Goal: Information Seeking & Learning: Learn about a topic

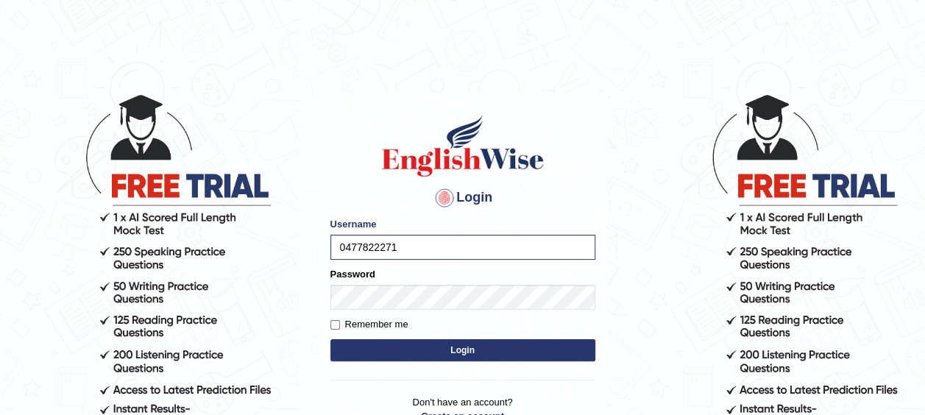
click at [330, 339] on button "Login" at bounding box center [462, 350] width 265 height 22
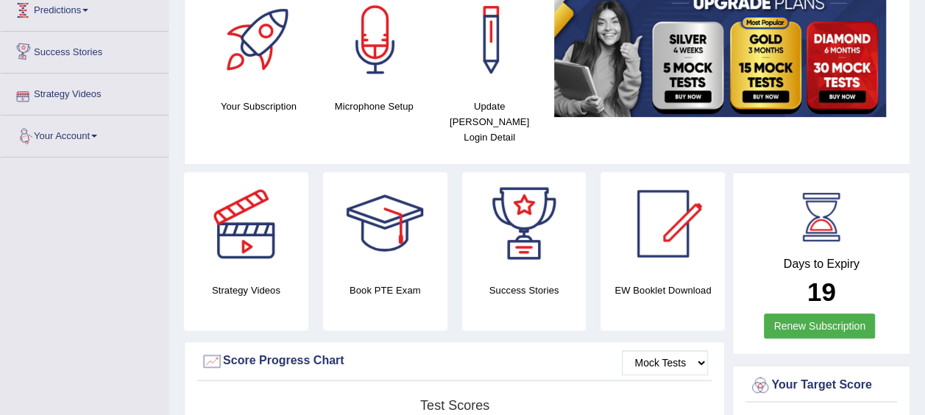
scroll to position [159, 0]
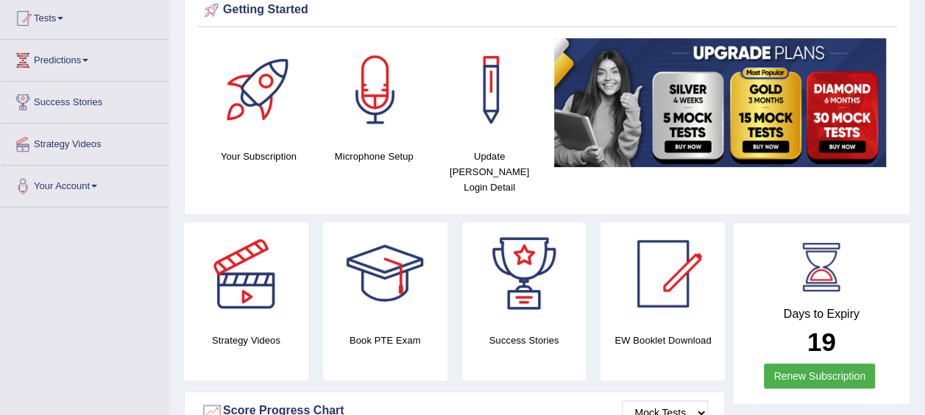
click at [69, 17] on link "Tests" at bounding box center [85, 16] width 168 height 37
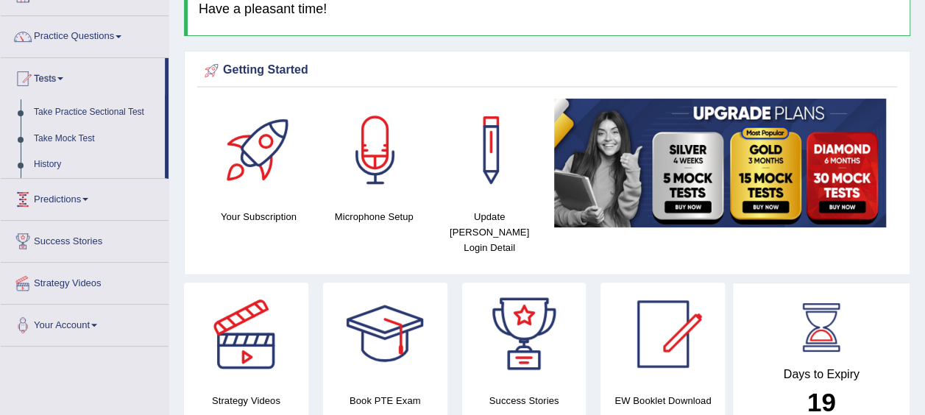
scroll to position [53, 0]
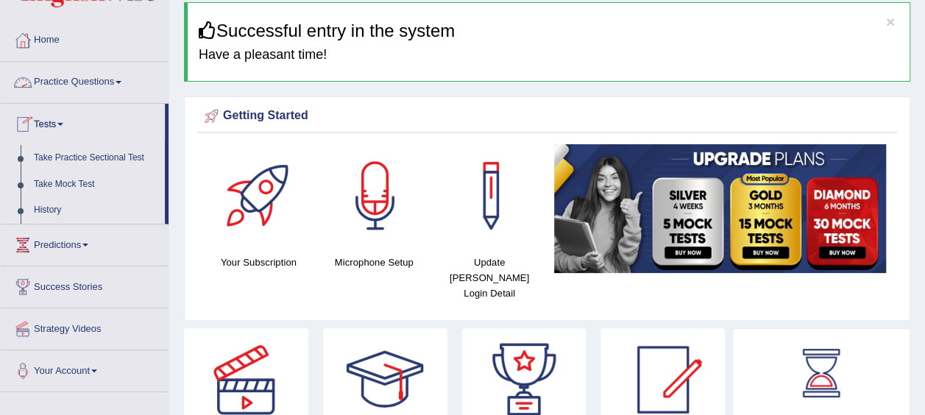
click at [90, 79] on link "Practice Questions" at bounding box center [85, 80] width 168 height 37
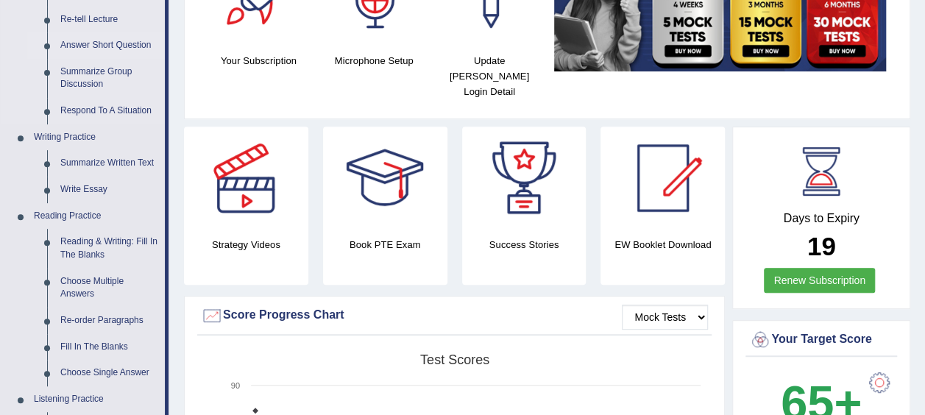
scroll to position [256, 0]
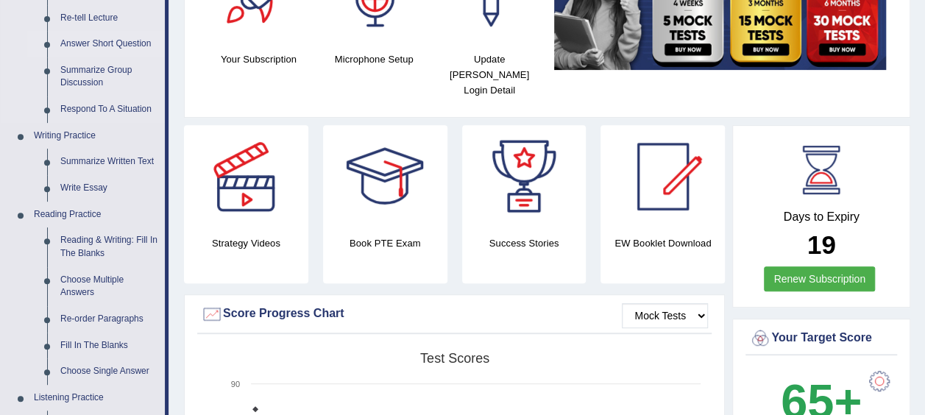
click at [81, 238] on link "Reading & Writing: Fill In The Blanks" at bounding box center [109, 246] width 111 height 39
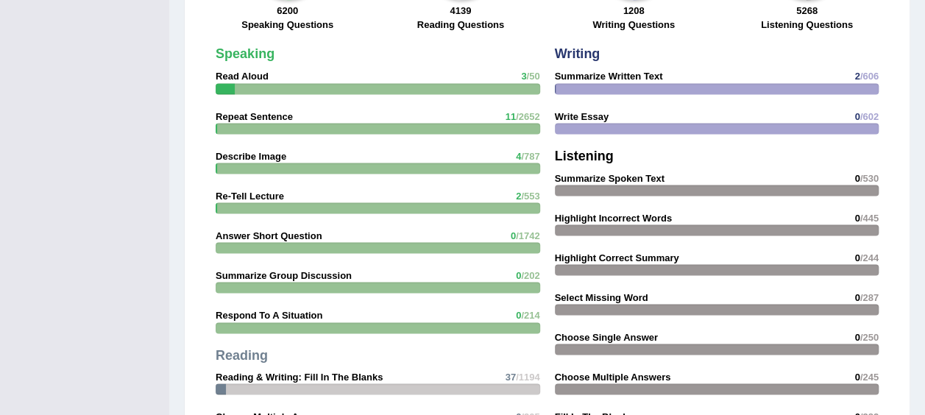
scroll to position [1321, 0]
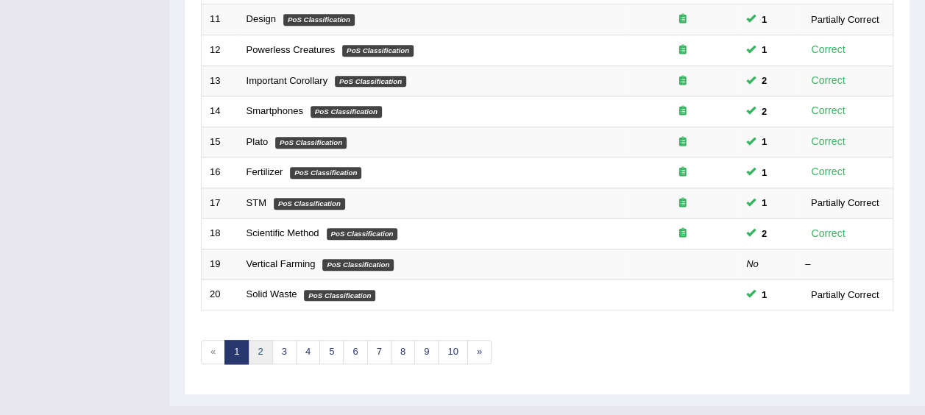
click at [255, 340] on link "2" at bounding box center [260, 352] width 24 height 24
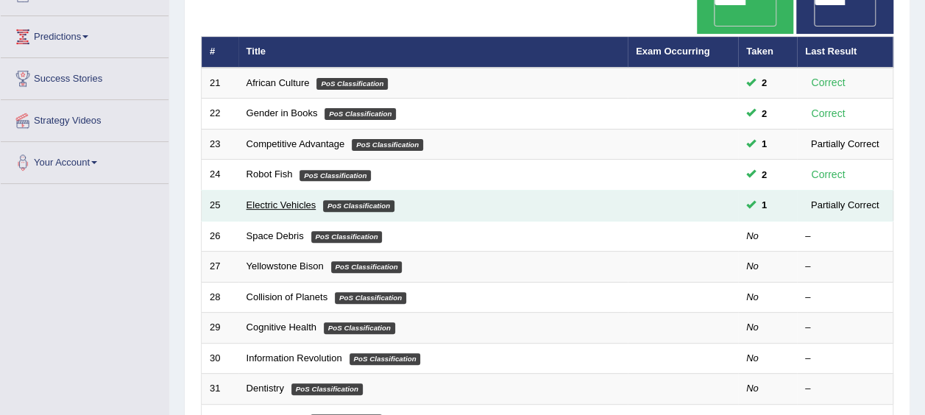
click at [282, 199] on link "Electric Vehicles" at bounding box center [281, 204] width 70 height 11
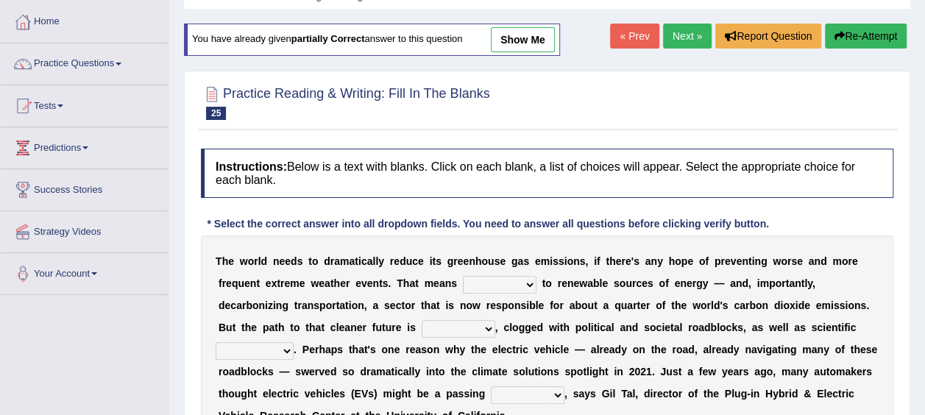
scroll to position [112, 0]
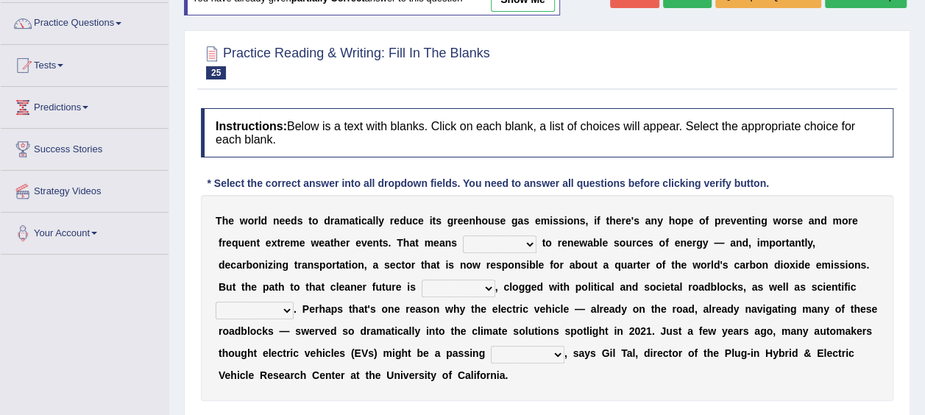
click at [463, 246] on select "grafting drafting crafting shifting" at bounding box center [500, 244] width 74 height 18
select select "shifting"
click at [463, 235] on select "grafting drafting crafting shifting" at bounding box center [500, 244] width 74 height 18
click at [422, 288] on select "daunting daunted daunt dauntless" at bounding box center [459, 289] width 74 height 18
select select "daunted"
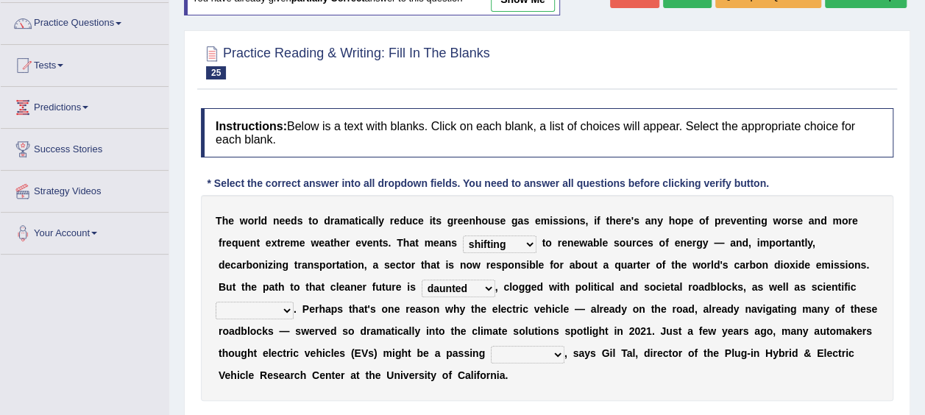
click at [422, 280] on select "daunting daunted daunt dauntless" at bounding box center [459, 289] width 74 height 18
click at [294, 302] on select "spectacles obstacles tentacles receptacles" at bounding box center [255, 311] width 78 height 18
select select "obstacles"
click at [294, 302] on select "spectacles obstacles tentacles receptacles" at bounding box center [255, 311] width 78 height 18
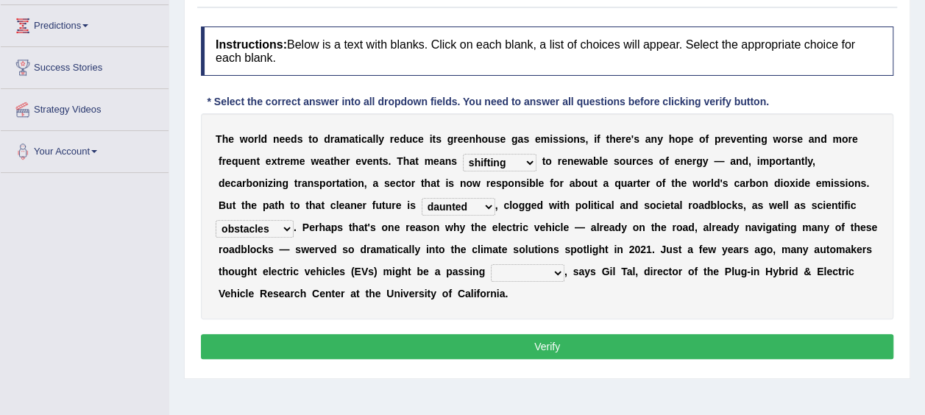
scroll to position [203, 0]
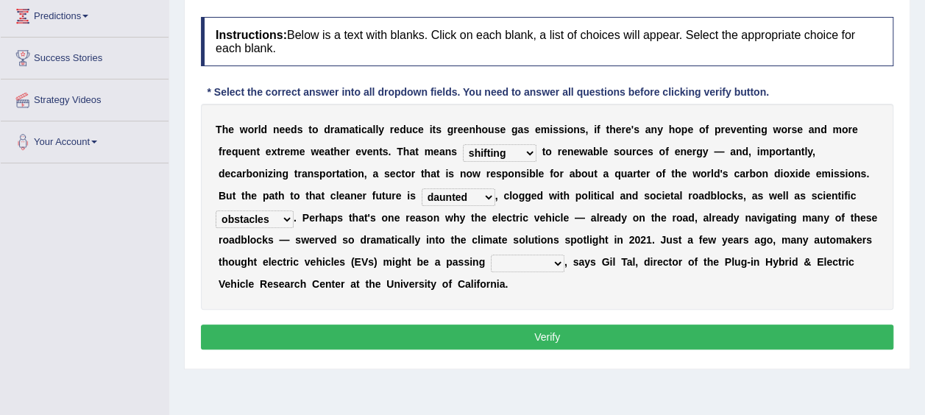
click at [491, 259] on select "fad gad tad lad" at bounding box center [528, 264] width 74 height 18
select select "fad"
click at [491, 255] on select "fad gad tad lad" at bounding box center [528, 264] width 74 height 18
click at [324, 338] on button "Verify" at bounding box center [547, 336] width 692 height 25
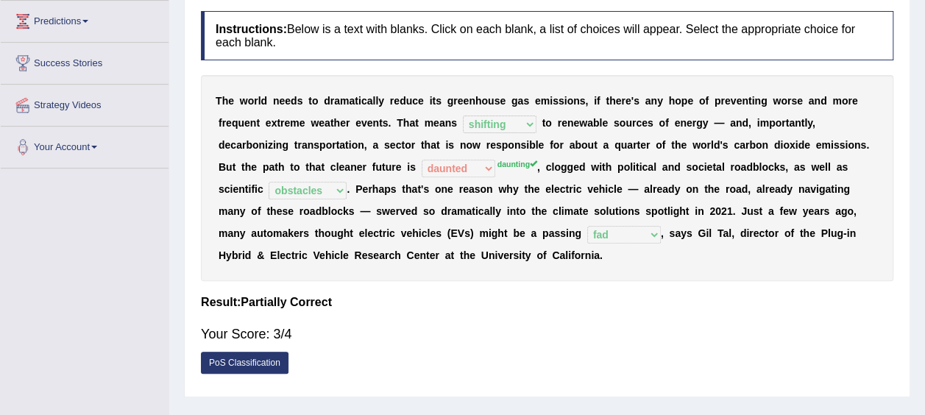
scroll to position [195, 0]
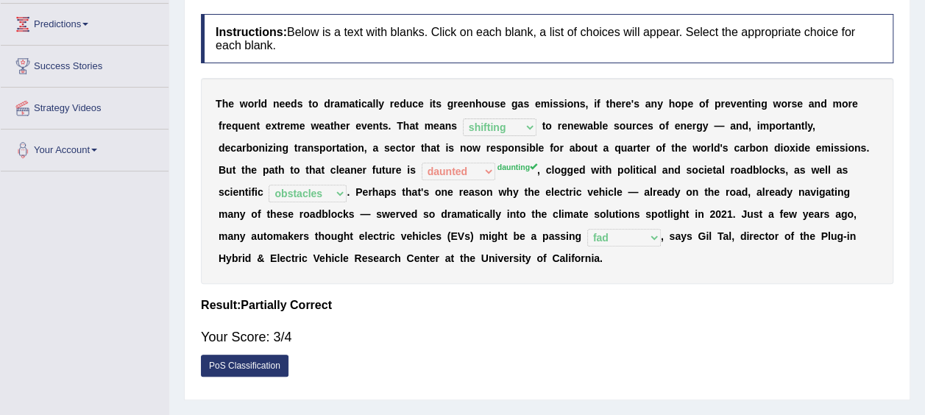
click at [298, 337] on div "Your Score: 3/4" at bounding box center [547, 336] width 692 height 35
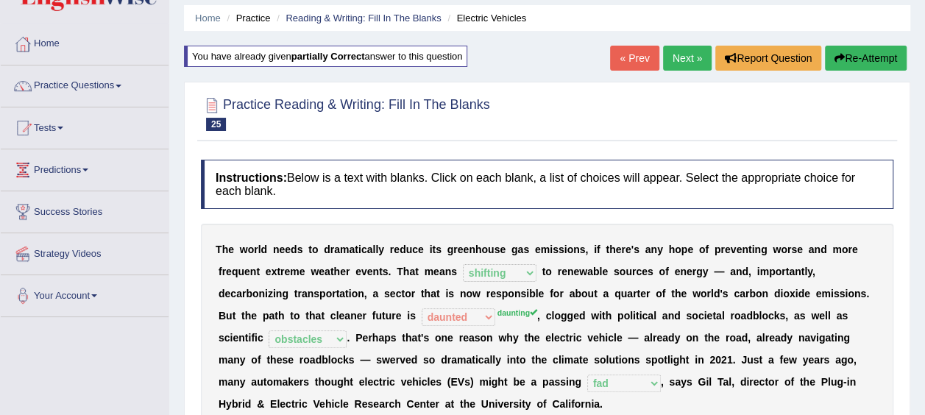
scroll to position [35, 0]
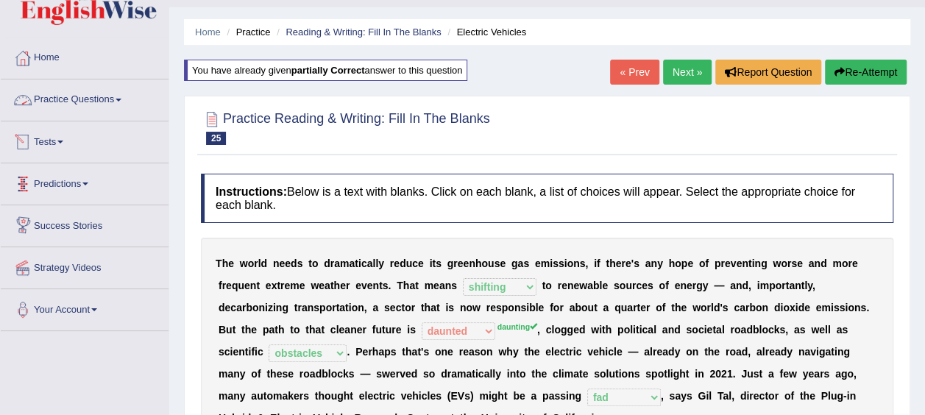
click at [107, 97] on link "Practice Questions" at bounding box center [85, 97] width 168 height 37
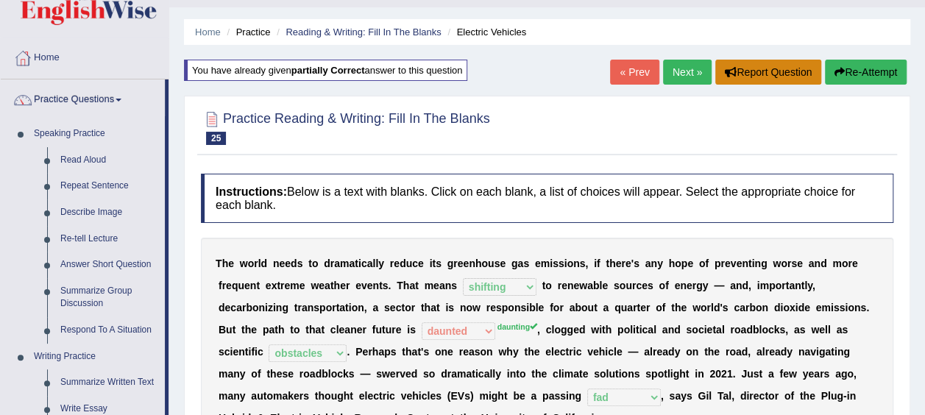
click at [727, 77] on button "Report Question" at bounding box center [768, 72] width 106 height 25
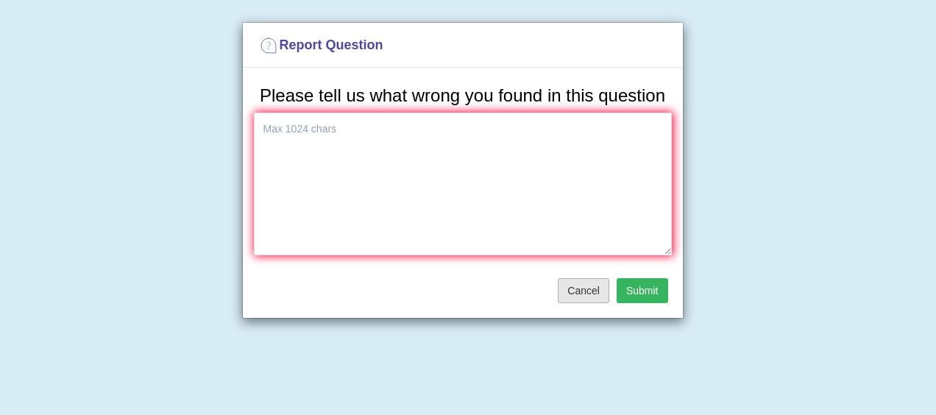
click at [593, 286] on button "Cancel" at bounding box center [584, 290] width 52 height 25
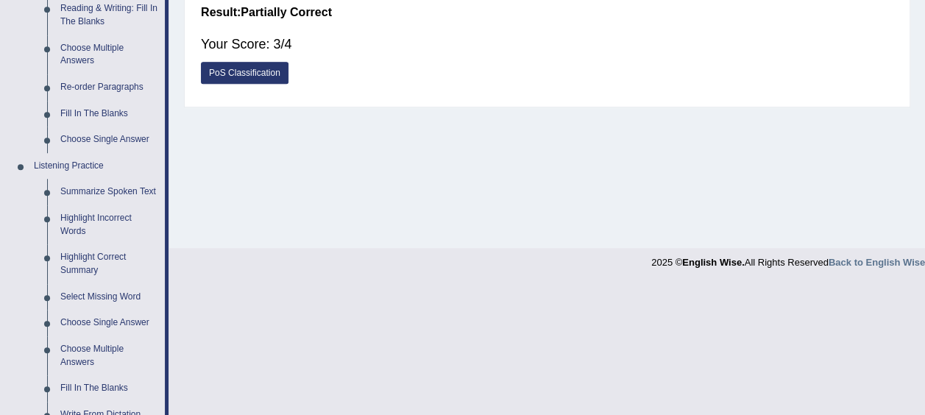
scroll to position [0, 0]
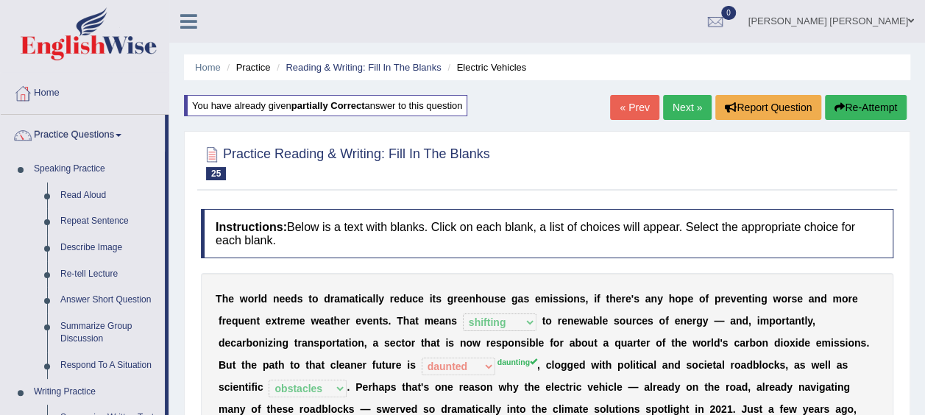
click at [694, 106] on link "Next »" at bounding box center [687, 107] width 49 height 25
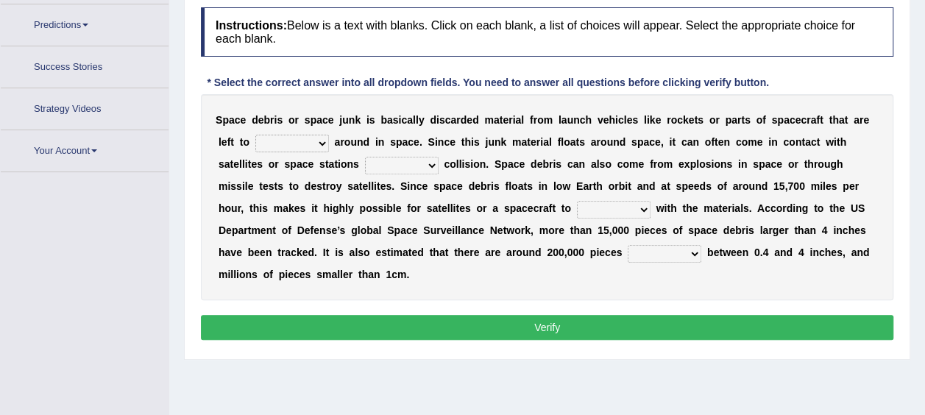
scroll to position [221, 0]
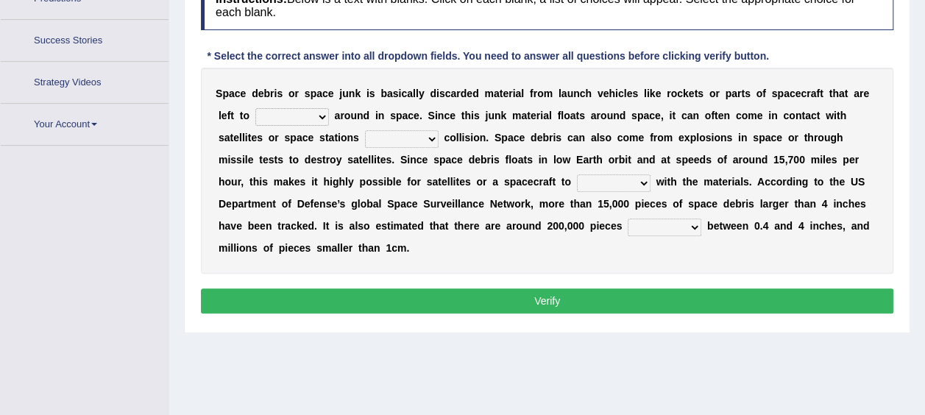
click at [365, 134] on select "risks risk risked risking" at bounding box center [402, 139] width 74 height 18
click at [259, 113] on select "twist center roam loll" at bounding box center [292, 117] width 74 height 18
select select "roam"
click at [255, 108] on select "twist center roam loll" at bounding box center [292, 117] width 74 height 18
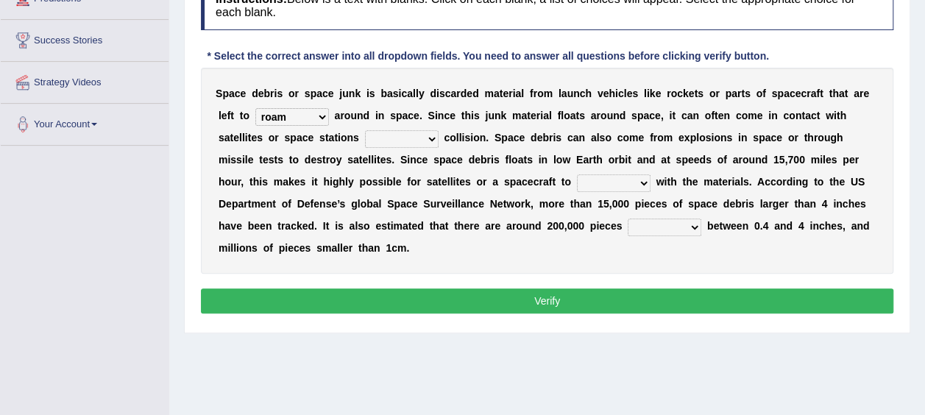
click at [365, 132] on select "risks risk risked risking" at bounding box center [402, 139] width 74 height 18
select select "risks"
click at [365, 130] on select "risks risk risked risking" at bounding box center [402, 139] width 74 height 18
click at [577, 183] on select "collect collate collide collocate" at bounding box center [614, 183] width 74 height 18
select select "collide"
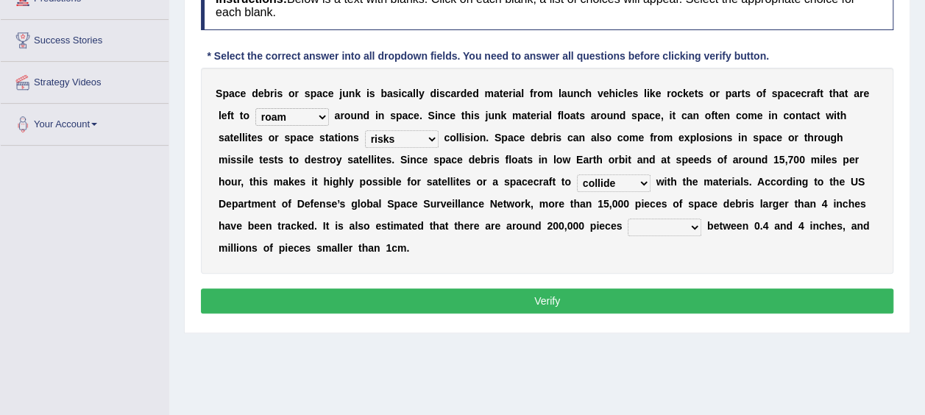
click at [577, 174] on select "collect collate collide collocate" at bounding box center [614, 183] width 74 height 18
click at [628, 226] on select "sized sizing size sizes" at bounding box center [665, 228] width 74 height 18
select select "sized"
click at [628, 219] on select "sized sizing size sizes" at bounding box center [665, 228] width 74 height 18
click at [484, 288] on button "Verify" at bounding box center [547, 300] width 692 height 25
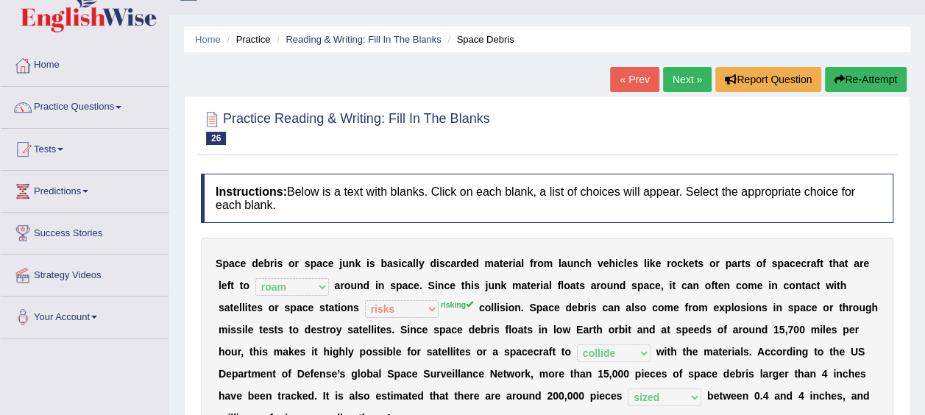
scroll to position [28, 0]
click at [687, 75] on link "Next »" at bounding box center [687, 79] width 49 height 25
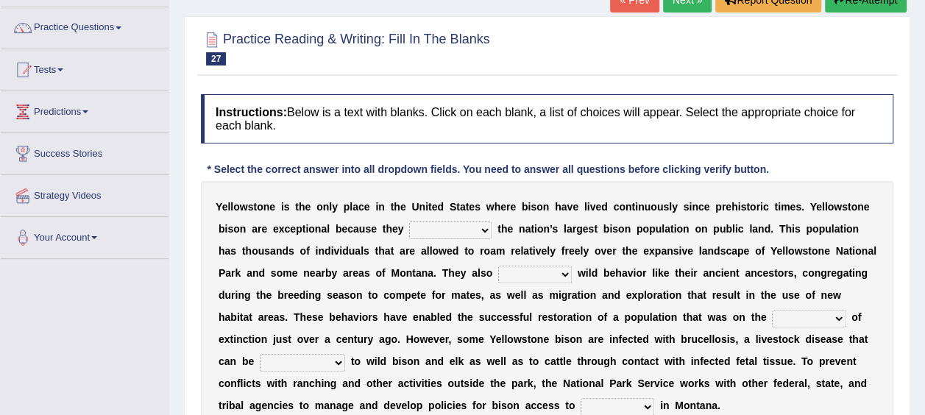
scroll to position [123, 0]
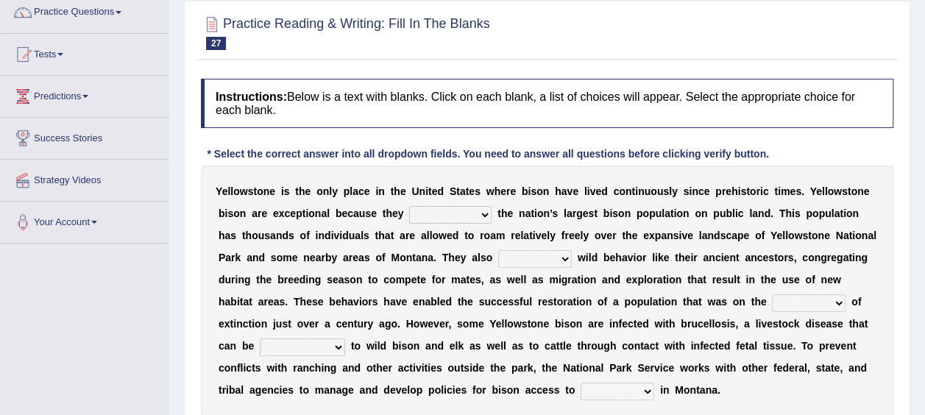
click at [416, 218] on select "congregate comprise consist compromise" at bounding box center [450, 215] width 82 height 18
select select "compromise"
click at [409, 206] on select "congregate comprise consist compromise" at bounding box center [450, 215] width 82 height 18
click at [498, 260] on select "exhibit disregard resist encourage" at bounding box center [535, 259] width 74 height 18
click at [463, 286] on div "Y e l l o w s t o n e i s t h e o n l y p l a c e i n t h e U n i t e d S t a t…" at bounding box center [547, 291] width 692 height 250
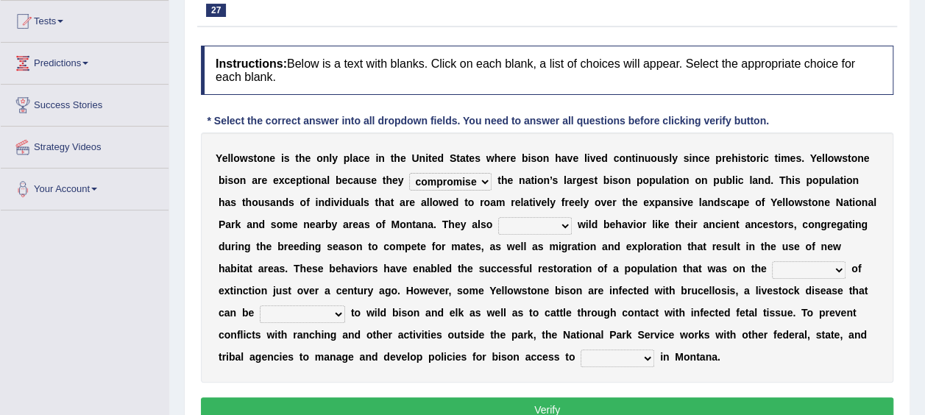
scroll to position [157, 0]
click at [772, 263] on select "brine brink danger brindle" at bounding box center [809, 269] width 74 height 18
select select "danger"
click at [772, 260] on select "brine brink danger brindle" at bounding box center [809, 269] width 74 height 18
click at [498, 224] on select "exhibit disregard resist encourage" at bounding box center [535, 225] width 74 height 18
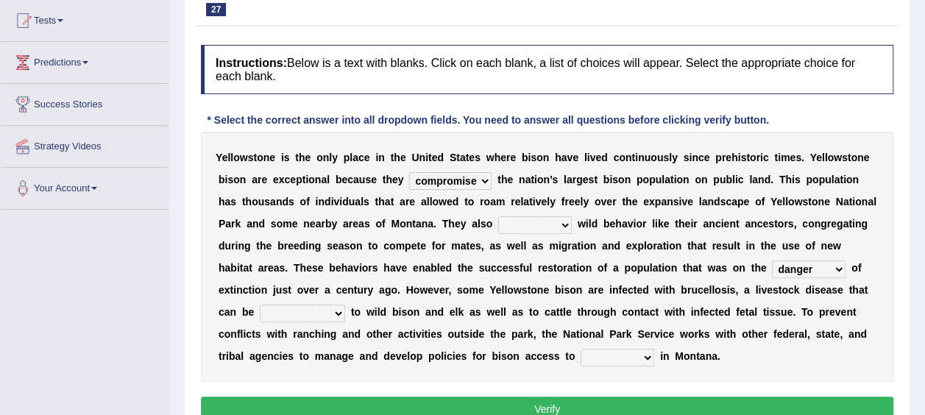
select select "encourage"
click at [498, 216] on select "exhibit disregard resist encourage" at bounding box center [535, 225] width 74 height 18
click at [345, 305] on select "transplanted transported transgressed transmitted" at bounding box center [302, 314] width 85 height 18
select select "transmitted"
click at [345, 305] on select "transplanted transported transgressed transmitted" at bounding box center [302, 314] width 85 height 18
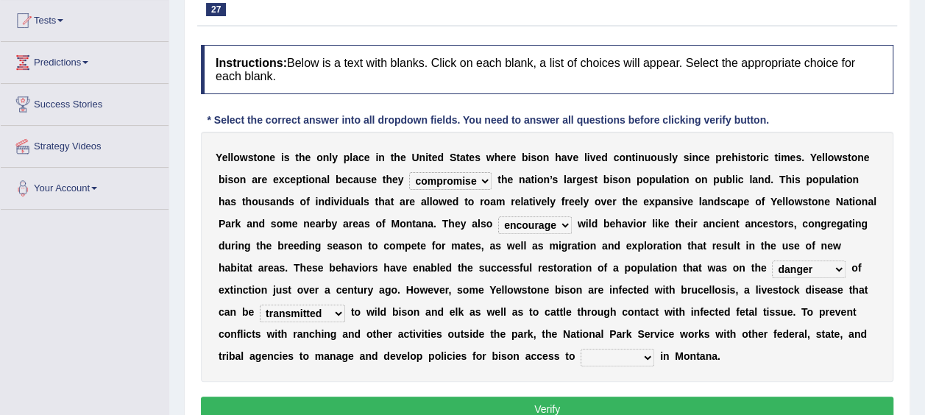
click at [654, 349] on select "habitat habitat habitant food" at bounding box center [618, 358] width 74 height 18
click at [805, 360] on div "Y e l l o w s t o n e i s t h e o n l y p l a c e i n t h e U n i t e d S t a t…" at bounding box center [547, 257] width 692 height 250
click at [654, 349] on select "habitat habitat habitant food" at bounding box center [618, 358] width 74 height 18
select select "habitant"
click at [654, 349] on select "habitat habitat habitant food" at bounding box center [618, 358] width 74 height 18
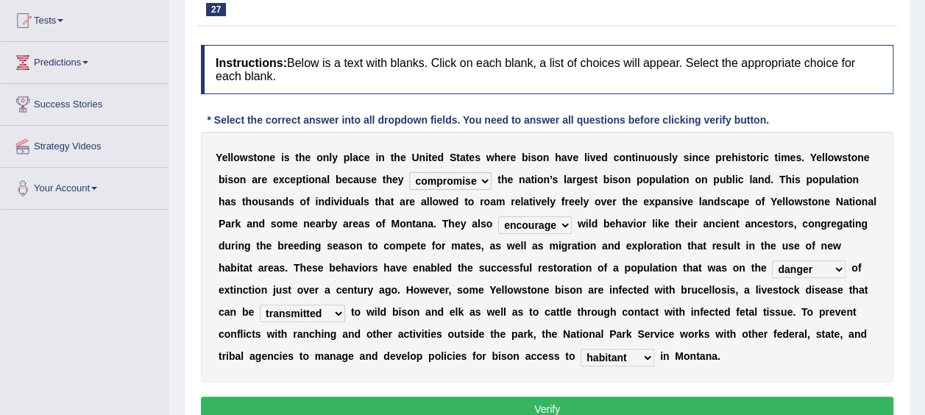
scroll to position [202, 0]
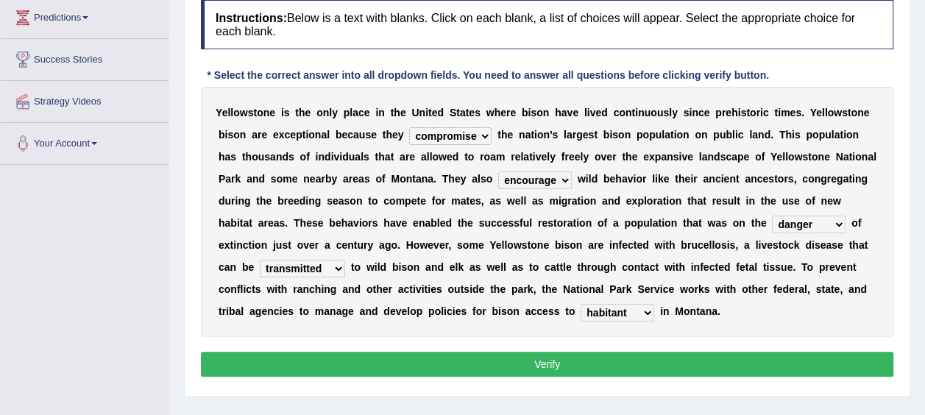
click at [602, 360] on button "Verify" at bounding box center [547, 364] width 692 height 25
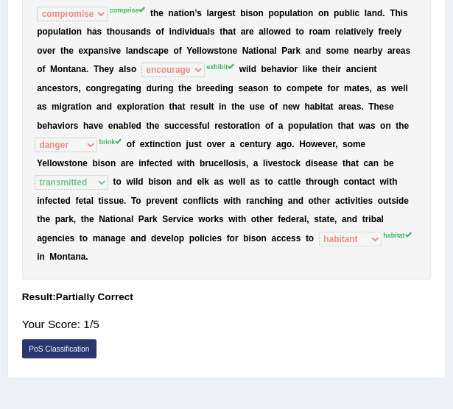
scroll to position [0, 0]
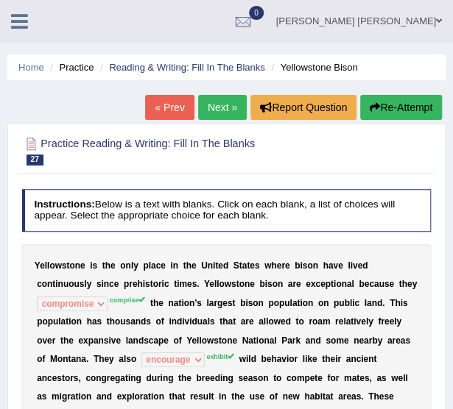
click at [227, 96] on link "Next »" at bounding box center [222, 107] width 49 height 25
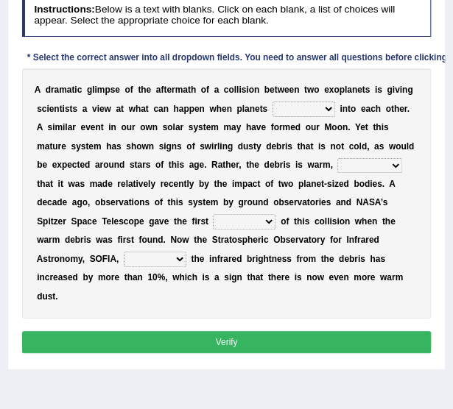
scroll to position [196, 0]
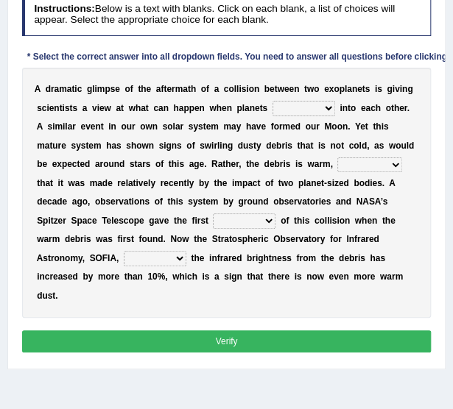
click at [292, 104] on select "crash explore roam implode" at bounding box center [303, 108] width 63 height 15
select select "implode"
click at [272, 101] on select "crash explore roam implode" at bounding box center [303, 108] width 63 height 15
click at [337, 158] on select "reinforcing sentencing forging conducing" at bounding box center [369, 164] width 65 height 15
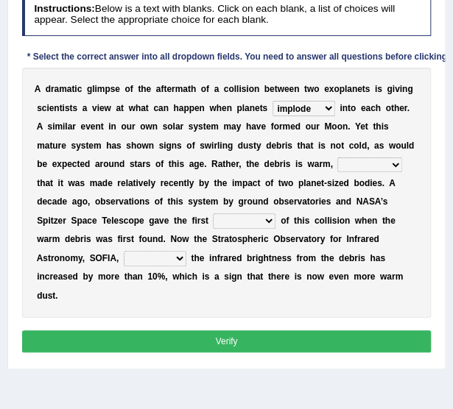
click at [337, 158] on select "reinforcing sentencing forging conducing" at bounding box center [369, 164] width 65 height 15
select select "conducing"
click at [337, 157] on select "reinforcing sentencing forging conducing" at bounding box center [369, 164] width 65 height 15
click at [213, 219] on select "pints faints hints taints" at bounding box center [244, 220] width 63 height 15
select select "hints"
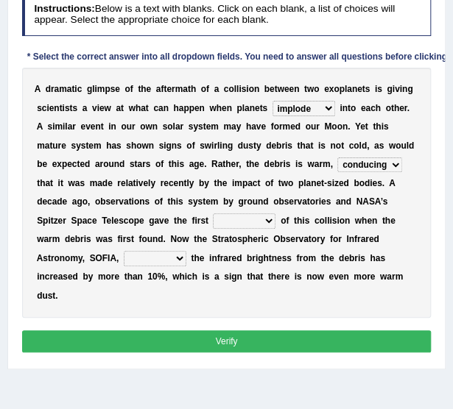
click at [213, 213] on select "pints faints hints taints" at bounding box center [244, 220] width 63 height 15
click at [186, 251] on select "concealed revealed repealed unsealed" at bounding box center [155, 258] width 63 height 15
select select "revealed"
click at [186, 251] on select "concealed revealed repealed unsealed" at bounding box center [155, 258] width 63 height 15
click at [290, 330] on button "Verify" at bounding box center [226, 340] width 409 height 21
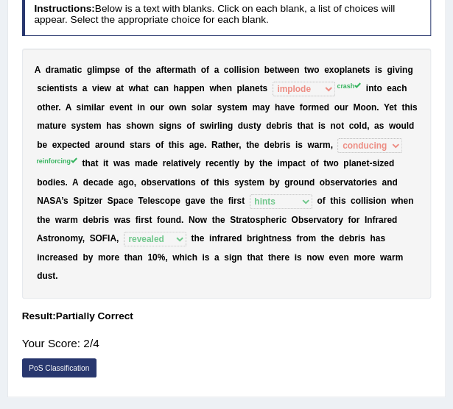
scroll to position [0, 0]
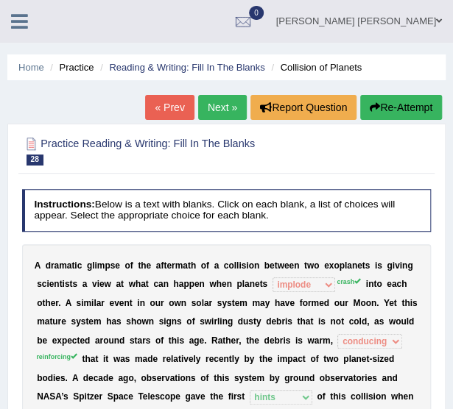
click at [222, 112] on link "Next »" at bounding box center [222, 107] width 49 height 25
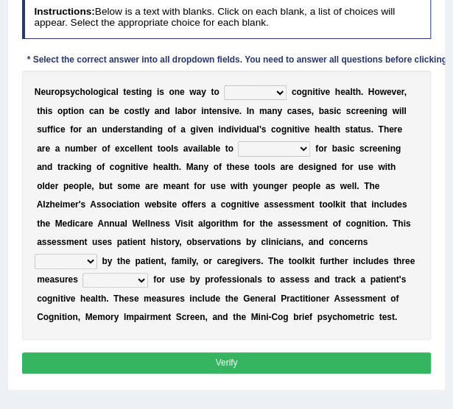
scroll to position [199, 0]
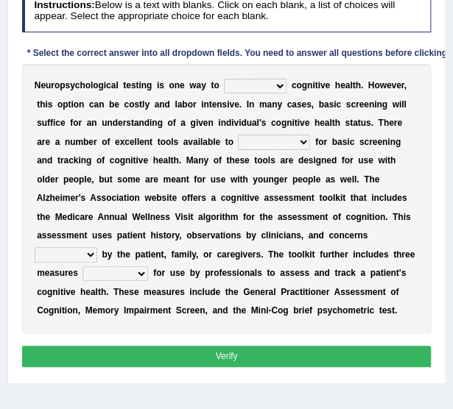
click at [259, 88] on select "obsess assess possess access" at bounding box center [255, 86] width 63 height 15
select select "assess"
click at [224, 79] on select "obsess assess possess access" at bounding box center [255, 86] width 63 height 15
click at [238, 141] on select "stationers practitioners petitioners questioners" at bounding box center [274, 142] width 72 height 15
select select "practitioners"
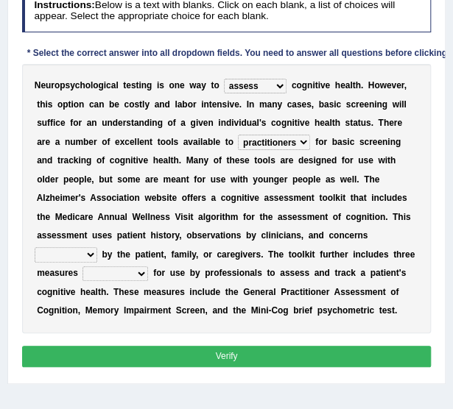
click at [238, 135] on select "stationers practitioners petitioners questioners" at bounding box center [274, 142] width 72 height 15
click at [391, 194] on b "d" at bounding box center [393, 198] width 5 height 10
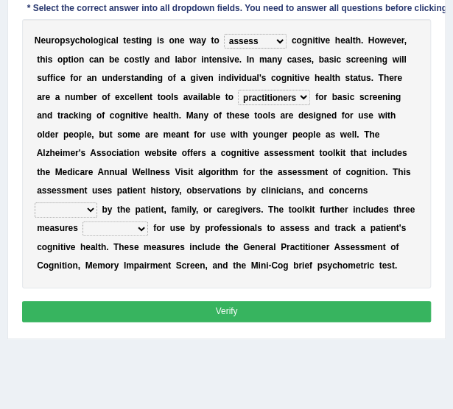
scroll to position [246, 0]
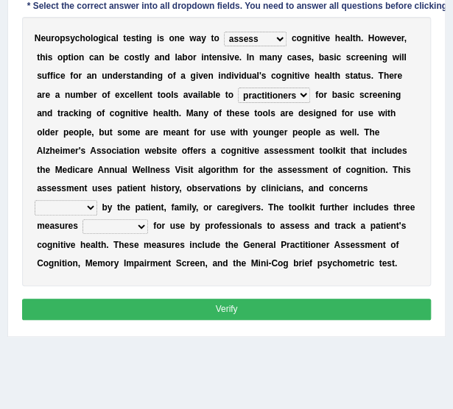
click at [97, 200] on select "raised rising arising praised" at bounding box center [66, 207] width 63 height 15
select select "raised"
click at [97, 200] on select "raised rising arising praised" at bounding box center [66, 207] width 63 height 15
click at [148, 219] on select "validated intimidated dilapidated antedated" at bounding box center [114, 226] width 65 height 15
select select "intimidated"
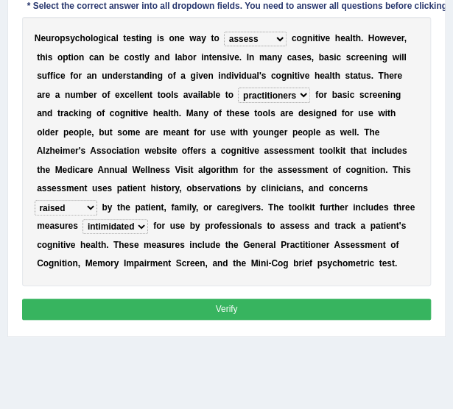
click at [148, 219] on select "validated intimidated dilapidated antedated" at bounding box center [114, 226] width 65 height 15
click at [216, 305] on button "Verify" at bounding box center [226, 309] width 409 height 21
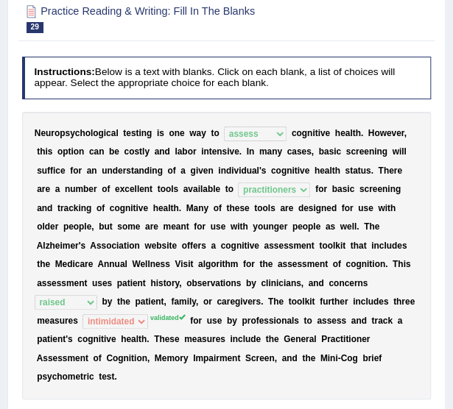
scroll to position [0, 0]
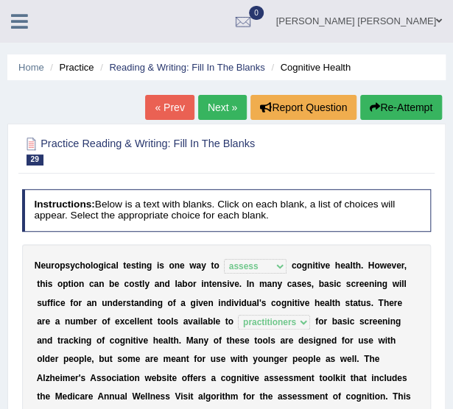
click at [233, 101] on link "Next »" at bounding box center [222, 107] width 49 height 25
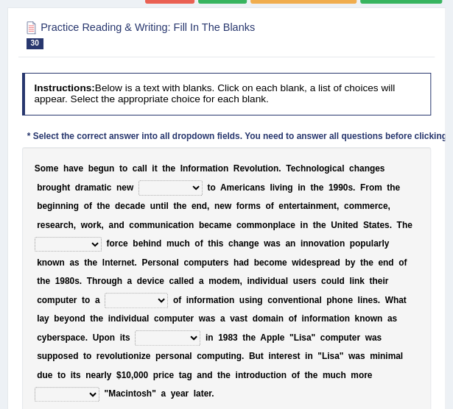
scroll to position [117, 0]
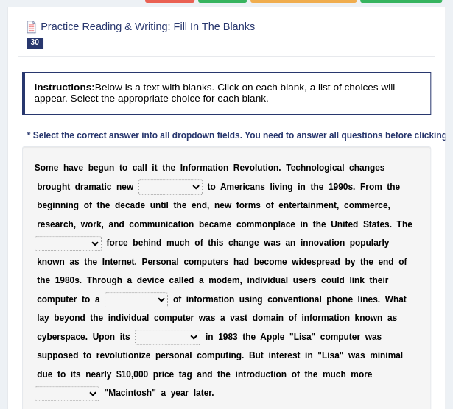
click at [145, 189] on select "challenges puzzles options confusion" at bounding box center [170, 187] width 64 height 15
select select "options"
click at [138, 180] on select "challenges puzzles options confusion" at bounding box center [170, 187] width 64 height 15
click at [104, 257] on b "I" at bounding box center [103, 262] width 2 height 10
click at [102, 236] on select "unremitting uninspiring driving insinuating" at bounding box center [68, 243] width 67 height 15
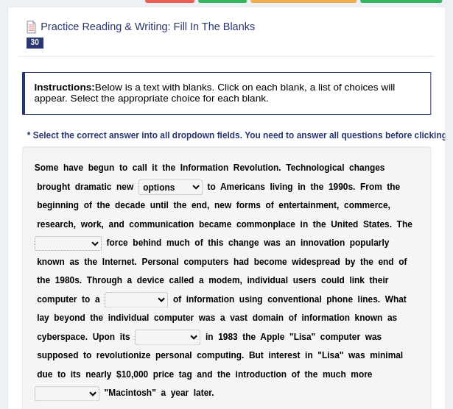
select select "driving"
click at [102, 236] on select "unremitting uninspiring driving insinuating" at bounding box center [68, 243] width 67 height 15
click at [168, 292] on select "magnitude bulk wealth volume" at bounding box center [135, 299] width 63 height 15
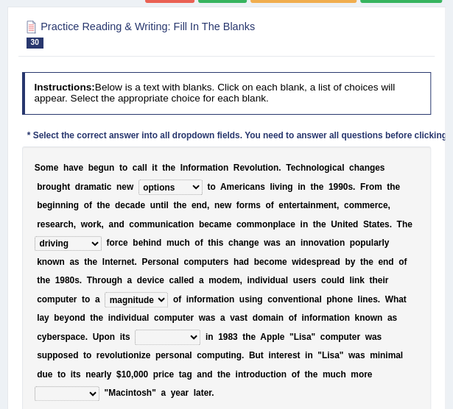
select select "bulk"
click at [168, 292] on select "magnitude bulk wealth volume" at bounding box center [135, 299] width 63 height 15
click at [244, 347] on div "S o m e h a v e b e g u n t o c a l l i t t h e I n f o r m a t i o n R e v o l…" at bounding box center [226, 280] width 409 height 269
click at [302, 327] on div "S o m e h a v e b e g u n t o c a l l i t t h e I n f o r m a t i o n R e v o l…" at bounding box center [226, 280] width 409 height 269
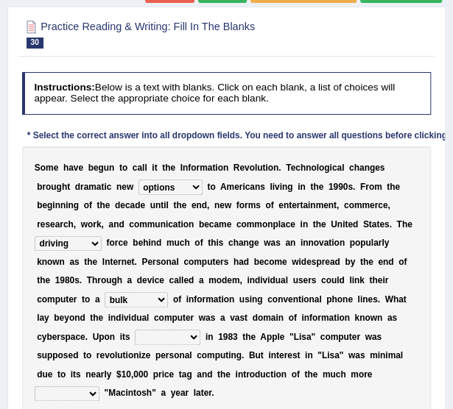
click at [303, 326] on div "S o m e h a v e b e g u n t o c a l l i t t h e I n f o r m a t i o n R e v o l…" at bounding box center [226, 280] width 409 height 269
click at [200, 330] on select "relief release publication emission" at bounding box center [167, 337] width 65 height 15
select select "release"
click at [200, 330] on select "relief release publication emission" at bounding box center [167, 337] width 65 height 15
click at [62, 386] on select "convenient affordable advanced formidable" at bounding box center [67, 393] width 65 height 15
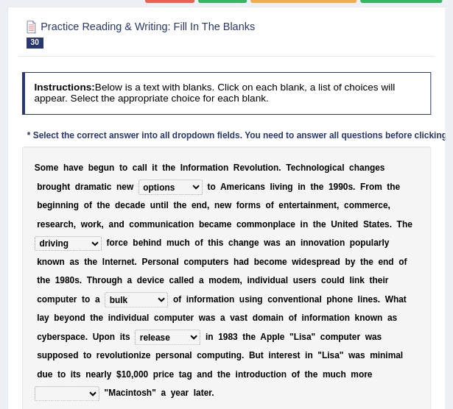
click at [62, 386] on select "convenient affordable advanced formidable" at bounding box center [67, 393] width 65 height 15
select select "affordable"
click at [35, 386] on select "convenient affordable advanced formidable" at bounding box center [67, 393] width 65 height 15
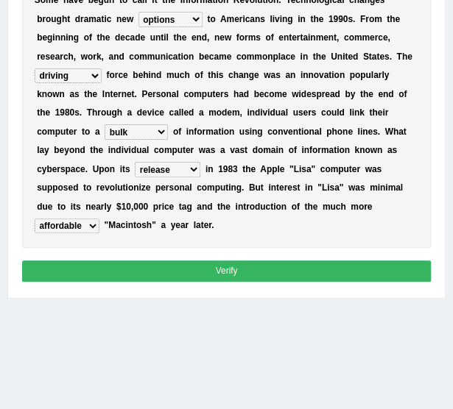
click at [218, 260] on button "Verify" at bounding box center [226, 270] width 409 height 21
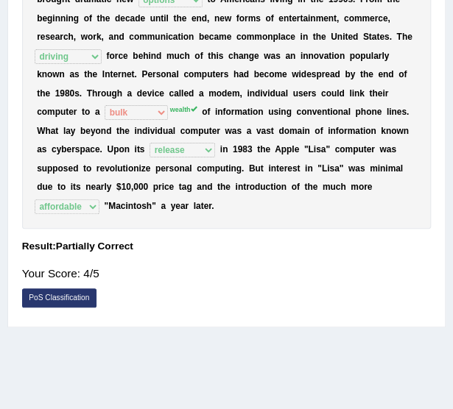
scroll to position [0, 0]
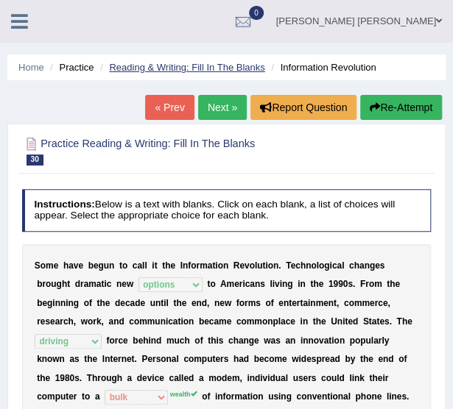
click at [212, 68] on link "Reading & Writing: Fill In The Blanks" at bounding box center [186, 67] width 155 height 11
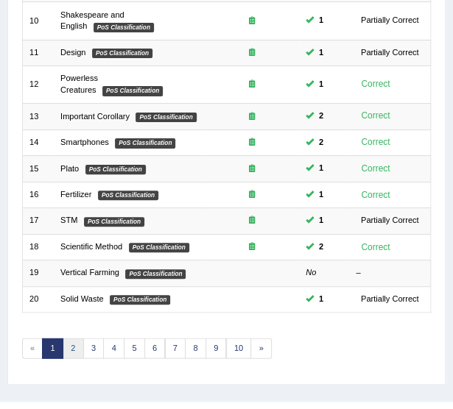
click at [77, 338] on link "2" at bounding box center [73, 348] width 21 height 21
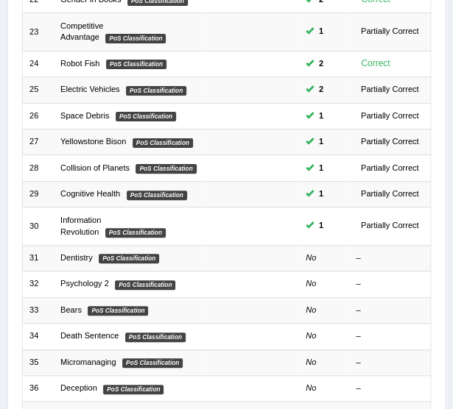
scroll to position [249, 0]
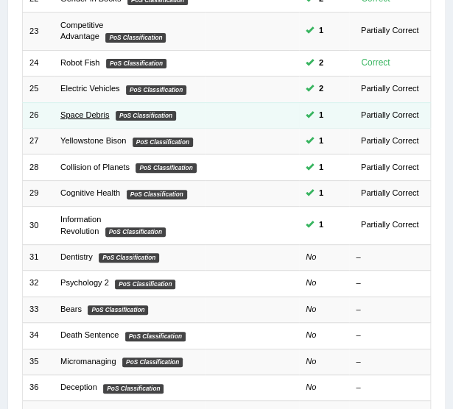
click at [90, 110] on link "Space Debris" at bounding box center [84, 114] width 49 height 9
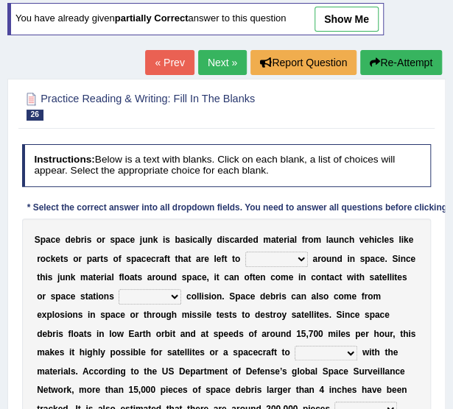
scroll to position [93, 0]
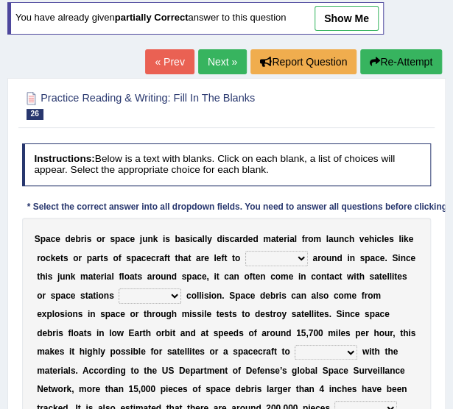
click at [270, 260] on select "twist center roam loll" at bounding box center [276, 258] width 63 height 15
select select "roam"
click at [245, 251] on select "twist center roam loll" at bounding box center [276, 258] width 63 height 15
click at [118, 291] on select "risks risk risked risking" at bounding box center [149, 295] width 63 height 15
select select "risking"
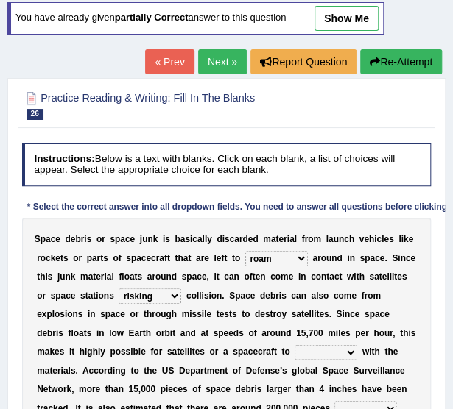
click at [118, 288] on select "risks risk risked risking" at bounding box center [149, 295] width 63 height 15
click at [294, 347] on select "collect collate collide collocate" at bounding box center [325, 352] width 63 height 15
select select "collide"
click at [294, 345] on select "collect collate collide collocate" at bounding box center [325, 352] width 63 height 15
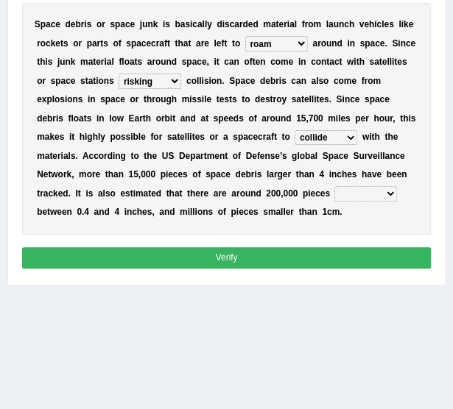
scroll to position [309, 0]
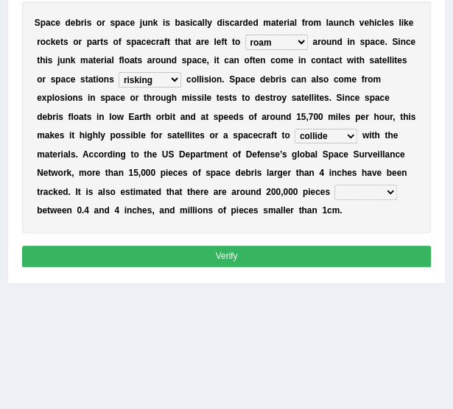
click at [334, 186] on select "sized sizing size sizes" at bounding box center [365, 192] width 63 height 15
select select "sized"
click at [334, 185] on select "sized sizing size sizes" at bounding box center [365, 192] width 63 height 15
click at [188, 258] on button "Verify" at bounding box center [226, 256] width 409 height 21
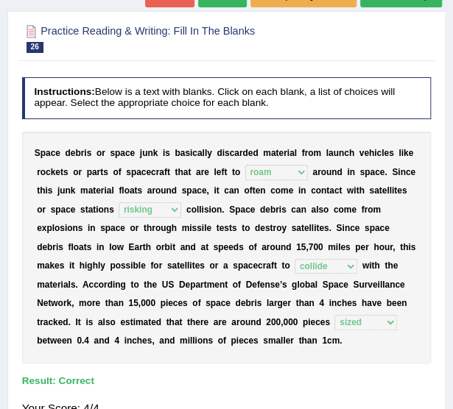
scroll to position [127, 0]
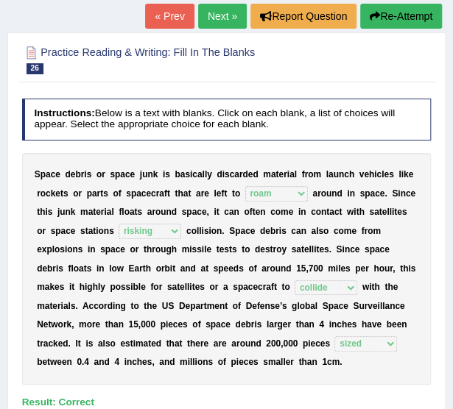
click at [223, 19] on link "Next »" at bounding box center [222, 16] width 49 height 25
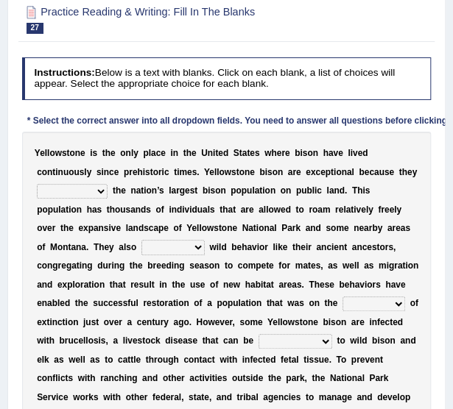
scroll to position [180, 0]
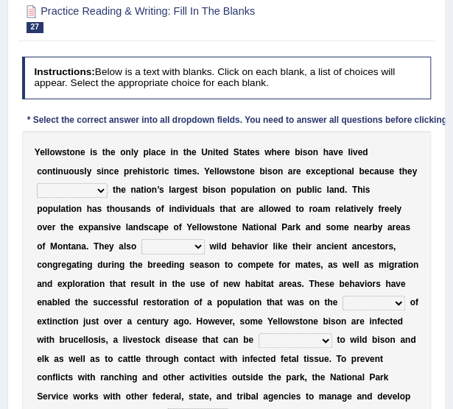
click at [107, 183] on select "congregate comprise consist compromise" at bounding box center [72, 190] width 71 height 15
select select "comprise"
click at [107, 183] on select "congregate comprise consist compromise" at bounding box center [72, 190] width 71 height 15
click at [205, 239] on select "exhibit disregard resist encourage" at bounding box center [172, 246] width 63 height 15
select select "exhibit"
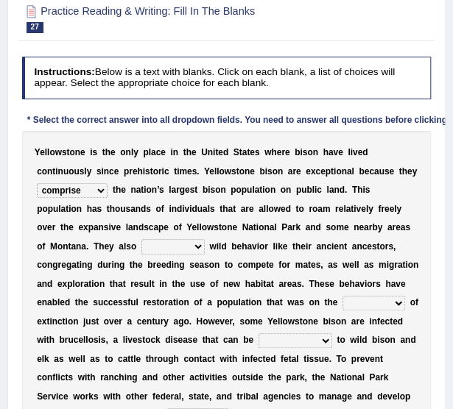
click at [205, 239] on select "exhibit disregard resist encourage" at bounding box center [172, 246] width 63 height 15
click at [144, 291] on div "Y e l l o w s t o n e i s t h e o n l y p l a c e i n t h e U n i t e d S t a t…" at bounding box center [226, 284] width 409 height 307
click at [342, 301] on select "brine brink danger brindle" at bounding box center [373, 303] width 63 height 15
click at [342, 296] on select "brine brink danger brindle" at bounding box center [373, 303] width 63 height 15
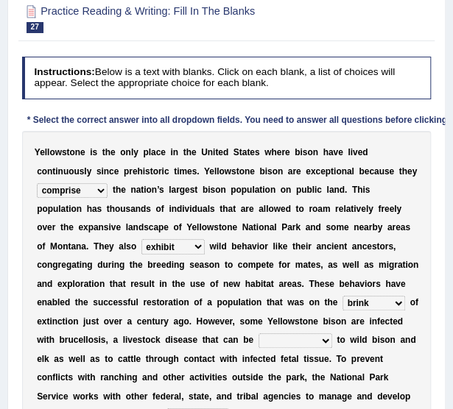
click at [342, 305] on select "brine brink danger brindle" at bounding box center [373, 303] width 63 height 15
click at [342, 296] on select "brine brink danger brindle" at bounding box center [373, 303] width 63 height 15
click at [342, 304] on select "brine brink danger brindle" at bounding box center [373, 303] width 63 height 15
click at [342, 305] on select "brine brink danger brindle" at bounding box center [373, 303] width 63 height 15
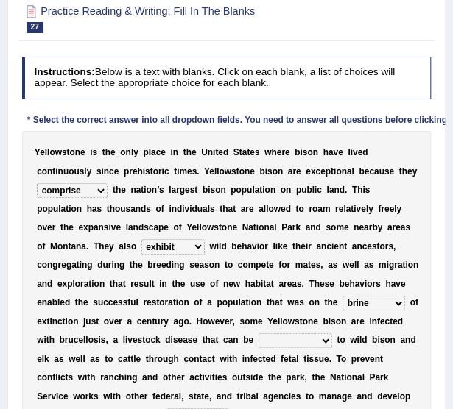
select select "brink"
click at [342, 296] on select "brine brink danger brindle" at bounding box center [373, 303] width 63 height 15
click at [258, 336] on select "transplanted transported transgressed transmitted" at bounding box center [295, 340] width 74 height 15
select select "transmitted"
click at [258, 333] on select "transplanted transported transgressed transmitted" at bounding box center [295, 340] width 74 height 15
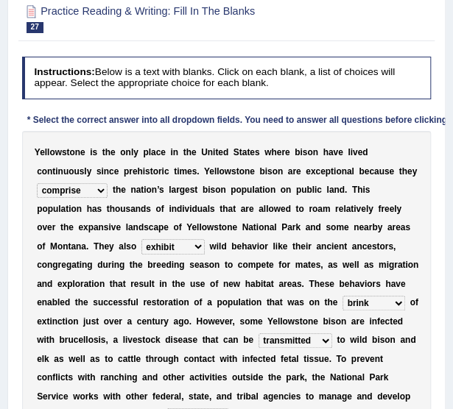
drag, startPoint x: 81, startPoint y: 326, endPoint x: 221, endPoint y: 352, distance: 142.3
click at [221, 352] on div "Y e l l o w s t o n e i s t h e o n l y p l a c e i n t h e U n i t e d S t a t…" at bounding box center [226, 284] width 409 height 307
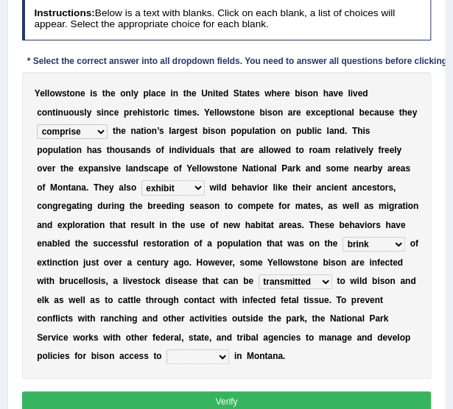
click at [229, 349] on select "habitat habitat habitant food" at bounding box center [197, 356] width 63 height 15
select select "habitat"
click at [192, 349] on select "habitat habitat habitant food" at bounding box center [197, 356] width 63 height 15
click at [230, 391] on button "Verify" at bounding box center [226, 401] width 409 height 21
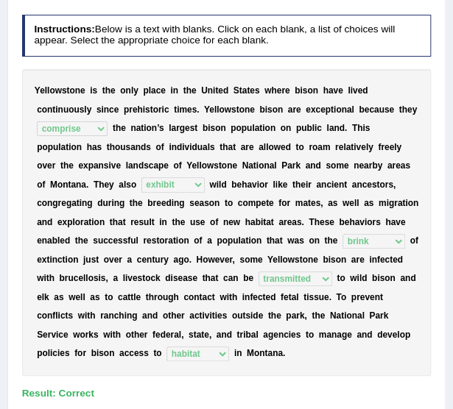
scroll to position [0, 0]
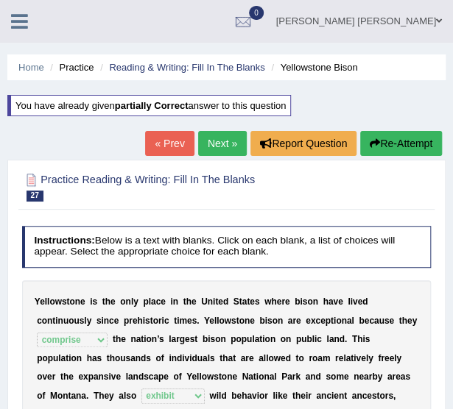
click at [229, 134] on link "Next »" at bounding box center [222, 143] width 49 height 25
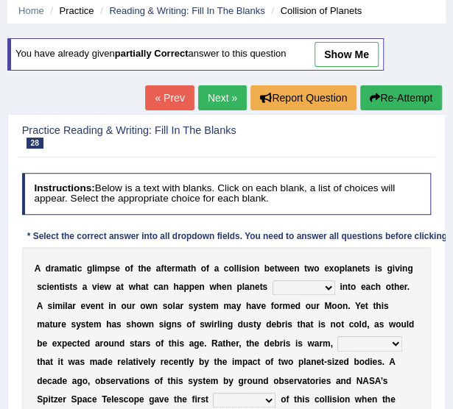
scroll to position [57, 0]
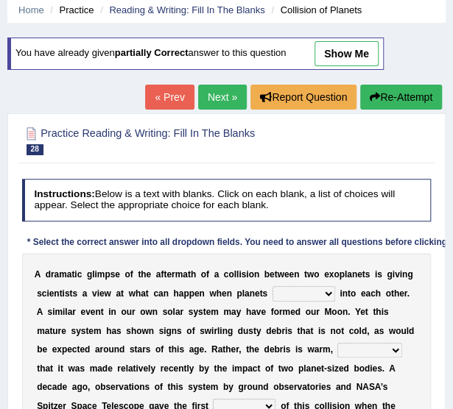
click at [303, 288] on select "crash explore roam implode" at bounding box center [303, 293] width 63 height 15
click at [272, 286] on select "crash explore roam implode" at bounding box center [303, 293] width 63 height 15
click at [337, 352] on select "reinforcing sentencing forging conducing" at bounding box center [369, 350] width 65 height 15
drag, startPoint x: 233, startPoint y: 320, endPoint x: 274, endPoint y: 302, distance: 45.5
click at [274, 302] on div "A d r a m a t i c g l i m p s e o f t h e a f t e r m a t h o f a c o l l i s i…" at bounding box center [226, 378] width 409 height 250
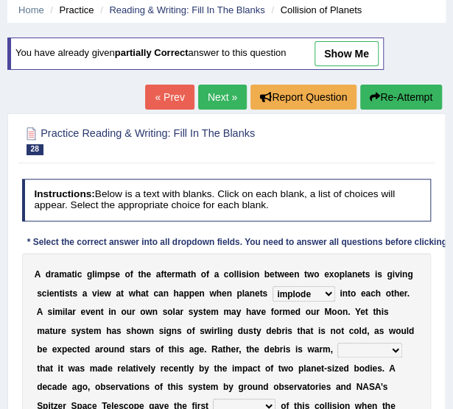
click at [284, 292] on select "crash explore roam implode" at bounding box center [303, 293] width 63 height 15
select select "crash"
click at [272, 286] on select "crash explore roam implode" at bounding box center [303, 293] width 63 height 15
click at [337, 347] on select "reinforcing sentencing forging conducing" at bounding box center [369, 350] width 65 height 15
select select "reinforcing"
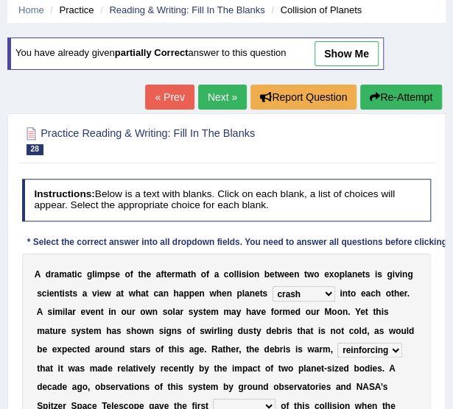
click at [337, 343] on select "reinforcing sentencing forging conducing" at bounding box center [369, 350] width 65 height 15
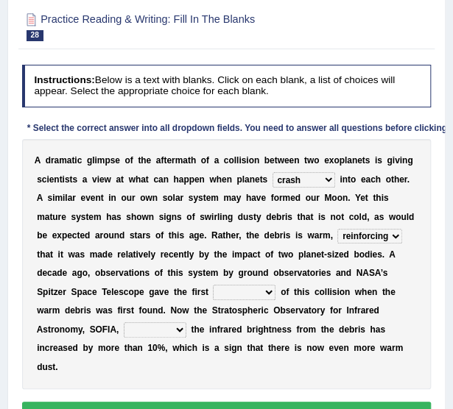
scroll to position [204, 0]
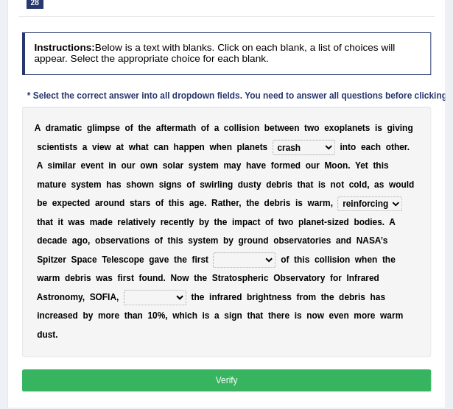
click at [213, 263] on select "pints faints hints taints" at bounding box center [244, 259] width 63 height 15
select select "hints"
click at [213, 252] on select "pints faints hints taints" at bounding box center [244, 259] width 63 height 15
click at [186, 290] on select "concealed revealed repealed unsealed" at bounding box center [155, 297] width 63 height 15
select select "revealed"
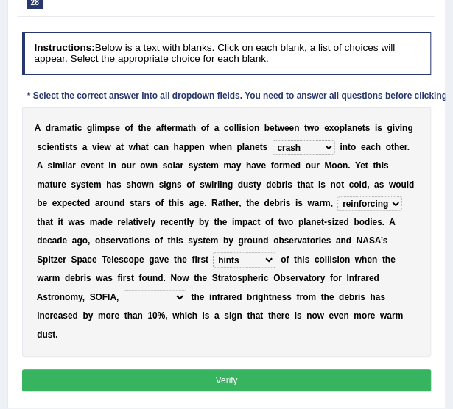
click at [186, 290] on select "concealed revealed repealed unsealed" at bounding box center [155, 297] width 63 height 15
drag, startPoint x: 277, startPoint y: 375, endPoint x: 280, endPoint y: 366, distance: 9.1
click at [280, 366] on div "Instructions: Below is a text with blanks. Click on each blank, a list of choic…" at bounding box center [225, 213] width 415 height 375
click at [280, 369] on button "Verify" at bounding box center [226, 379] width 409 height 21
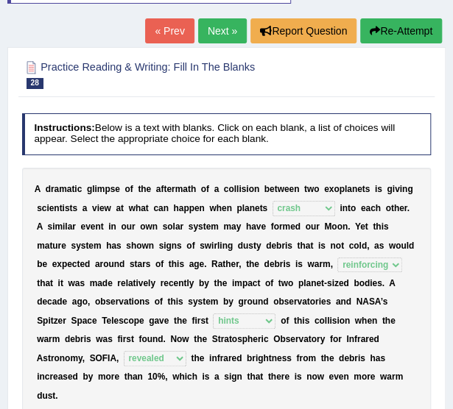
scroll to position [112, 0]
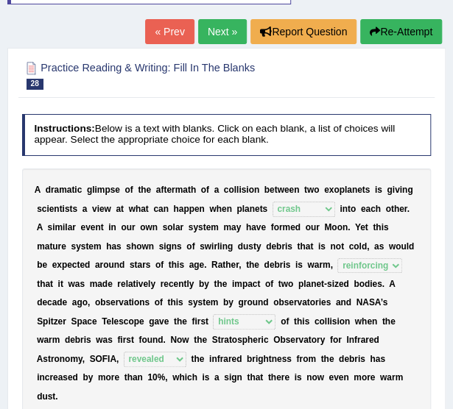
click at [235, 24] on link "Next »" at bounding box center [222, 31] width 49 height 25
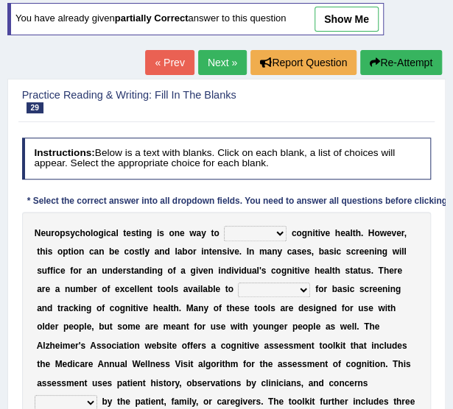
scroll to position [93, 0]
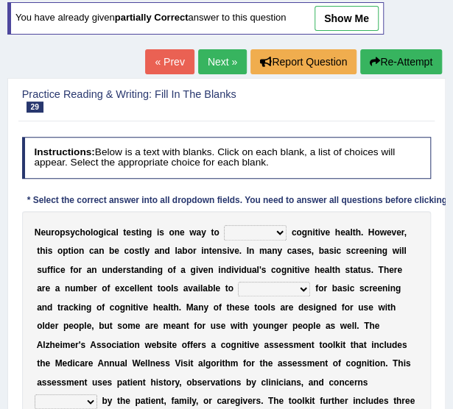
click at [231, 223] on div "N e u r o p s y c h o l o g i c a l t e s t i n g i s o n e w a y t o obsess as…" at bounding box center [226, 345] width 409 height 269
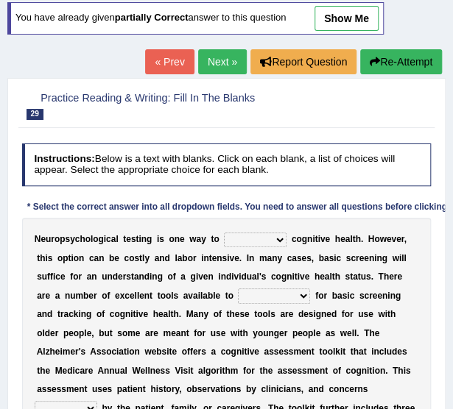
click at [231, 234] on select "obsess assess possess access" at bounding box center [255, 240] width 63 height 15
select select "assess"
click at [224, 233] on select "obsess assess possess access" at bounding box center [255, 240] width 63 height 15
click at [337, 298] on b "a" at bounding box center [339, 296] width 5 height 10
click at [238, 297] on select "stationers practitioners petitioners questioners" at bounding box center [274, 295] width 72 height 15
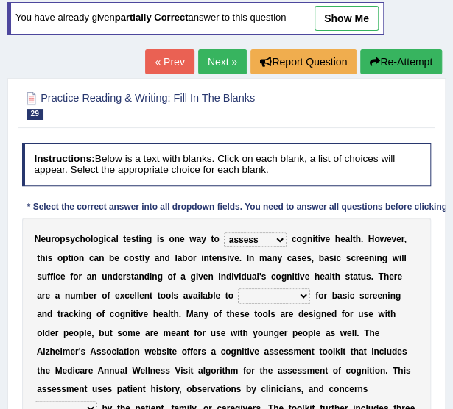
select select "practitioners"
click at [238, 288] on select "stationers practitioners petitioners questioners" at bounding box center [274, 295] width 72 height 15
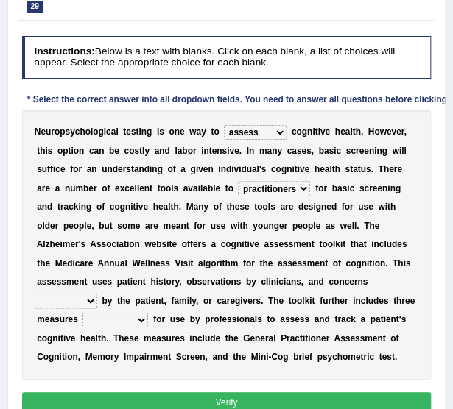
scroll to position [201, 0]
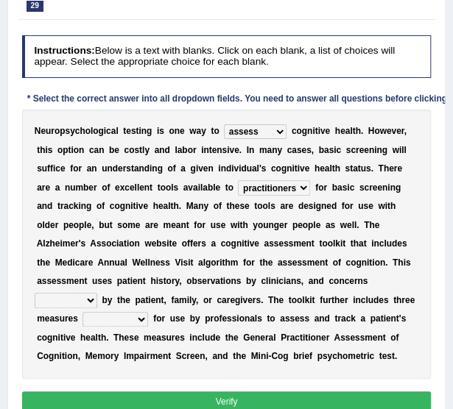
click at [190, 267] on div "N e u r o p s y c h o l o g i c a l t e s t i n g i s o n e w a y t o obsess as…" at bounding box center [226, 244] width 409 height 269
click at [97, 293] on select "raised rising arising praised" at bounding box center [66, 300] width 63 height 15
select select "raised"
click at [97, 293] on select "raised rising arising praised" at bounding box center [66, 300] width 63 height 15
click at [148, 312] on select "validated intimidated dilapidated antedated" at bounding box center [114, 319] width 65 height 15
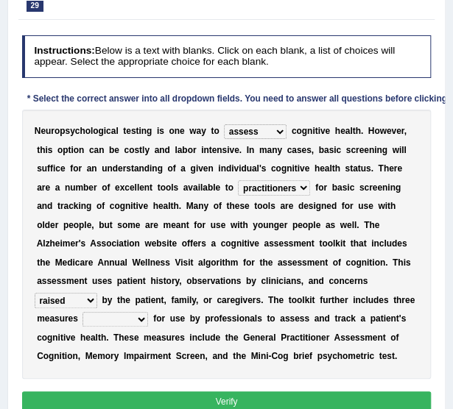
select select "validated"
click at [148, 312] on select "validated intimidated dilapidated antedated" at bounding box center [114, 319] width 65 height 15
click at [221, 391] on button "Verify" at bounding box center [226, 401] width 409 height 21
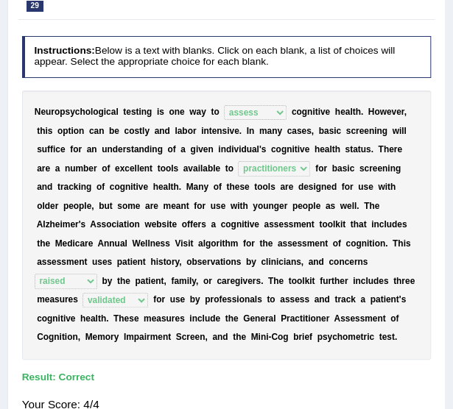
scroll to position [0, 0]
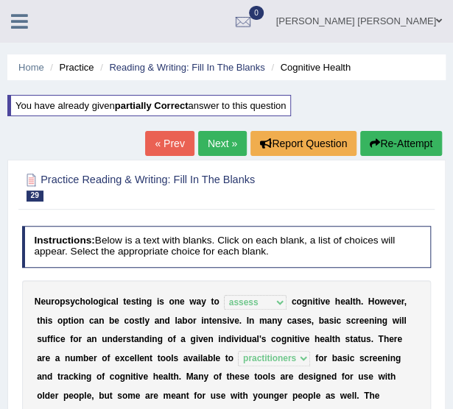
click at [212, 142] on link "Next »" at bounding box center [222, 143] width 49 height 25
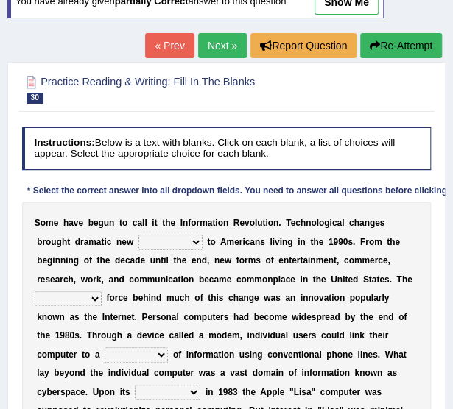
scroll to position [110, 0]
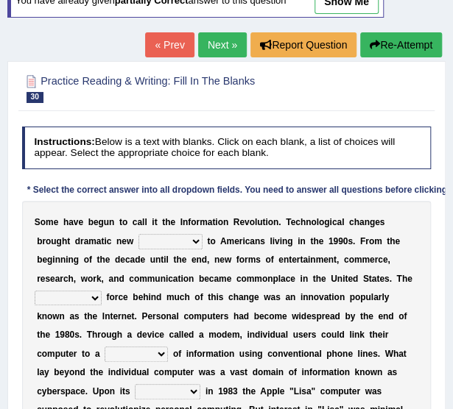
click at [141, 235] on select "challenges puzzles options confusion" at bounding box center [170, 241] width 64 height 15
select select "options"
click at [138, 234] on select "challenges puzzles options confusion" at bounding box center [170, 241] width 64 height 15
click at [102, 291] on select "unremitting uninspiring driving insinuating" at bounding box center [68, 298] width 67 height 15
select select "driving"
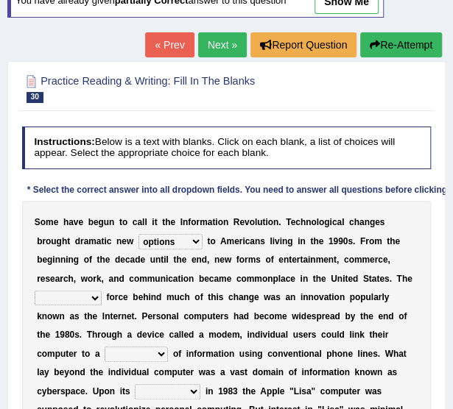
click at [102, 291] on select "unremitting uninspiring driving insinuating" at bounding box center [68, 298] width 67 height 15
click at [168, 347] on select "magnitude bulk wealth volume" at bounding box center [135, 354] width 63 height 15
select select "wealth"
click at [168, 347] on select "magnitude bulk wealth volume" at bounding box center [135, 354] width 63 height 15
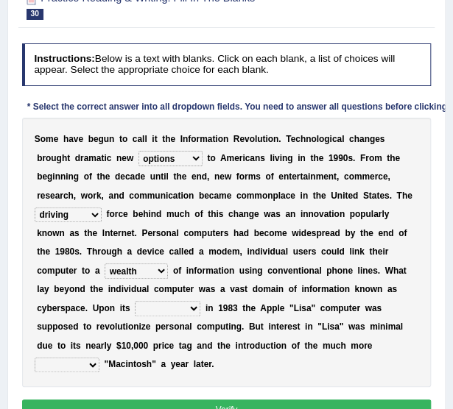
scroll to position [194, 0]
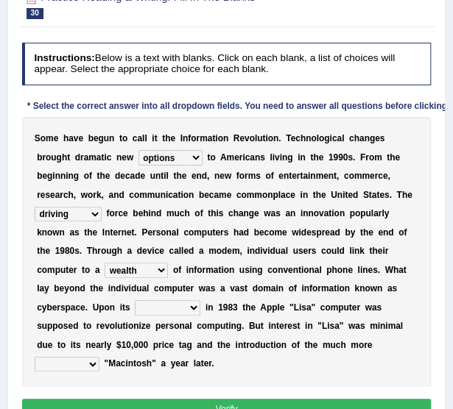
click at [200, 300] on select "relief release publication emission" at bounding box center [167, 307] width 65 height 15
select select "release"
click at [200, 300] on select "relief release publication emission" at bounding box center [167, 307] width 65 height 15
click at [83, 357] on select "convenient affordable advanced formidable" at bounding box center [67, 364] width 65 height 15
select select "affordable"
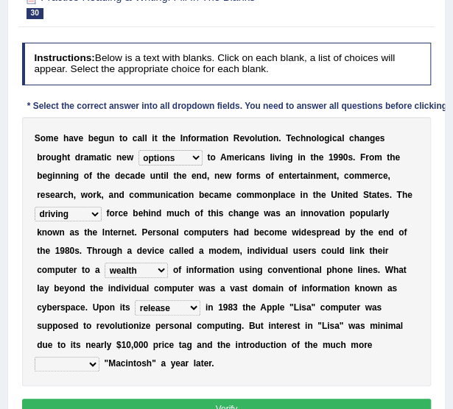
click at [35, 357] on select "convenient affordable advanced formidable" at bounding box center [67, 364] width 65 height 15
click at [283, 289] on b at bounding box center [285, 288] width 5 height 10
click at [165, 399] on button "Verify" at bounding box center [226, 409] width 409 height 21
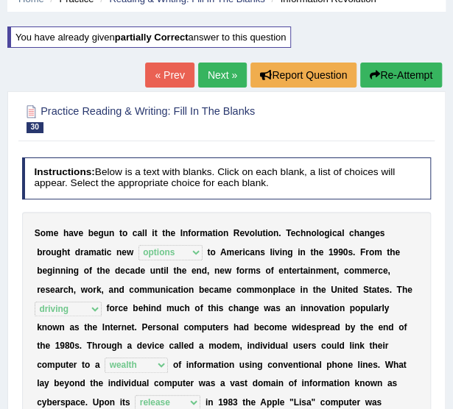
scroll to position [66, 0]
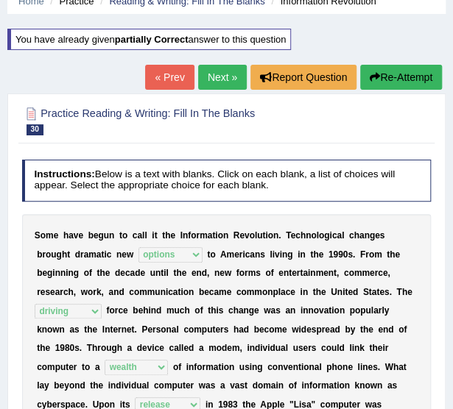
click at [220, 77] on link "Next »" at bounding box center [222, 77] width 49 height 25
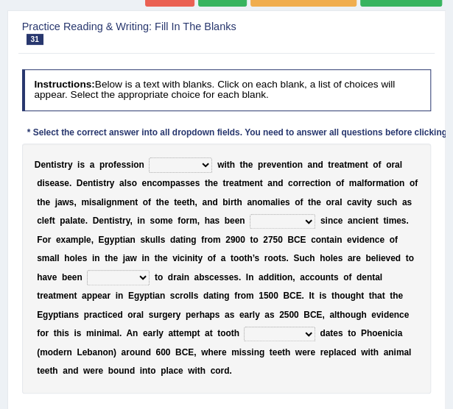
scroll to position [121, 0]
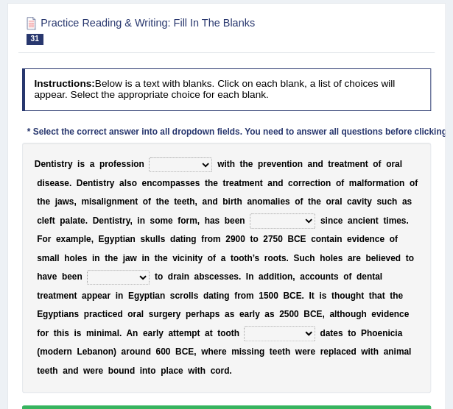
click at [174, 167] on select "agreed dealt concerned taken" at bounding box center [180, 164] width 63 height 15
select select "concerned"
click at [149, 157] on select "agreed dealt concerned taken" at bounding box center [180, 164] width 63 height 15
click at [249, 219] on select "criticized replaced practiced abandoned" at bounding box center [281, 220] width 65 height 15
select select "practiced"
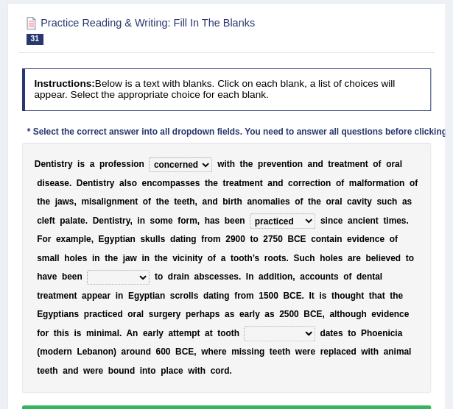
click at [249, 213] on select "criticized replaced practiced abandoned" at bounding box center [281, 220] width 65 height 15
click at [87, 274] on select "fluctuated laminated drilled sealed" at bounding box center [118, 277] width 63 height 15
select select "sealed"
click at [87, 270] on select "fluctuated laminated drilled sealed" at bounding box center [118, 277] width 63 height 15
click at [244, 332] on select "reparation sacrament restitution replacement" at bounding box center [279, 333] width 71 height 15
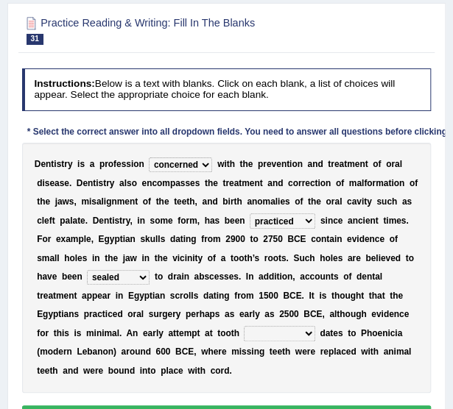
click at [244, 332] on select "reparation sacrament restitution replacement" at bounding box center [279, 333] width 71 height 15
select select "reparation"
click at [244, 326] on select "reparation sacrament restitution replacement" at bounding box center [279, 333] width 71 height 15
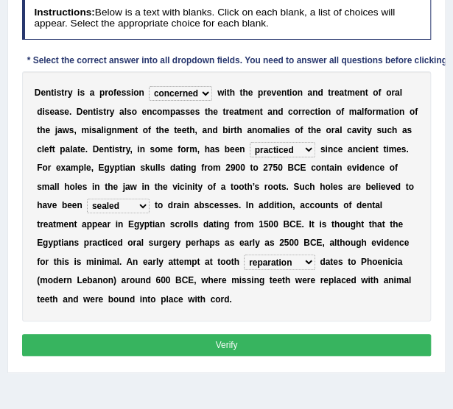
click at [165, 352] on button "Verify" at bounding box center [226, 344] width 409 height 21
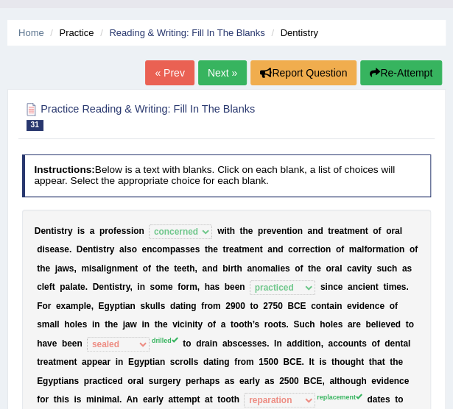
scroll to position [31, 0]
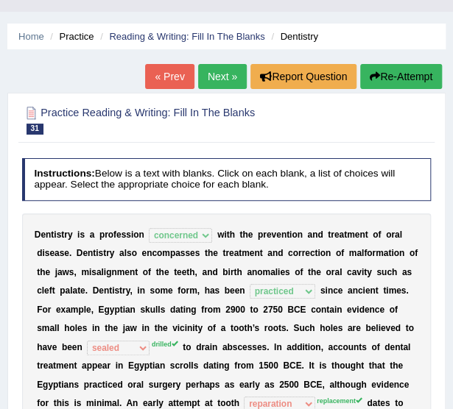
click at [214, 87] on link "Next »" at bounding box center [222, 76] width 49 height 25
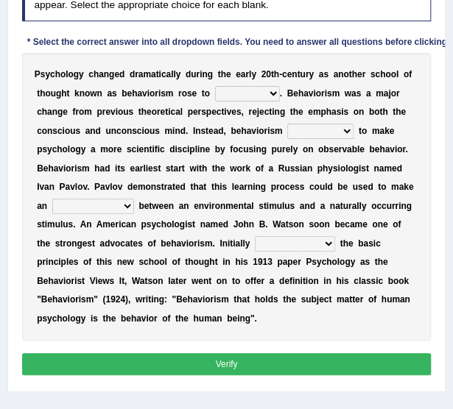
scroll to position [217, 0]
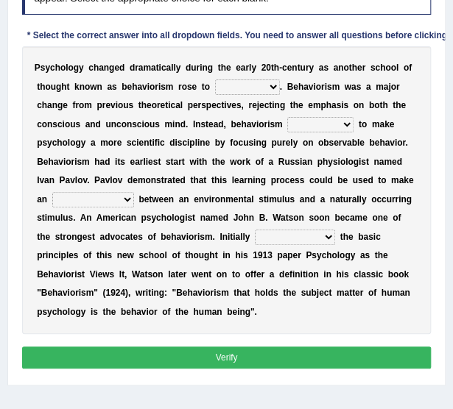
click at [249, 88] on select "dominance temptation challenge temper" at bounding box center [247, 86] width 65 height 15
select select "dominance"
click at [215, 79] on select "dominance temptation challenge temper" at bounding box center [247, 86] width 65 height 15
click at [287, 127] on select "reproached reproved strove rewove" at bounding box center [320, 124] width 66 height 15
click at [358, 191] on div "P s y c h o l o g y c h a n g e d d r a m a t i c a l l y d u r i n g t h e e a…" at bounding box center [226, 190] width 409 height 288
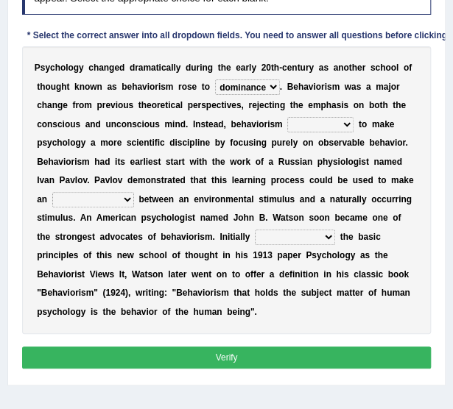
click at [134, 192] on select "acclimatization association union combination" at bounding box center [93, 199] width 82 height 15
select select "association"
click at [134, 192] on select "acclimatization association union combination" at bounding box center [93, 199] width 82 height 15
click at [255, 232] on select "questioning foreshortening unburdening outlining" at bounding box center [295, 237] width 80 height 15
click at [291, 310] on div "P s y c h o l o g y c h a n g e d d r a m a t i c a l l y d u r i n g t h e e a…" at bounding box center [226, 190] width 409 height 288
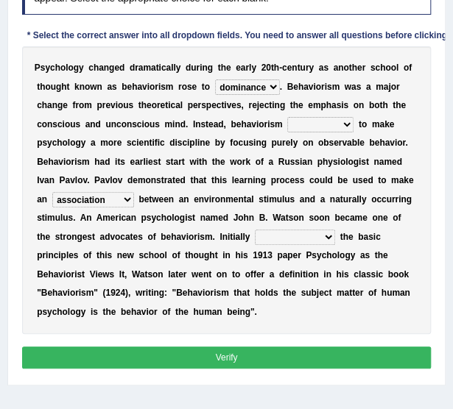
click at [255, 240] on select "questioning foreshortening unburdening outlining" at bounding box center [295, 237] width 80 height 15
select select "outlining"
click at [255, 230] on select "questioning foreshortening unburdening outlining" at bounding box center [295, 237] width 80 height 15
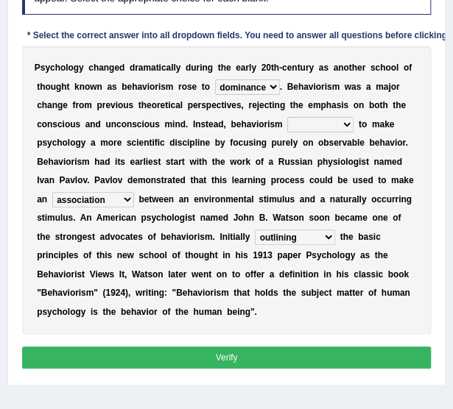
click at [287, 117] on select "reproached reproved strove rewove" at bounding box center [320, 124] width 66 height 15
select select "strove"
click at [287, 117] on select "reproached reproved strove rewove" at bounding box center [320, 124] width 66 height 15
click at [249, 347] on button "Verify" at bounding box center [226, 357] width 409 height 21
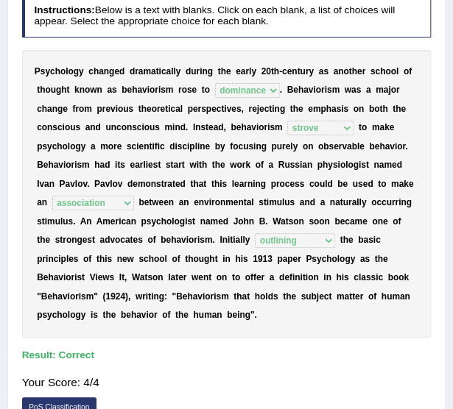
scroll to position [150, 0]
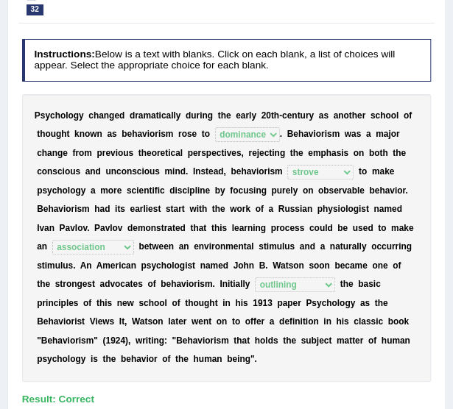
click at [293, 150] on b "h" at bounding box center [295, 153] width 5 height 10
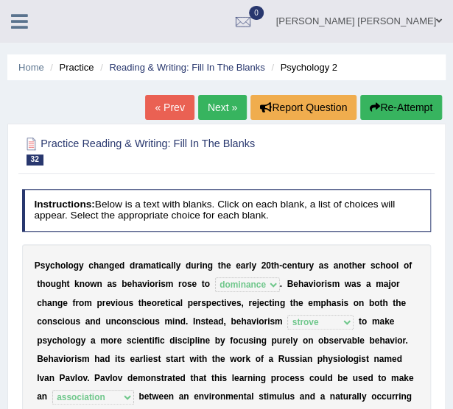
click at [228, 101] on link "Next »" at bounding box center [222, 107] width 49 height 25
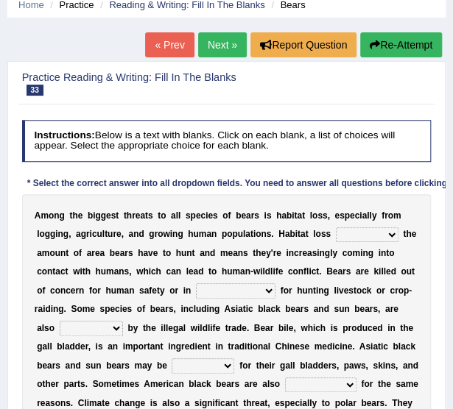
scroll to position [88, 0]
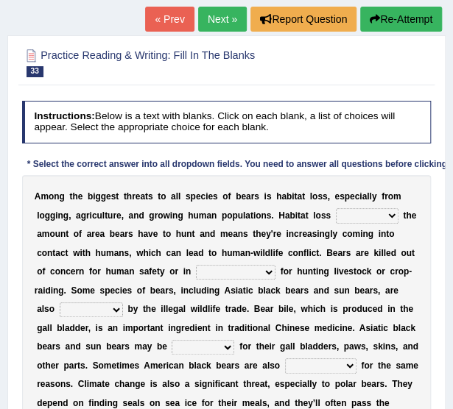
click at [316, 223] on div "A m o n g t h e b i g g e s t t h r e a t s t o a l l s p e c i e s o f b e a r…" at bounding box center [226, 309] width 409 height 269
click at [336, 214] on select "increases reduces complies interacts" at bounding box center [367, 215] width 63 height 15
select select "reduces"
click at [336, 208] on select "increases reduces complies interacts" at bounding box center [367, 215] width 63 height 15
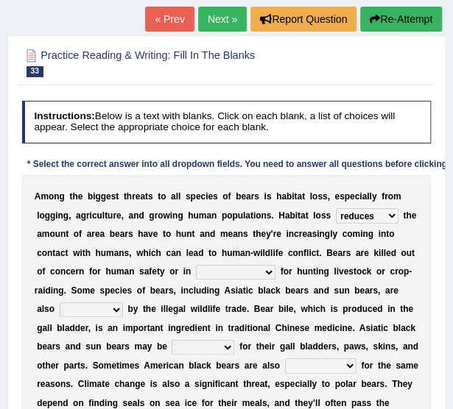
click at [196, 266] on select "coalition retaliation appreciation disinformation" at bounding box center [235, 272] width 79 height 15
select select "coalition"
click at [196, 265] on select "coalition retaliation appreciation disinformation" at bounding box center [235, 272] width 79 height 15
click at [123, 302] on select "protected prohibited fattened threatened" at bounding box center [91, 309] width 63 height 15
select select "protected"
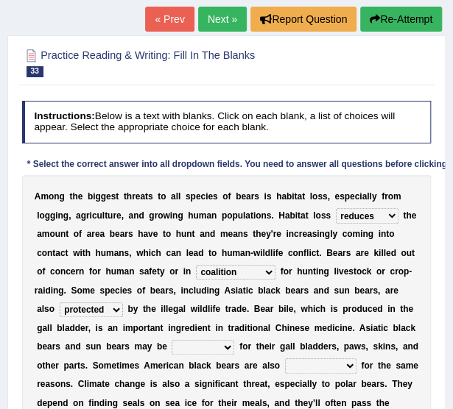
click at [123, 302] on select "protected prohibited fattened threatened" at bounding box center [91, 309] width 63 height 15
click at [234, 340] on select "poached squelched coached blenched" at bounding box center [202, 347] width 63 height 15
select select "poached"
click at [234, 340] on select "poached squelched coached blenched" at bounding box center [202, 347] width 63 height 15
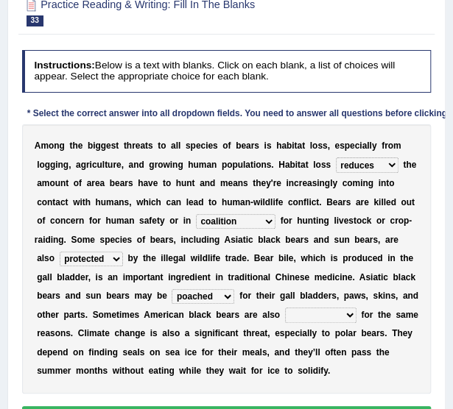
scroll to position [141, 0]
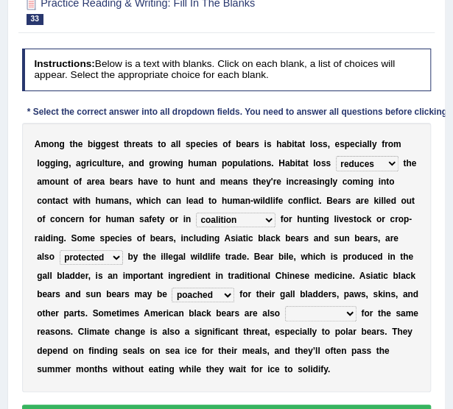
click at [285, 308] on select "begot foreseen encountered targeted" at bounding box center [320, 313] width 71 height 15
select select "encountered"
click at [285, 306] on select "begot foreseen encountered targeted" at bounding box center [320, 313] width 71 height 15
click at [163, 405] on button "Verify" at bounding box center [226, 415] width 409 height 21
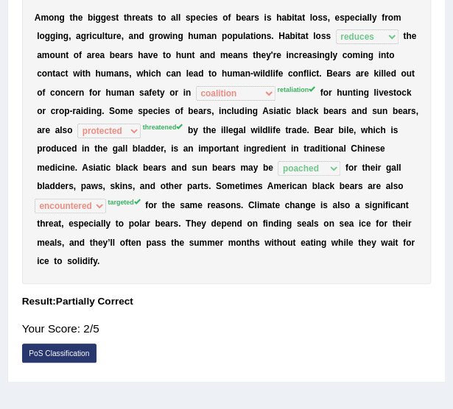
scroll to position [0, 0]
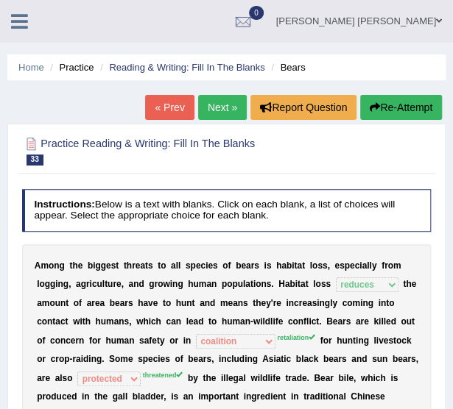
click at [397, 104] on button "Re-Attempt" at bounding box center [401, 107] width 82 height 25
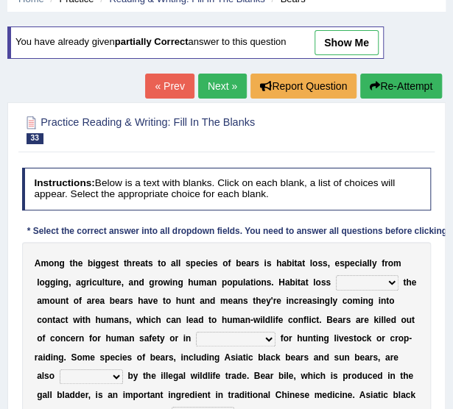
scroll to position [69, 0]
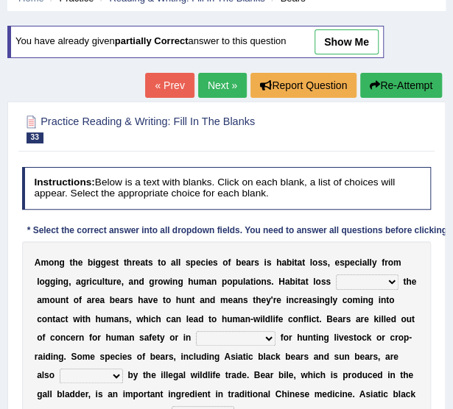
click at [336, 283] on select "increases reduces complies interacts" at bounding box center [367, 281] width 63 height 15
select select "reduces"
click at [336, 274] on select "increases reduces complies interacts" at bounding box center [367, 281] width 63 height 15
click at [196, 337] on select "coalition retaliation appreciation disinformation" at bounding box center [235, 338] width 79 height 15
select select "retaliation"
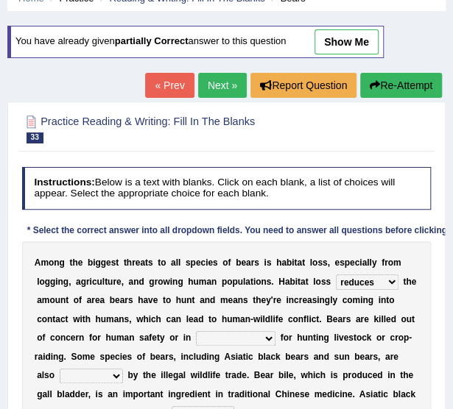
click at [196, 331] on select "coalition retaliation appreciation disinformation" at bounding box center [235, 338] width 79 height 15
click at [123, 369] on select "protected prohibited fattened threatened" at bounding box center [91, 376] width 63 height 15
select select "threatened"
click at [123, 369] on select "protected prohibited fattened threatened" at bounding box center [91, 376] width 63 height 15
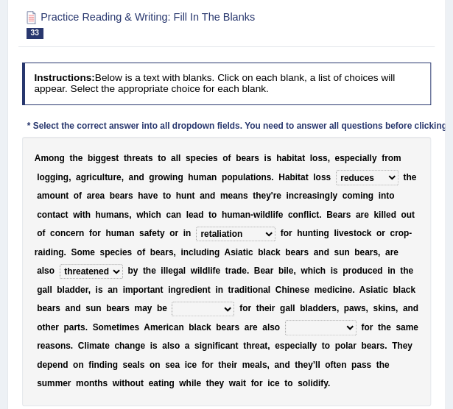
scroll to position [174, 0]
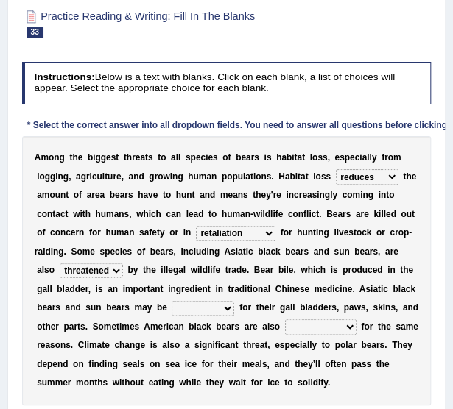
click at [234, 301] on select "poached squelched coached blenched" at bounding box center [202, 308] width 63 height 15
select select "poached"
click at [234, 301] on select "poached squelched coached blenched" at bounding box center [202, 308] width 63 height 15
click at [285, 324] on select "begot foreseen encountered targeted" at bounding box center [320, 326] width 71 height 15
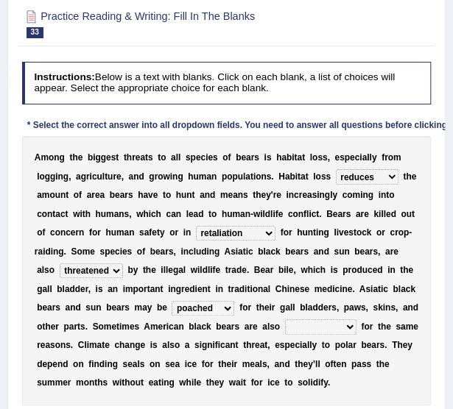
click at [285, 324] on select "begot foreseen encountered targeted" at bounding box center [320, 326] width 71 height 15
select select "targeted"
click at [285, 319] on select "begot foreseen encountered targeted" at bounding box center [320, 326] width 71 height 15
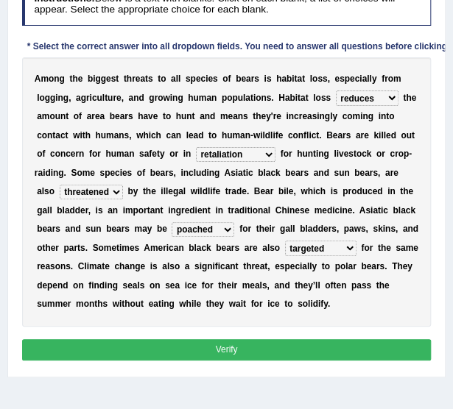
click at [92, 339] on button "Verify" at bounding box center [226, 349] width 409 height 21
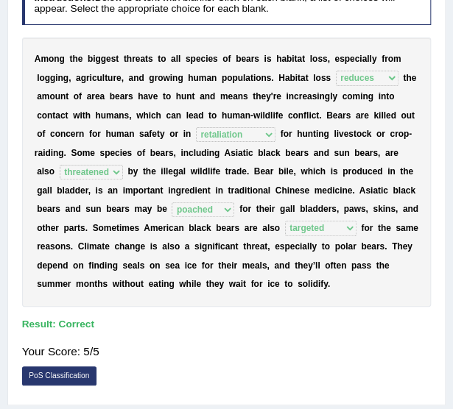
scroll to position [0, 0]
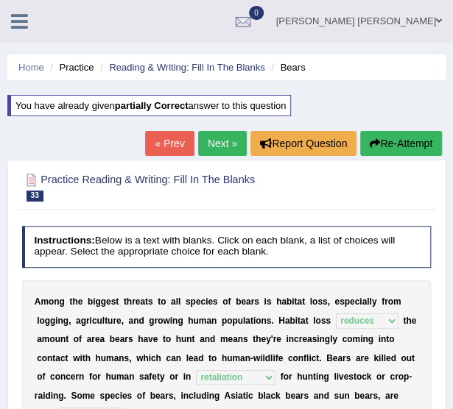
click at [221, 145] on link "Next »" at bounding box center [222, 143] width 49 height 25
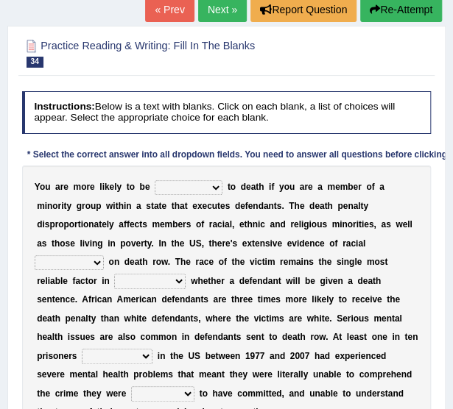
scroll to position [99, 0]
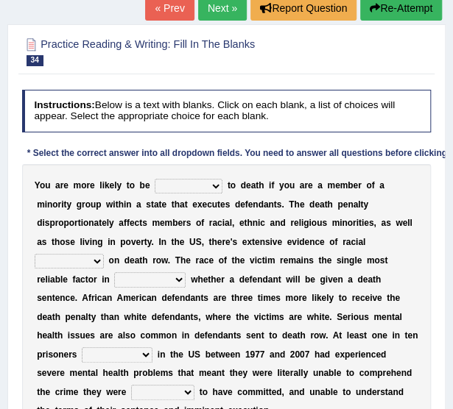
click at [196, 188] on select "penalized blamed complained sentenced" at bounding box center [189, 186] width 68 height 15
select select "sentenced"
click at [155, 179] on select "penalized blamed complained sentenced" at bounding box center [189, 186] width 68 height 15
click at [104, 254] on select "bias equality appearance background" at bounding box center [69, 261] width 69 height 15
select select "bias"
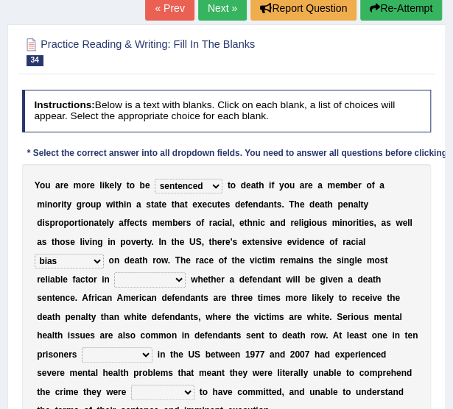
click at [104, 254] on select "bias equality appearance background" at bounding box center [69, 261] width 69 height 15
click at [185, 272] on select "determining adjoining undermining examining" at bounding box center [149, 279] width 71 height 15
select select "determining"
click at [185, 272] on select "determining adjoining undermining examining" at bounding box center [149, 279] width 71 height 15
click at [152, 347] on select "electrocuted persecuted executed captured" at bounding box center [117, 354] width 71 height 15
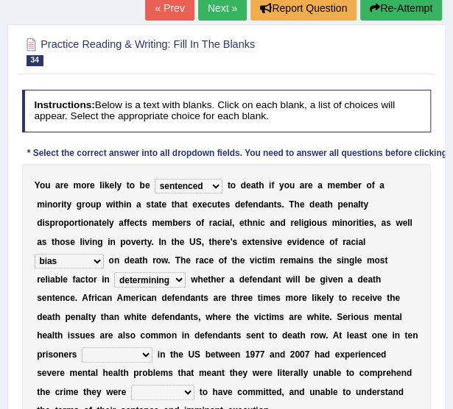
click at [152, 347] on select "electrocuted persecuted executed captured" at bounding box center [117, 354] width 71 height 15
select select "electrocuted"
click at [149, 347] on select "electrocuted persecuted executed captured" at bounding box center [117, 354] width 71 height 15
click at [194, 385] on select "alleged acclaimed persuaded claimed" at bounding box center [162, 392] width 63 height 15
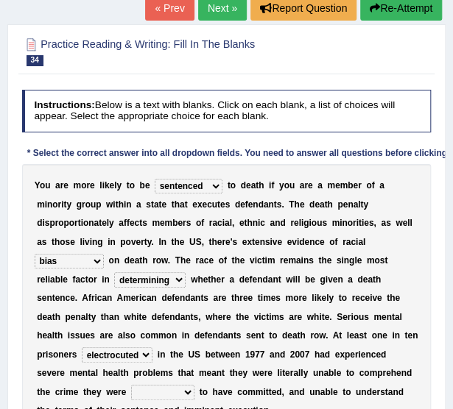
click at [152, 347] on select "electrocuted persecuted executed captured" at bounding box center [117, 354] width 71 height 15
click at [194, 385] on select "alleged acclaimed persuaded claimed" at bounding box center [162, 392] width 63 height 15
select select "claimed"
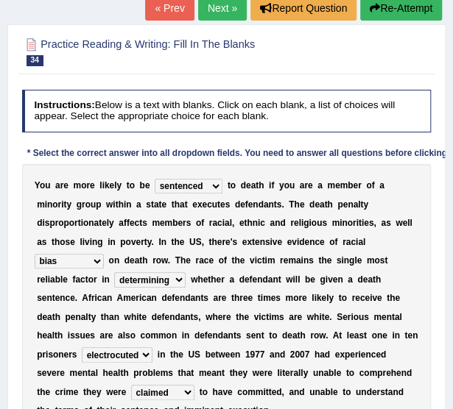
click at [178, 385] on select "alleged acclaimed persuaded claimed" at bounding box center [162, 392] width 63 height 15
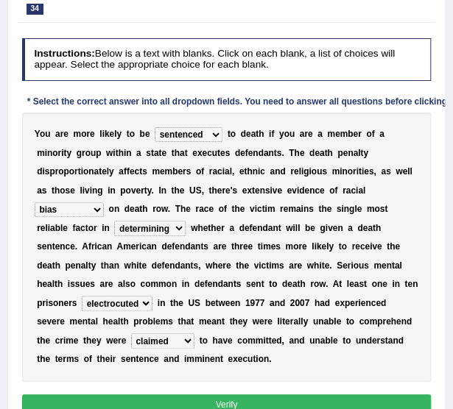
scroll to position [155, 0]
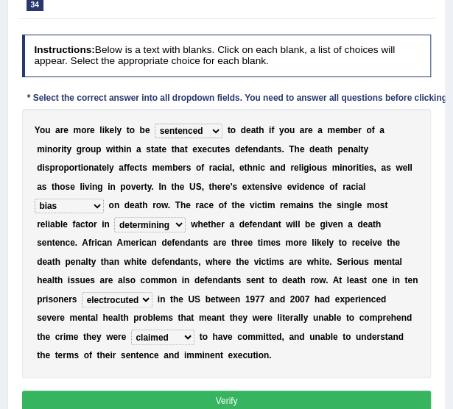
click at [204, 391] on button "Verify" at bounding box center [226, 401] width 409 height 21
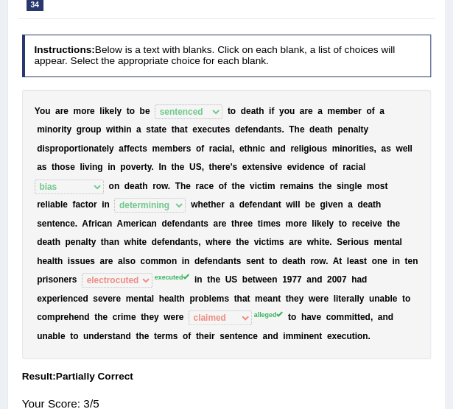
scroll to position [0, 0]
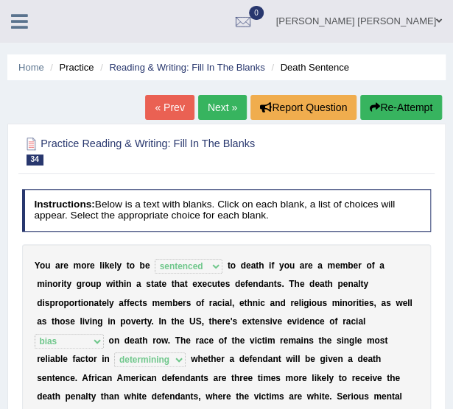
click at [213, 113] on link "Next »" at bounding box center [222, 107] width 49 height 25
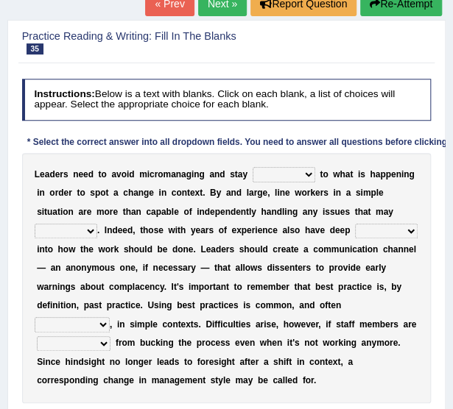
scroll to position [106, 0]
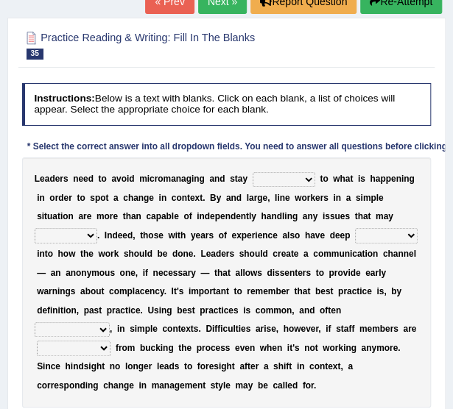
click at [280, 178] on select "complied connected precise concise" at bounding box center [283, 179] width 63 height 15
select select "connected"
click at [252, 172] on select "complied connected precise concise" at bounding box center [283, 179] width 63 height 15
click at [260, 188] on div "L e a d e r s n e e d t o a v o i d m i c r o m a n a g i n g a n d s t a y com…" at bounding box center [226, 282] width 409 height 250
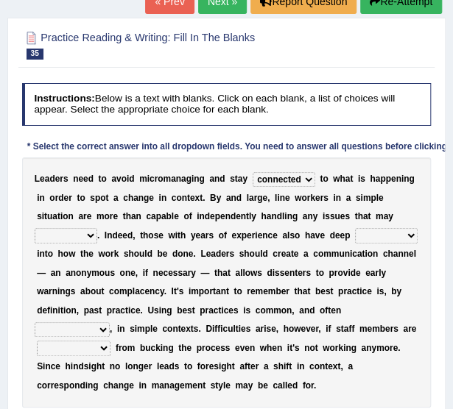
click at [97, 228] on select "apprise rise encounter arise" at bounding box center [66, 235] width 63 height 15
select select "rise"
click at [97, 228] on select "apprise rise encounter arise" at bounding box center [66, 235] width 63 height 15
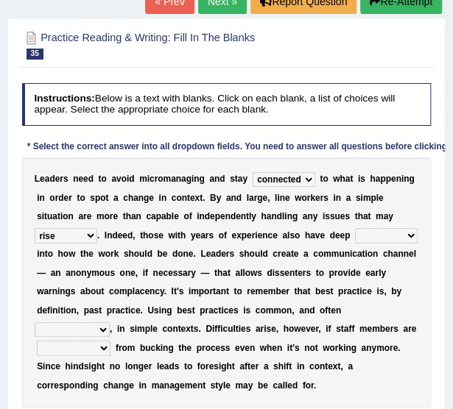
click at [355, 234] on select "incursion insight indignity indication" at bounding box center [386, 235] width 63 height 15
select select "incursion"
click at [355, 228] on select "incursion insight indignity indication" at bounding box center [386, 235] width 63 height 15
click at [110, 322] on select "inappropriate apprehensive appropriate forbidden" at bounding box center [72, 329] width 75 height 15
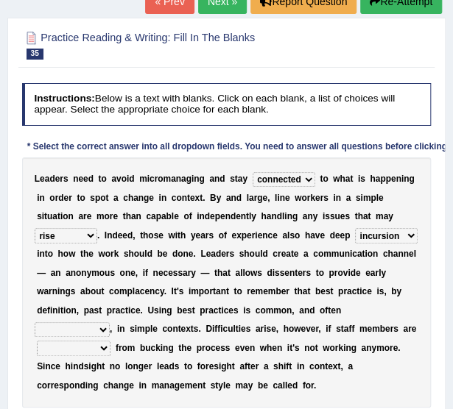
click at [110, 322] on select "inappropriate apprehensive appropriate forbidden" at bounding box center [72, 329] width 75 height 15
select select "appropriate"
click at [110, 322] on select "inappropriate apprehensive appropriate forbidden" at bounding box center [72, 329] width 75 height 15
click at [110, 341] on select "disarranged disinclined discouraged disintegrated" at bounding box center [74, 348] width 74 height 15
select select "disintegrated"
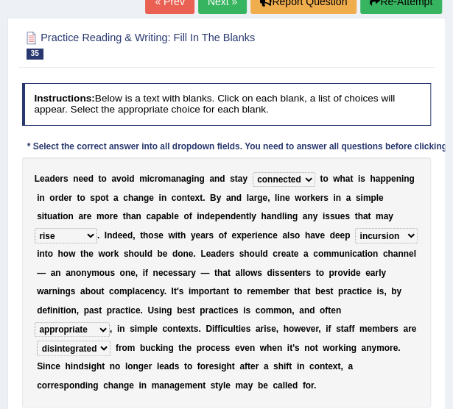
click at [110, 341] on select "disarranged disinclined discouraged disintegrated" at bounding box center [74, 348] width 74 height 15
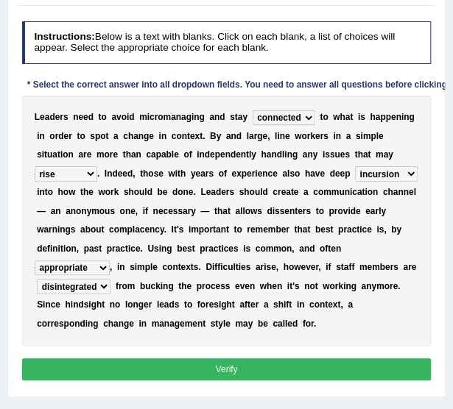
scroll to position [169, 0]
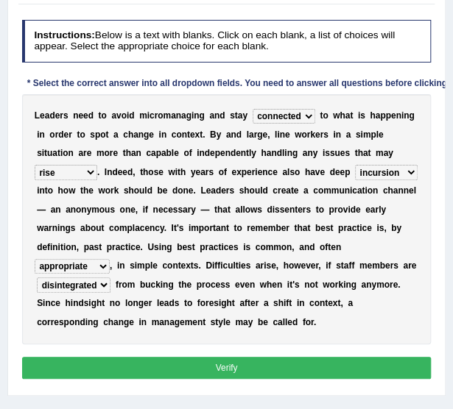
click at [218, 358] on button "Verify" at bounding box center [226, 367] width 409 height 21
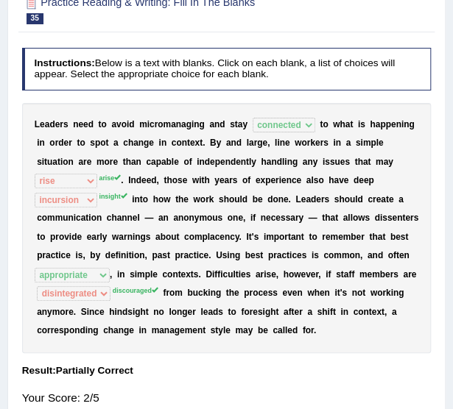
scroll to position [0, 0]
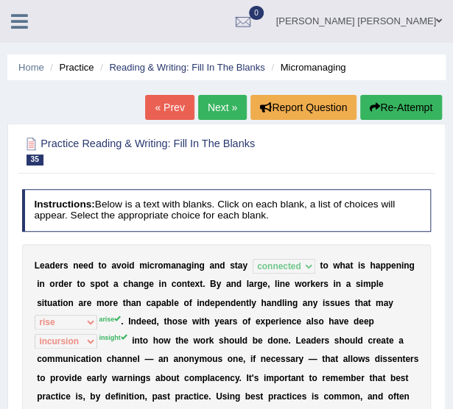
click at [88, 72] on li "Practice" at bounding box center [69, 67] width 47 height 14
click at [79, 73] on li "Practice" at bounding box center [69, 67] width 47 height 14
click at [77, 68] on li "Practice" at bounding box center [69, 67] width 47 height 14
click at [28, 66] on link "Home" at bounding box center [31, 67] width 26 height 11
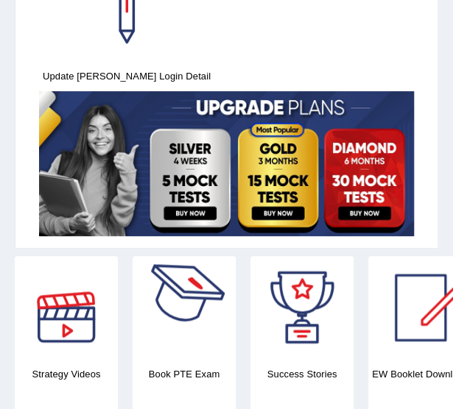
scroll to position [245, 0]
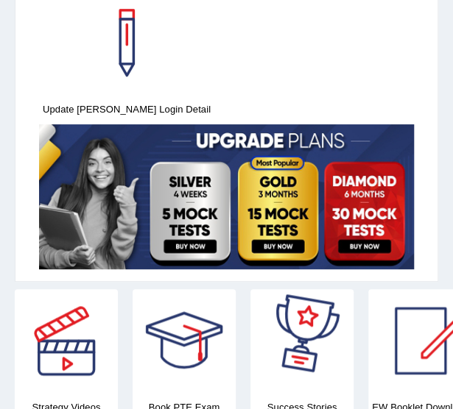
click at [280, 289] on div at bounding box center [301, 340] width 103 height 103
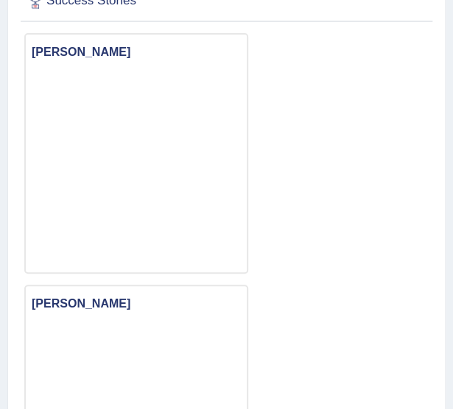
scroll to position [127, 0]
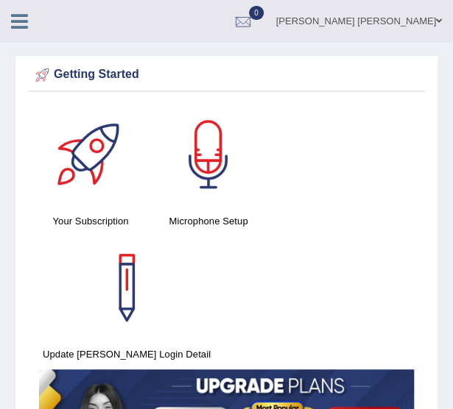
click at [20, 16] on icon at bounding box center [19, 21] width 17 height 19
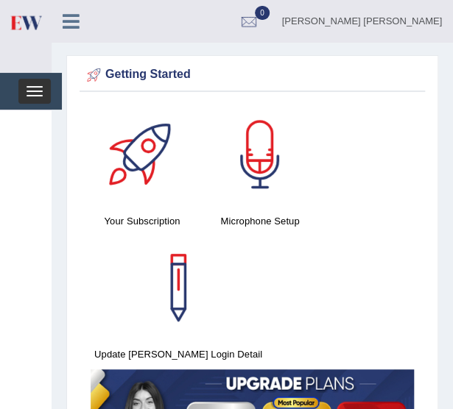
click at [48, 90] on button "Toggle navigation" at bounding box center [34, 91] width 32 height 25
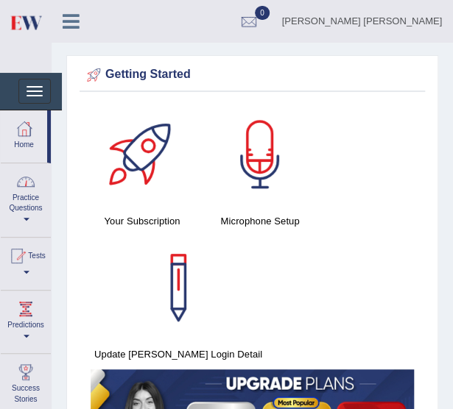
click at [29, 214] on link "Practice Questions" at bounding box center [26, 197] width 50 height 69
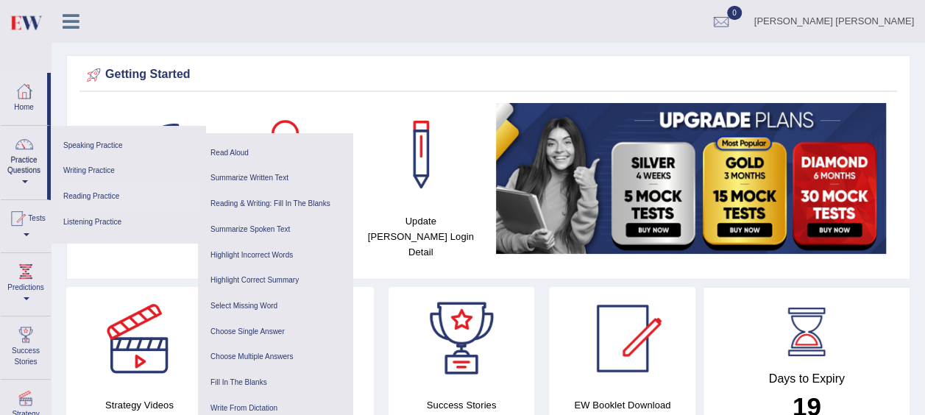
click at [102, 196] on link "Reading Practice" at bounding box center [128, 197] width 140 height 26
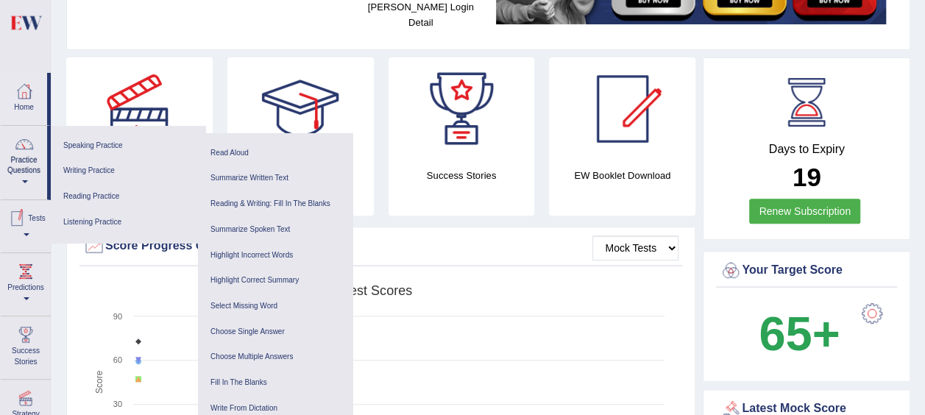
scroll to position [425, 0]
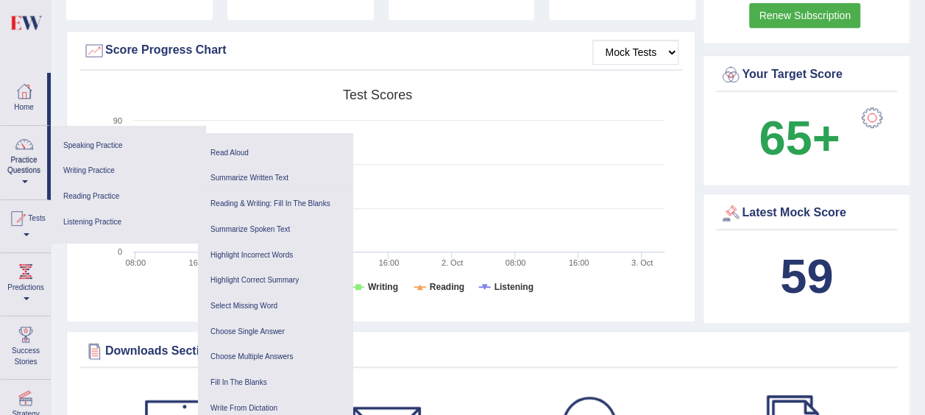
click at [84, 195] on link "Reading Practice" at bounding box center [128, 197] width 140 height 26
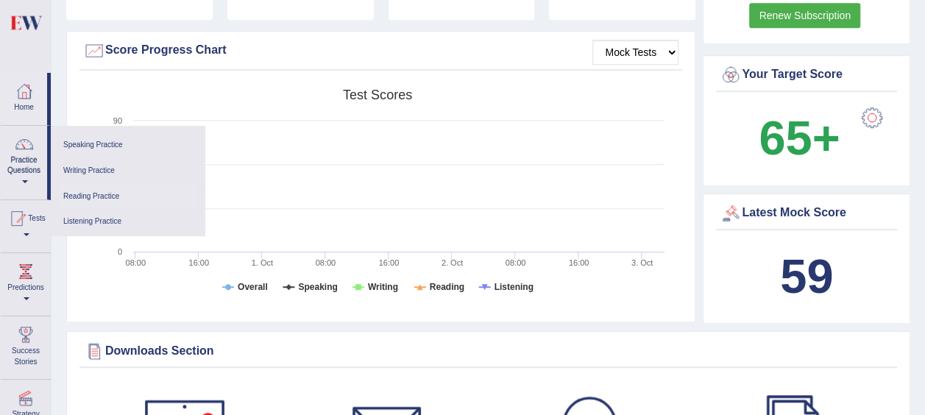
scroll to position [0, 0]
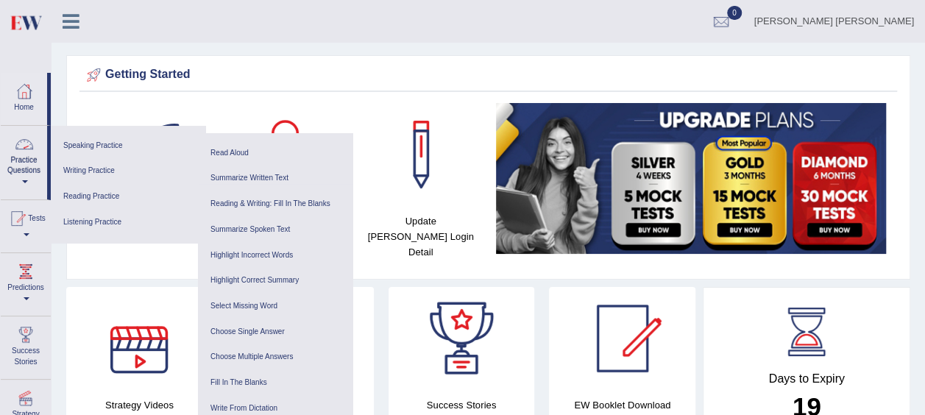
click at [29, 177] on link "Practice Questions" at bounding box center [24, 160] width 46 height 69
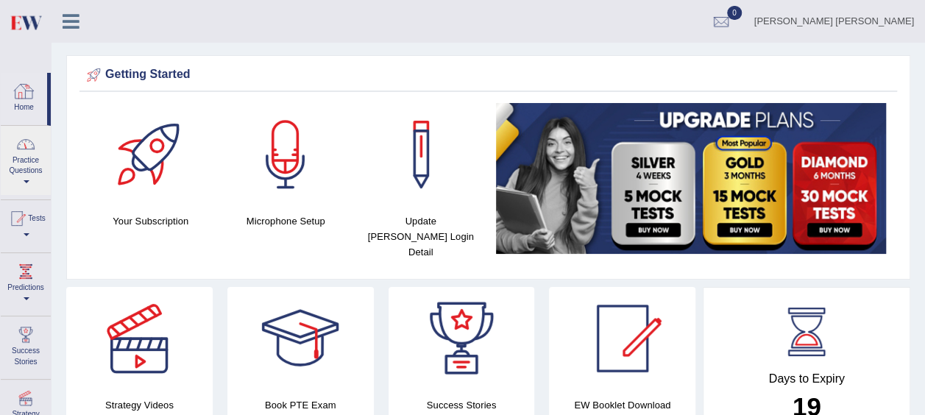
click at [24, 99] on div at bounding box center [24, 91] width 22 height 22
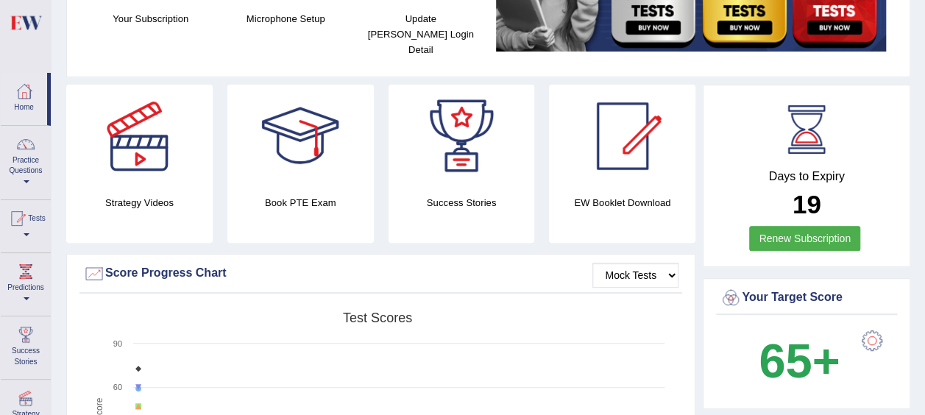
scroll to position [224, 0]
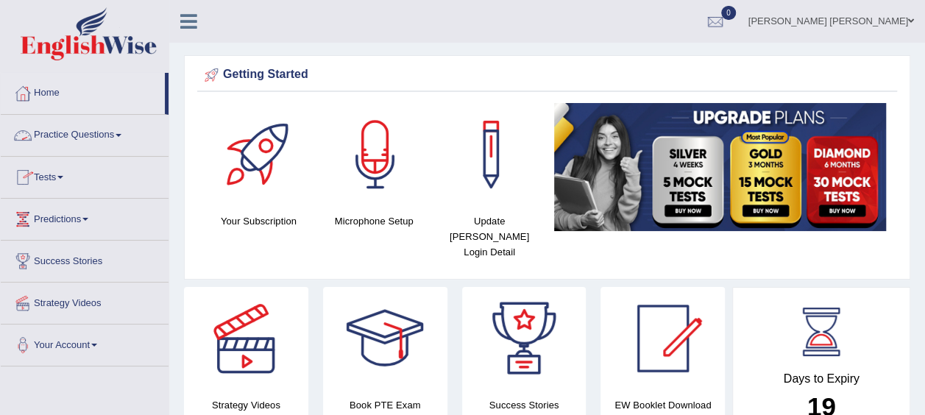
click at [124, 138] on link "Practice Questions" at bounding box center [85, 133] width 168 height 37
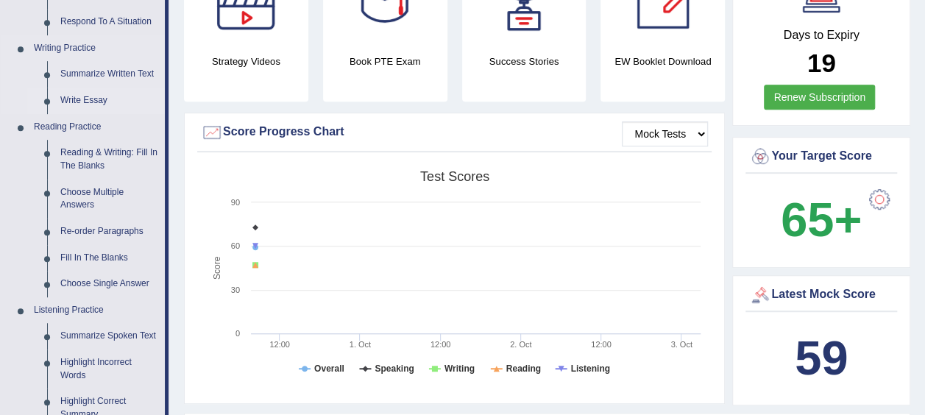
scroll to position [344, 0]
click at [79, 260] on link "Fill In The Blanks" at bounding box center [109, 257] width 111 height 26
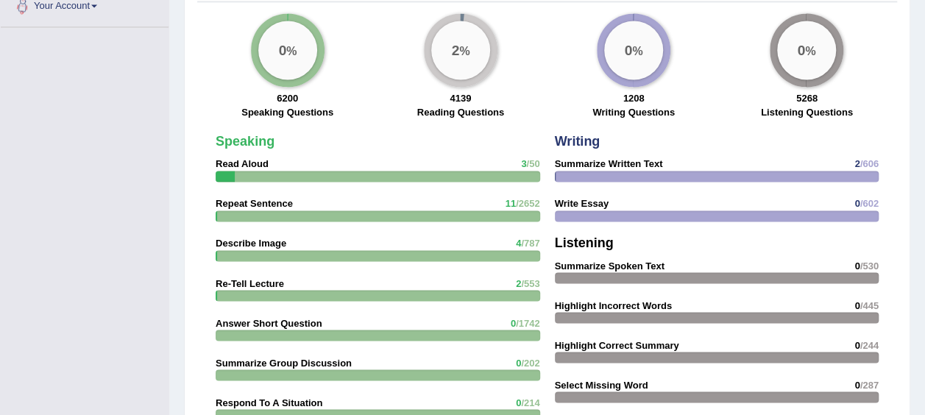
scroll to position [1128, 0]
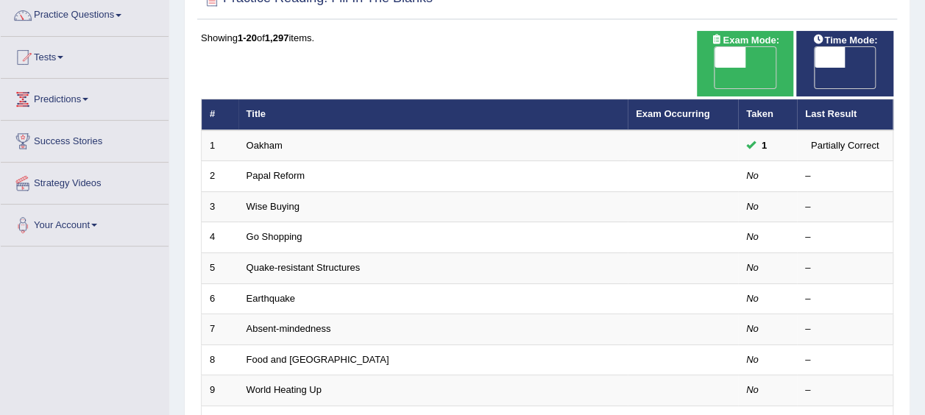
scroll to position [124, 0]
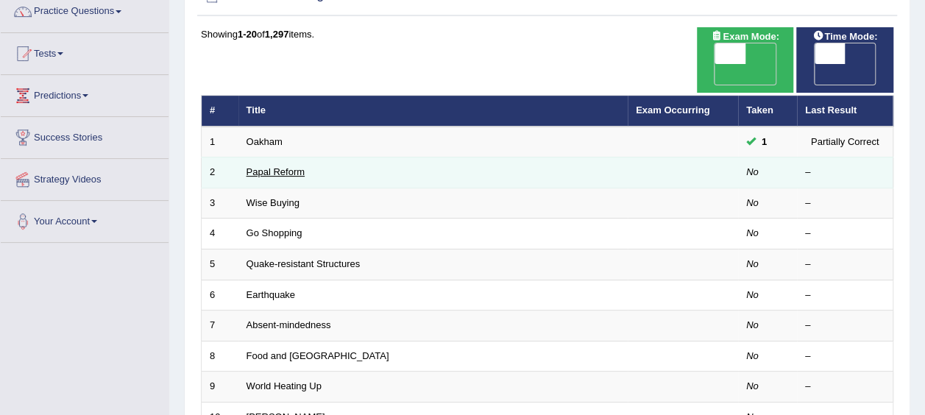
click at [278, 166] on link "Papal Reform" at bounding box center [275, 171] width 58 height 11
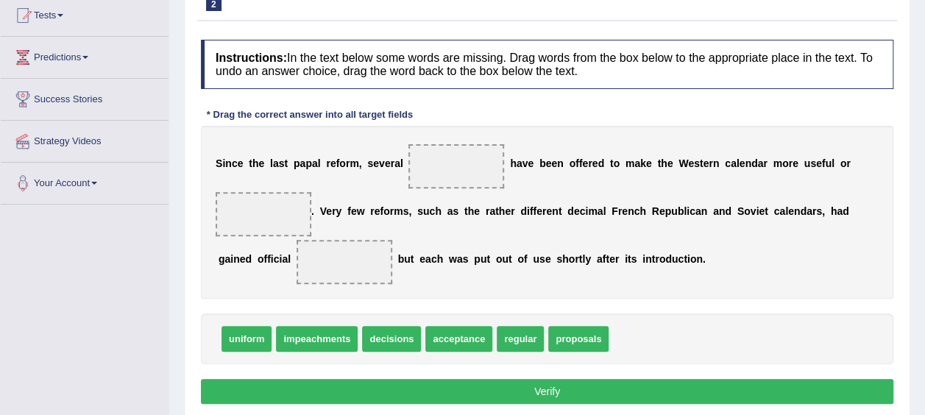
scroll to position [190, 0]
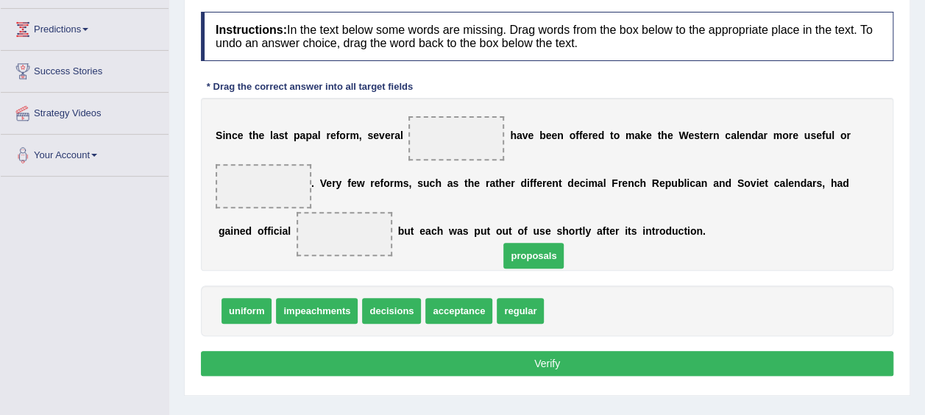
drag, startPoint x: 557, startPoint y: 308, endPoint x: 474, endPoint y: 203, distance: 133.5
click at [503, 243] on span "proposals" at bounding box center [533, 256] width 60 height 26
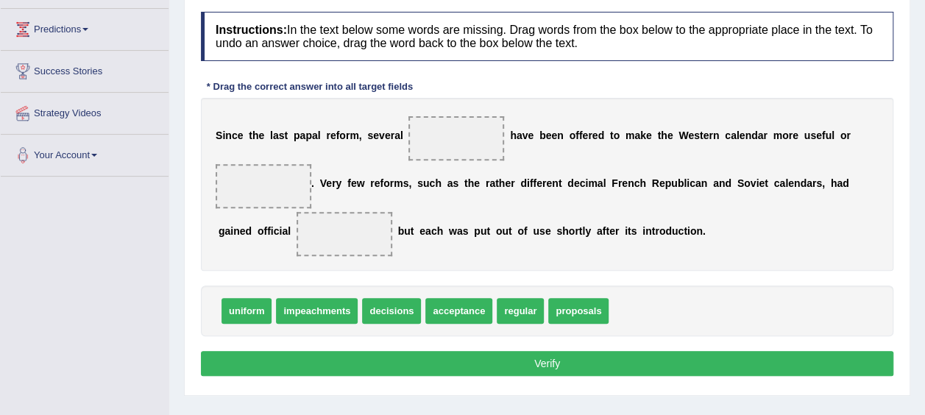
click at [573, 299] on span "proposals" at bounding box center [578, 311] width 60 height 26
drag, startPoint x: 573, startPoint y: 299, endPoint x: 450, endPoint y: 139, distance: 201.5
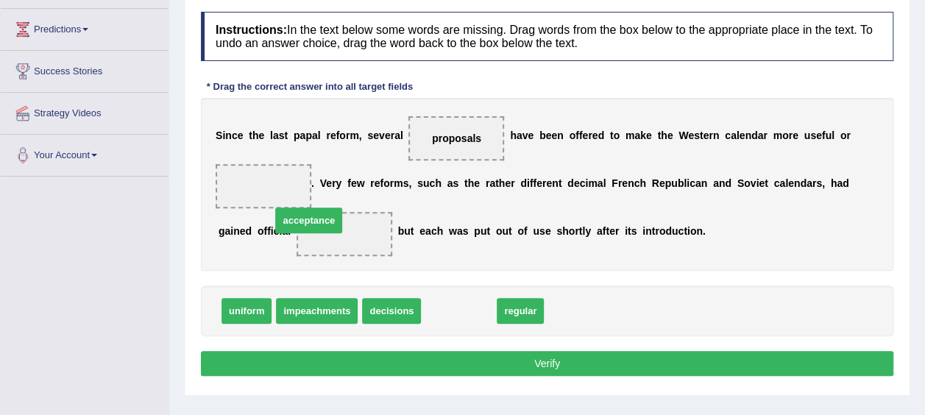
drag, startPoint x: 475, startPoint y: 297, endPoint x: 324, endPoint y: 207, distance: 175.3
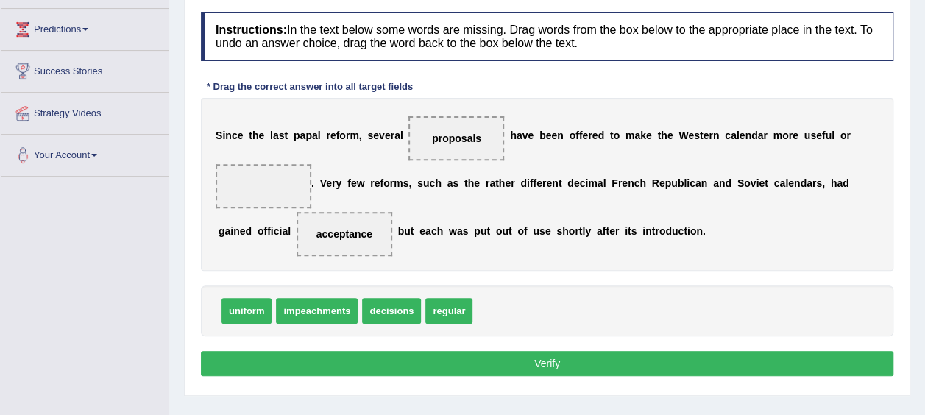
click at [255, 314] on span "uniform" at bounding box center [246, 311] width 50 height 26
drag, startPoint x: 438, startPoint y: 322, endPoint x: 266, endPoint y: 220, distance: 199.2
drag, startPoint x: 292, startPoint y: 235, endPoint x: 262, endPoint y: 181, distance: 62.2
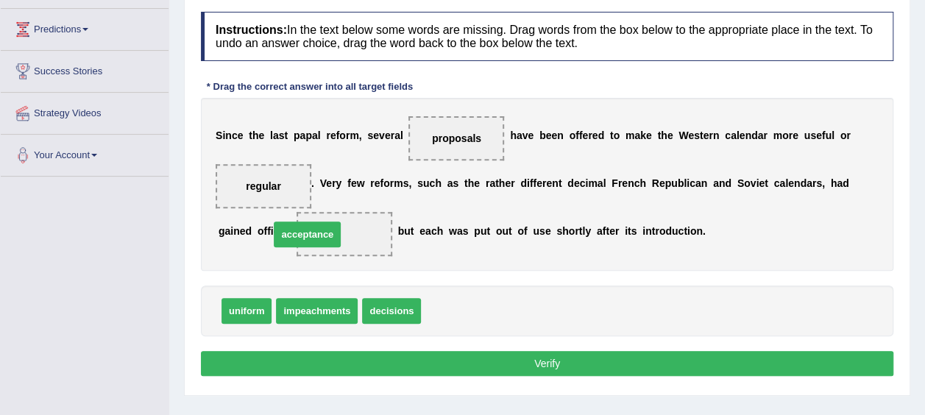
drag, startPoint x: 441, startPoint y: 318, endPoint x: 290, endPoint y: 241, distance: 169.8
click at [479, 370] on button "Verify" at bounding box center [547, 363] width 692 height 25
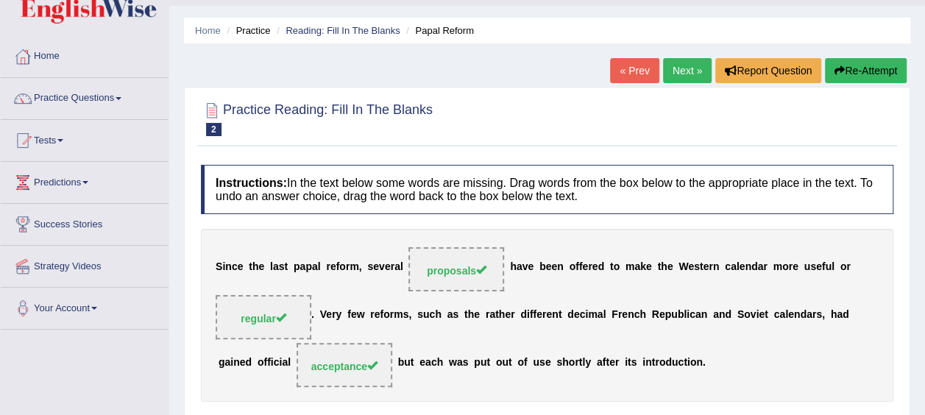
scroll to position [0, 0]
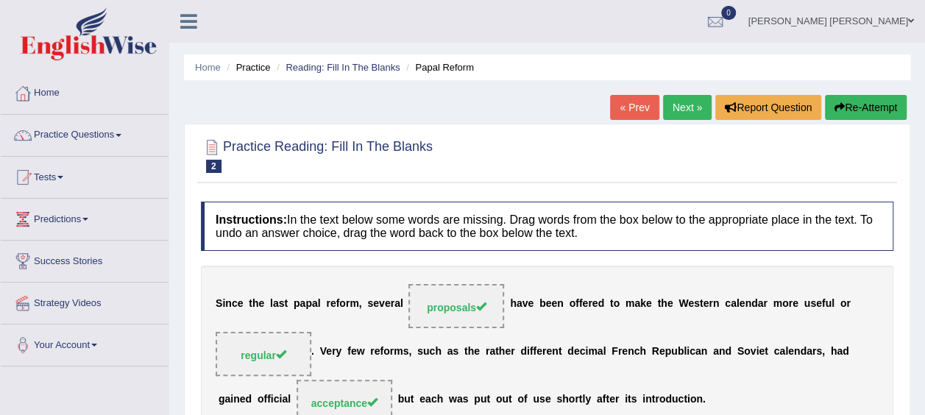
click at [695, 97] on link "Next »" at bounding box center [687, 107] width 49 height 25
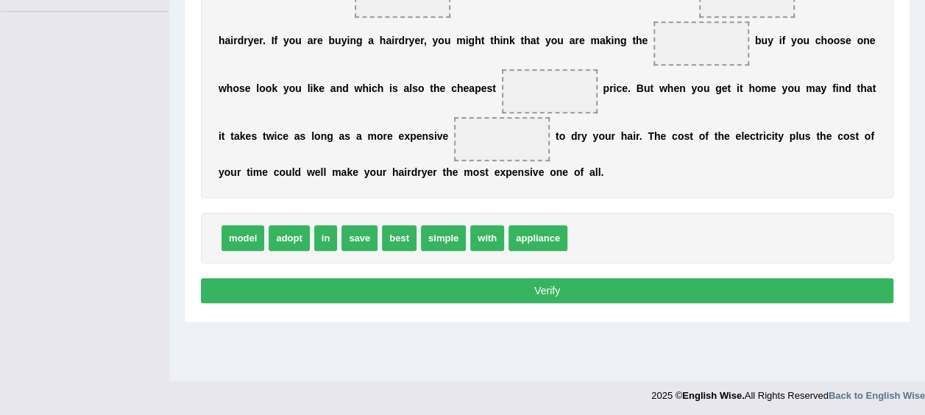
scroll to position [239, 0]
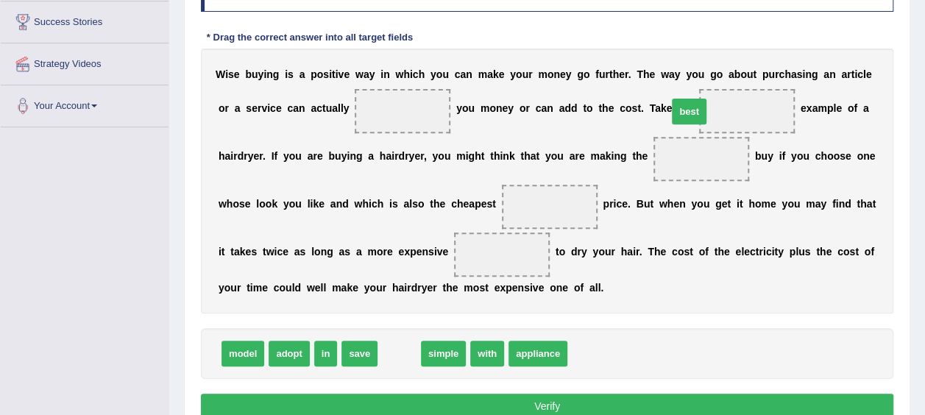
drag, startPoint x: 391, startPoint y: 356, endPoint x: 681, endPoint y: 115, distance: 377.2
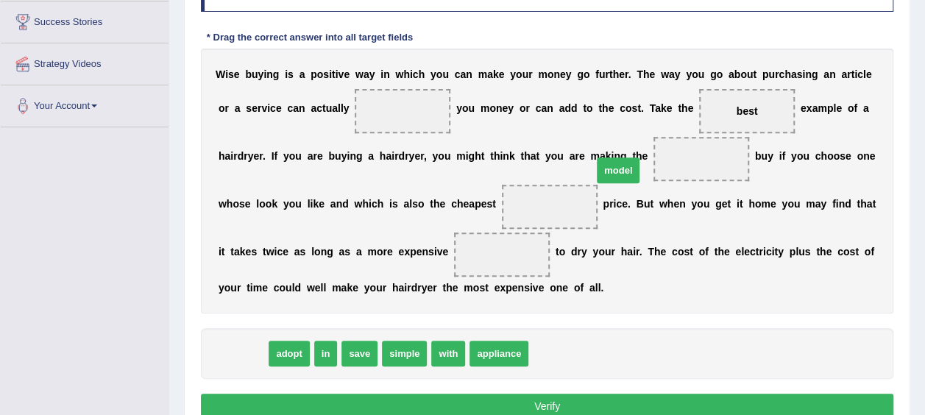
drag, startPoint x: 243, startPoint y: 352, endPoint x: 618, endPoint y: 169, distance: 417.3
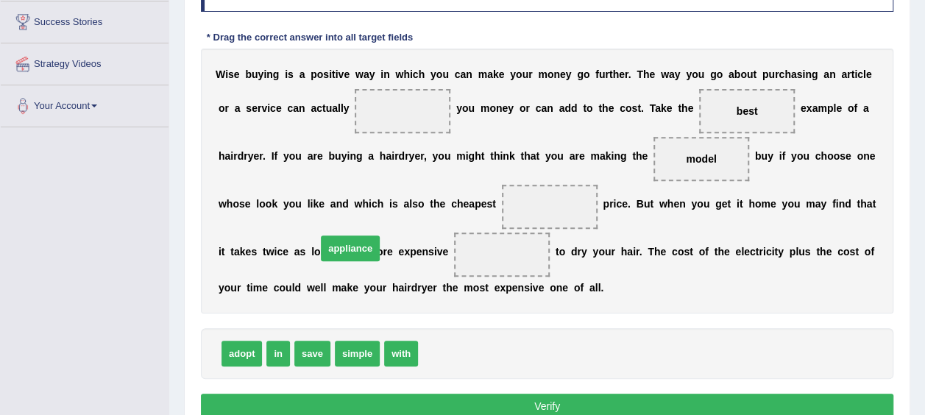
drag, startPoint x: 431, startPoint y: 351, endPoint x: 330, endPoint y: 246, distance: 146.2
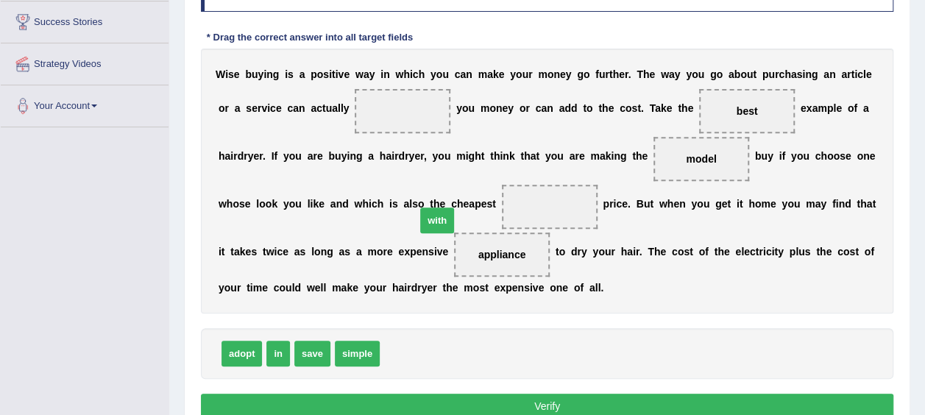
drag, startPoint x: 390, startPoint y: 356, endPoint x: 426, endPoint y: 224, distance: 137.3
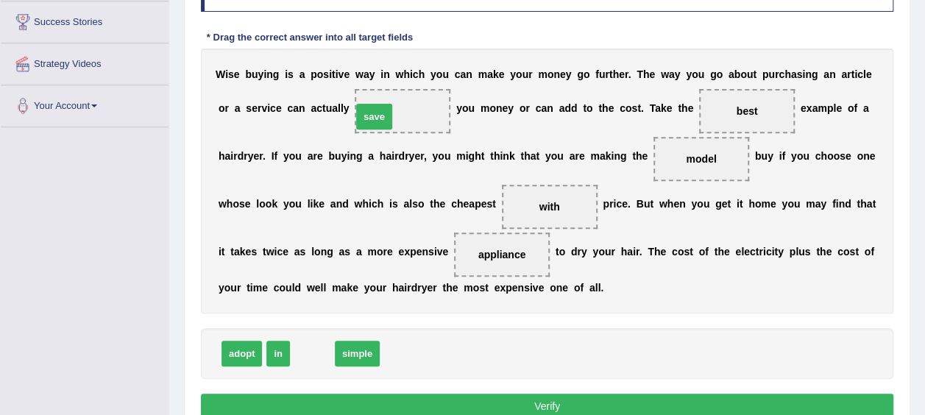
drag, startPoint x: 305, startPoint y: 355, endPoint x: 367, endPoint y: 118, distance: 244.8
click at [377, 402] on button "Verify" at bounding box center [547, 406] width 692 height 25
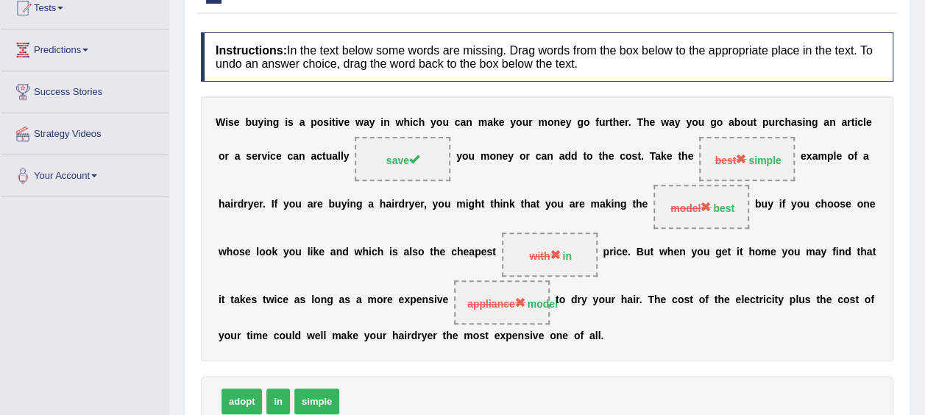
scroll to position [0, 0]
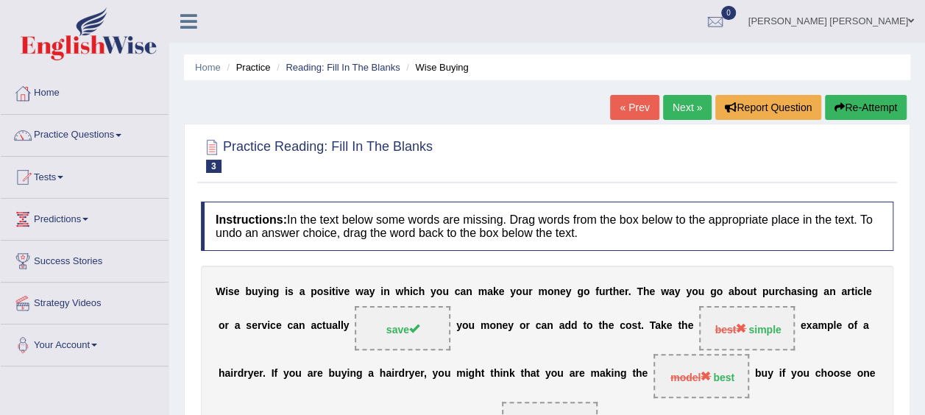
click at [678, 102] on link "Next »" at bounding box center [687, 107] width 49 height 25
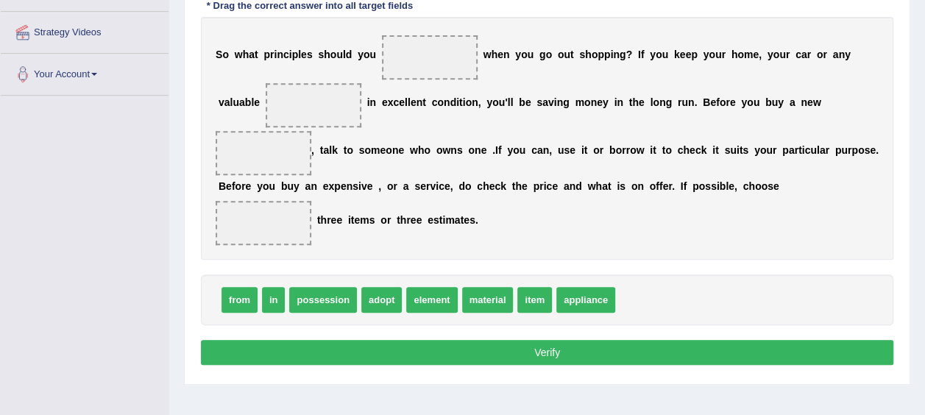
scroll to position [272, 0]
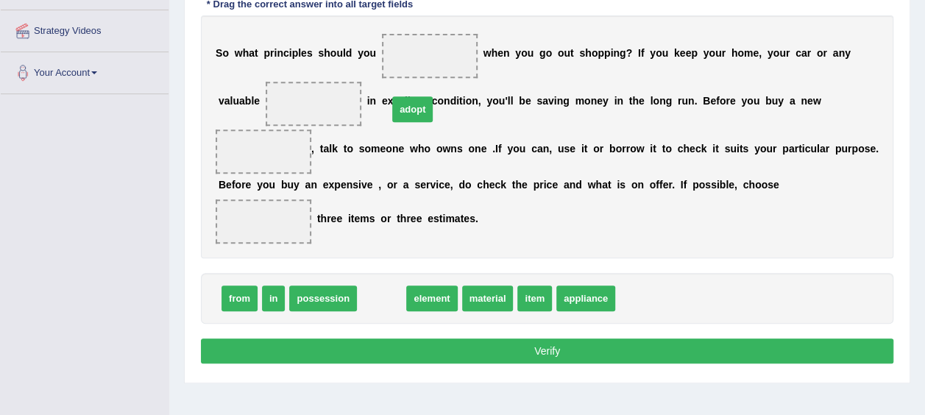
drag, startPoint x: 378, startPoint y: 244, endPoint x: 409, endPoint y: 54, distance: 191.6
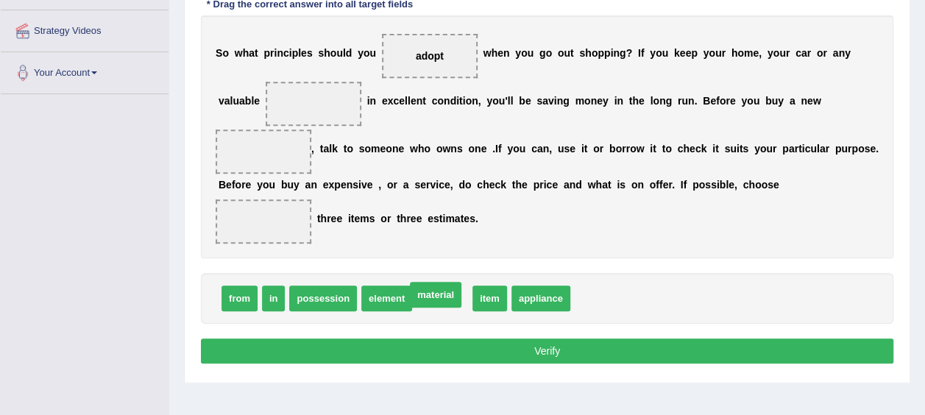
drag, startPoint x: 442, startPoint y: 258, endPoint x: 436, endPoint y: 254, distance: 7.6
drag, startPoint x: 436, startPoint y: 254, endPoint x: 280, endPoint y: 140, distance: 193.2
drag, startPoint x: 416, startPoint y: 250, endPoint x: 238, endPoint y: 103, distance: 231.0
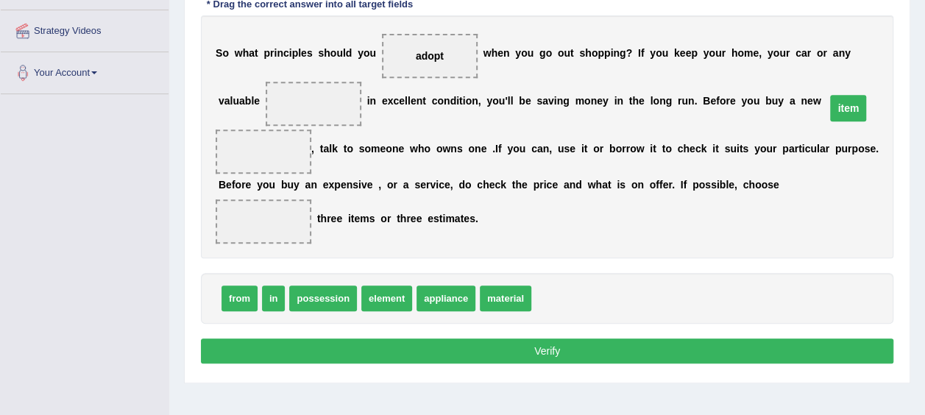
drag, startPoint x: 252, startPoint y: 100, endPoint x: 787, endPoint y: 105, distance: 534.9
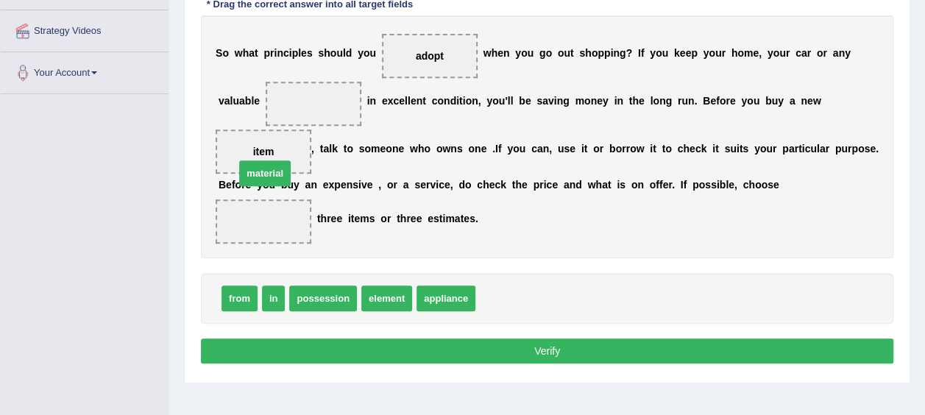
drag, startPoint x: 493, startPoint y: 249, endPoint x: 252, endPoint y: 124, distance: 271.2
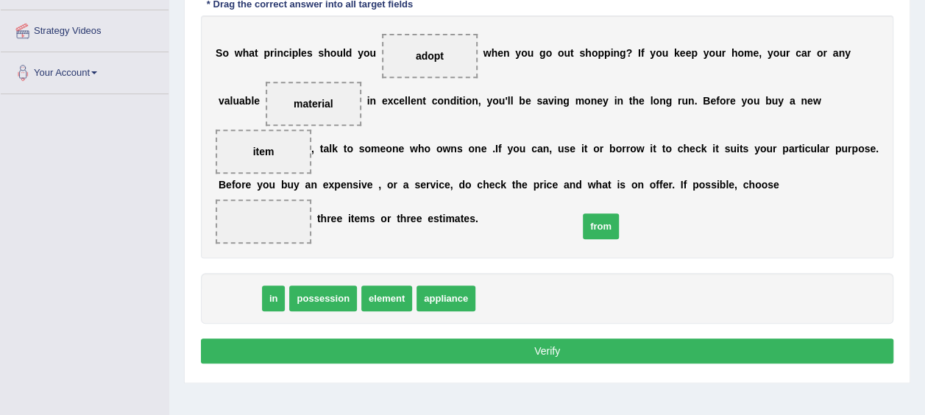
drag, startPoint x: 238, startPoint y: 252, endPoint x: 600, endPoint y: 180, distance: 368.4
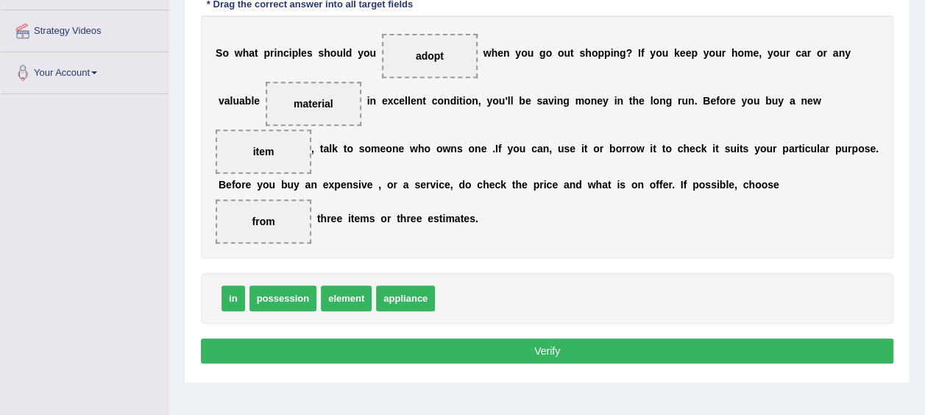
click at [523, 338] on button "Verify" at bounding box center [547, 350] width 692 height 25
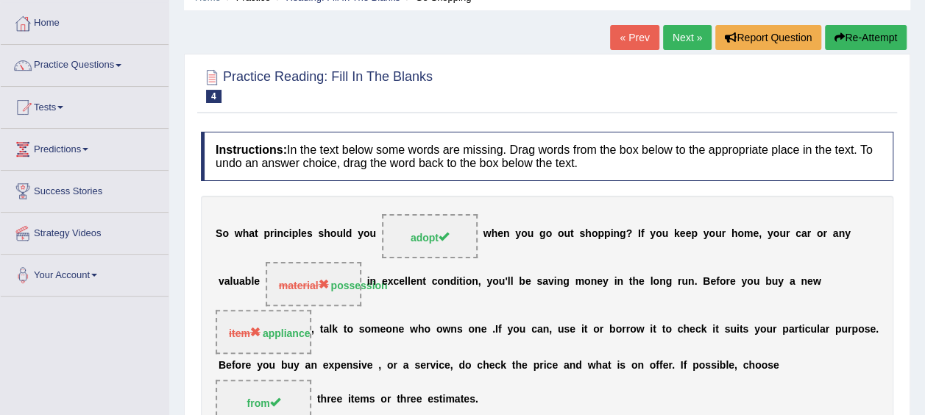
scroll to position [66, 0]
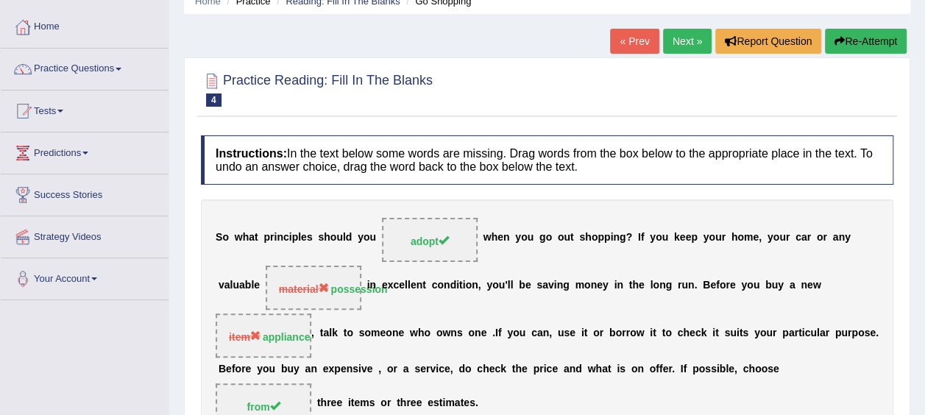
click at [640, 38] on link "« Prev" at bounding box center [634, 41] width 49 height 25
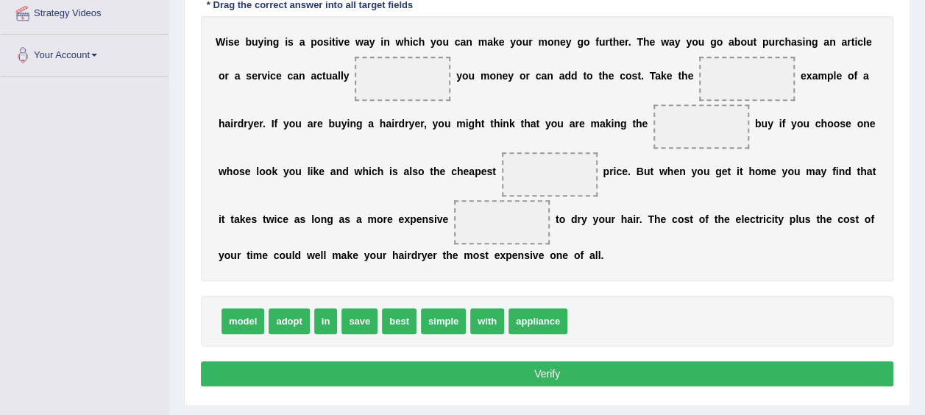
scroll to position [291, 0]
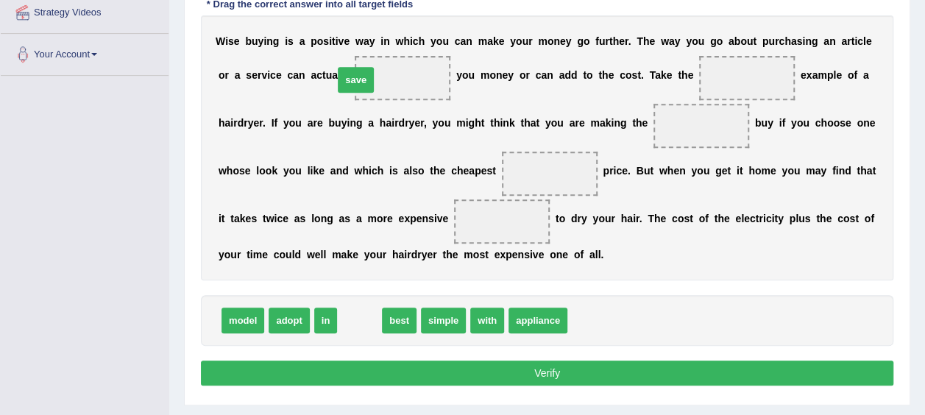
drag, startPoint x: 352, startPoint y: 320, endPoint x: 350, endPoint y: 79, distance: 240.6
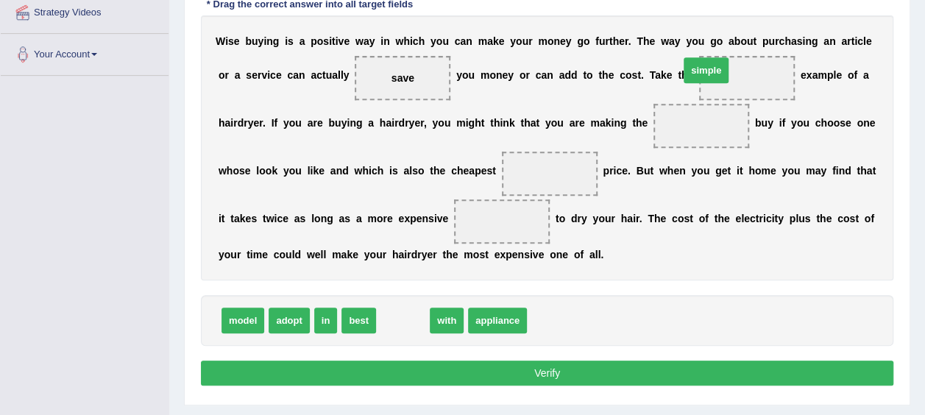
drag, startPoint x: 402, startPoint y: 319, endPoint x: 705, endPoint y: 68, distance: 393.5
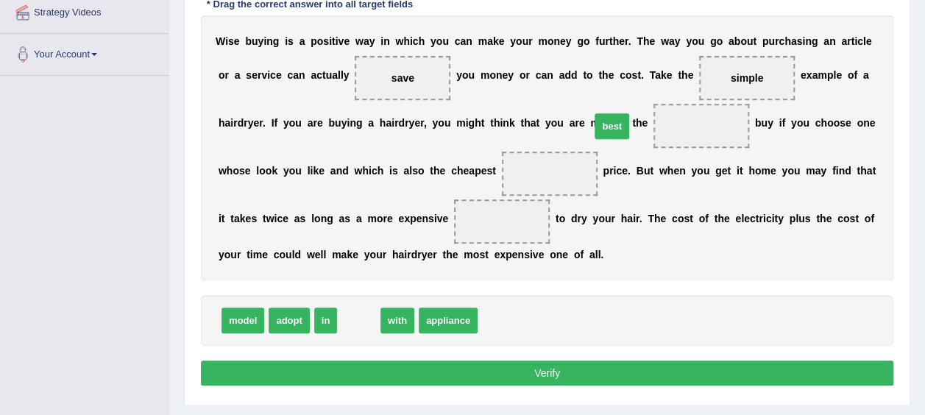
drag, startPoint x: 365, startPoint y: 327, endPoint x: 618, endPoint y: 133, distance: 319.1
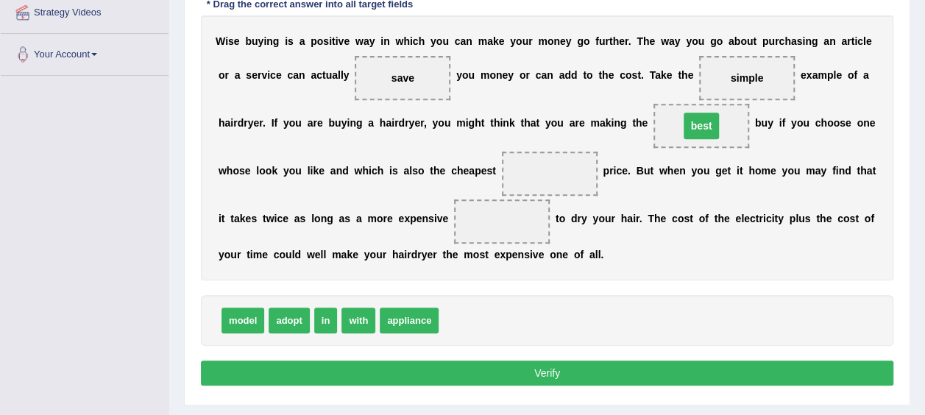
click at [684, 133] on span "best" at bounding box center [702, 126] width 36 height 26
drag, startPoint x: 321, startPoint y: 316, endPoint x: 425, endPoint y: 182, distance: 169.4
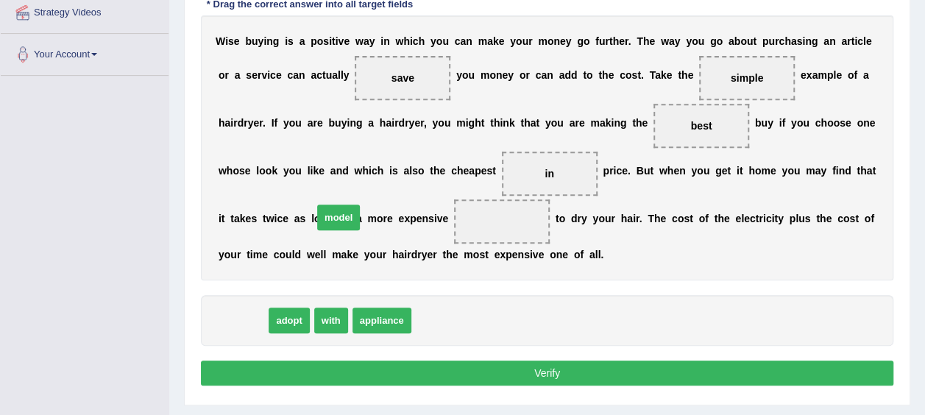
drag, startPoint x: 237, startPoint y: 313, endPoint x: 332, endPoint y: 212, distance: 139.0
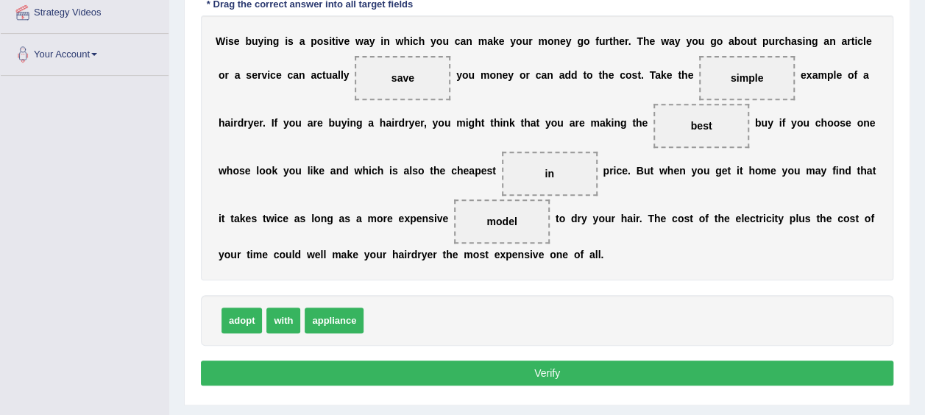
click at [424, 367] on button "Verify" at bounding box center [547, 373] width 692 height 25
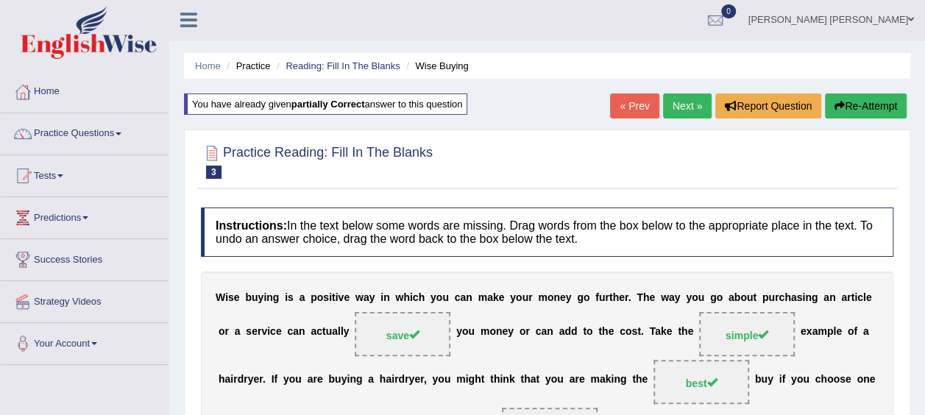
scroll to position [0, 0]
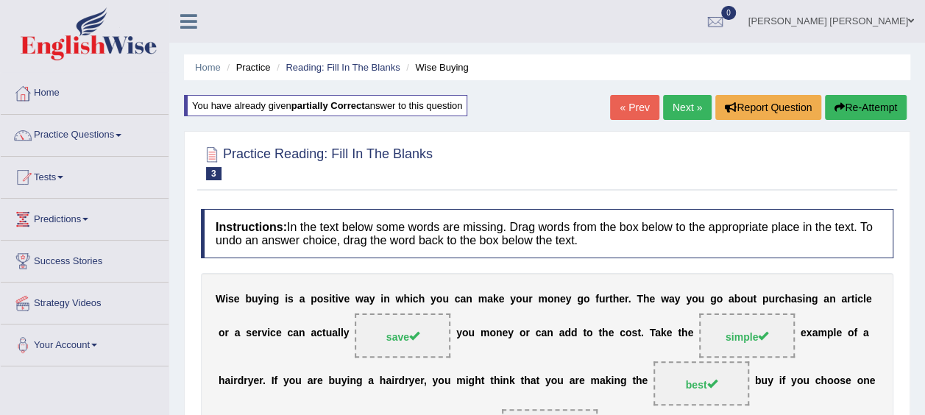
click at [702, 98] on link "Next »" at bounding box center [687, 107] width 49 height 25
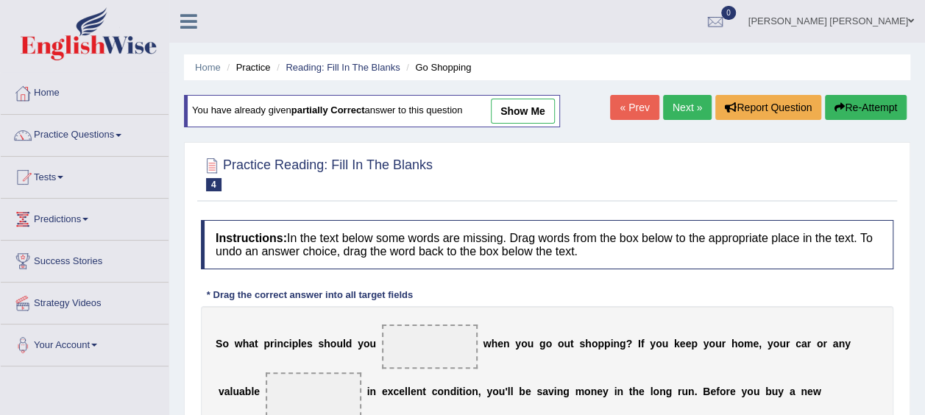
click at [702, 98] on link "Next »" at bounding box center [687, 107] width 49 height 25
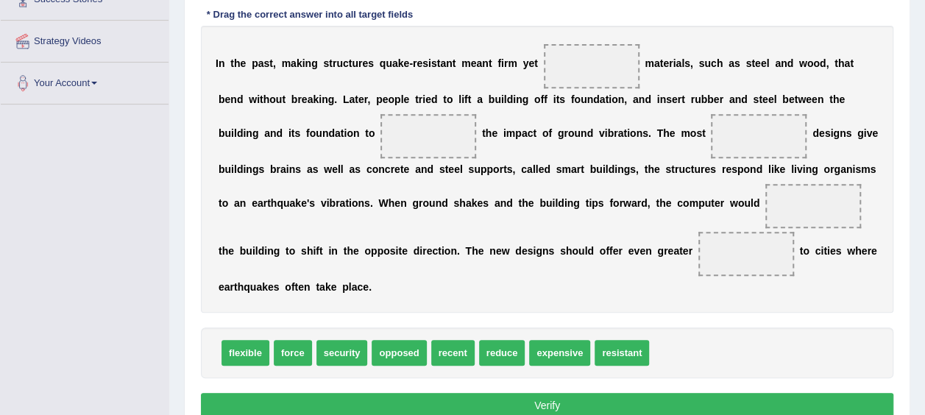
scroll to position [264, 0]
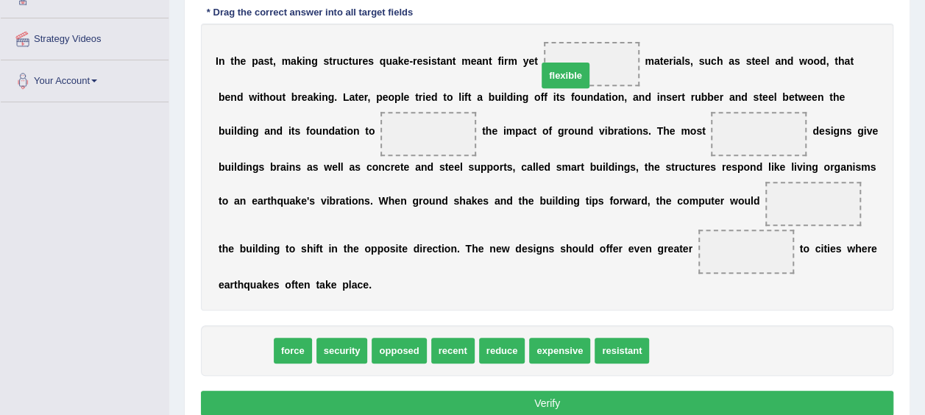
drag, startPoint x: 233, startPoint y: 320, endPoint x: 548, endPoint y: 52, distance: 414.4
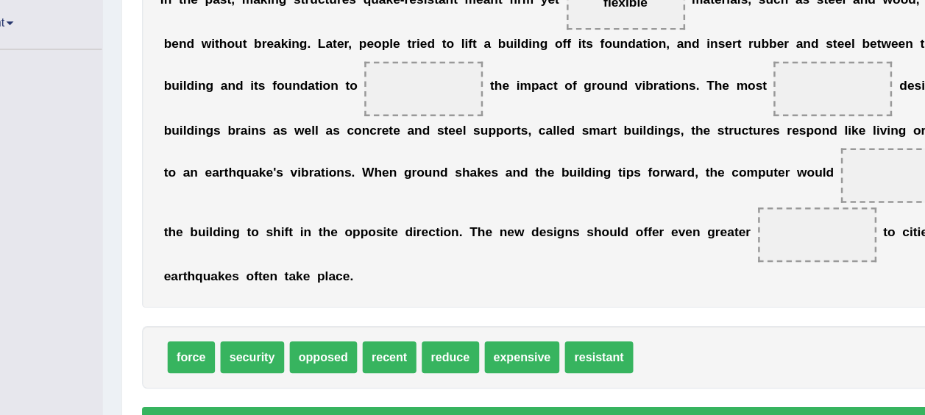
click at [450, 338] on span "reduce" at bounding box center [450, 351] width 46 height 26
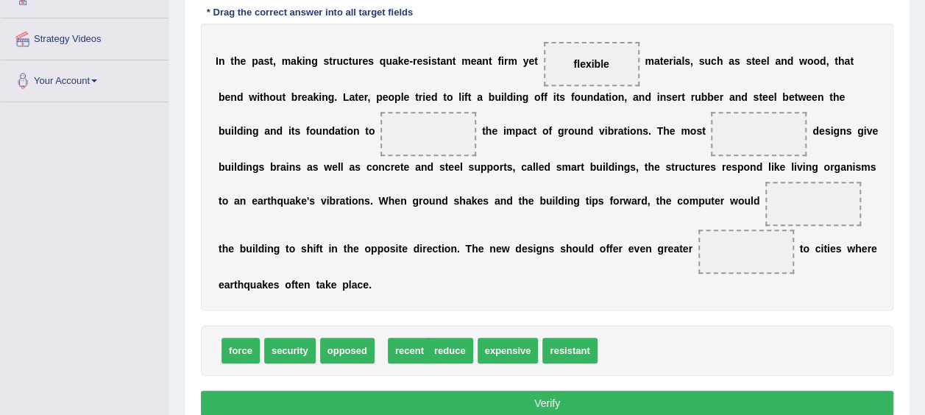
drag, startPoint x: 399, startPoint y: 326, endPoint x: 406, endPoint y: 328, distance: 7.7
click at [449, 338] on span "expensive" at bounding box center [459, 351] width 61 height 26
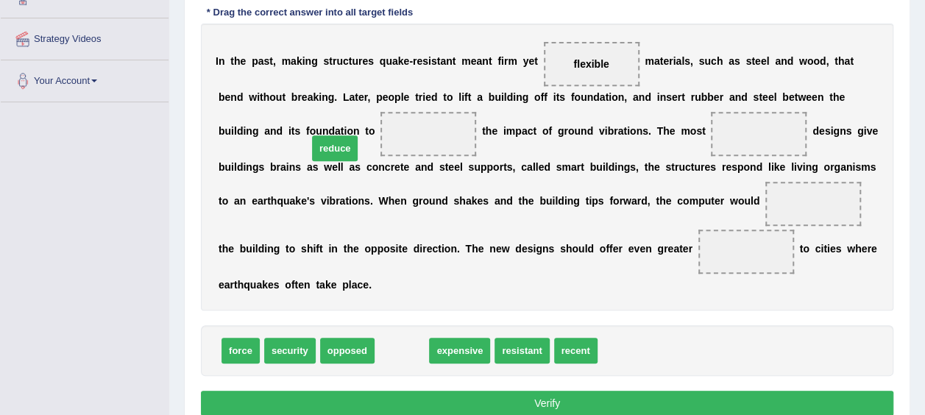
drag, startPoint x: 392, startPoint y: 328, endPoint x: 325, endPoint y: 127, distance: 212.4
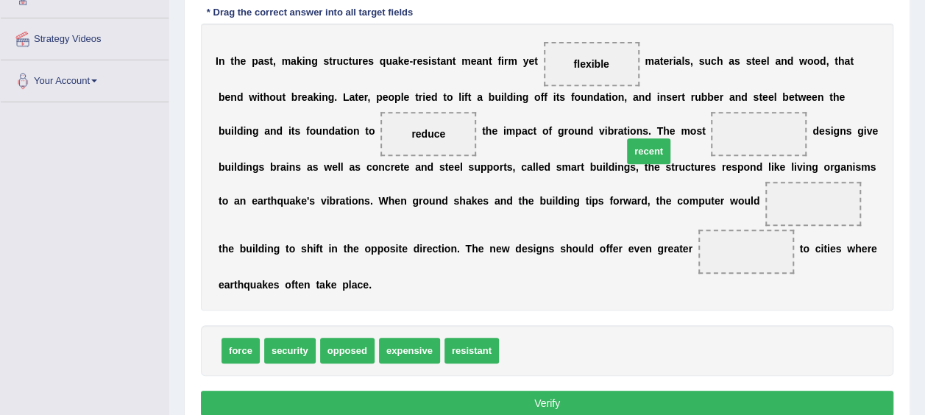
drag, startPoint x: 499, startPoint y: 334, endPoint x: 621, endPoint y: 137, distance: 232.0
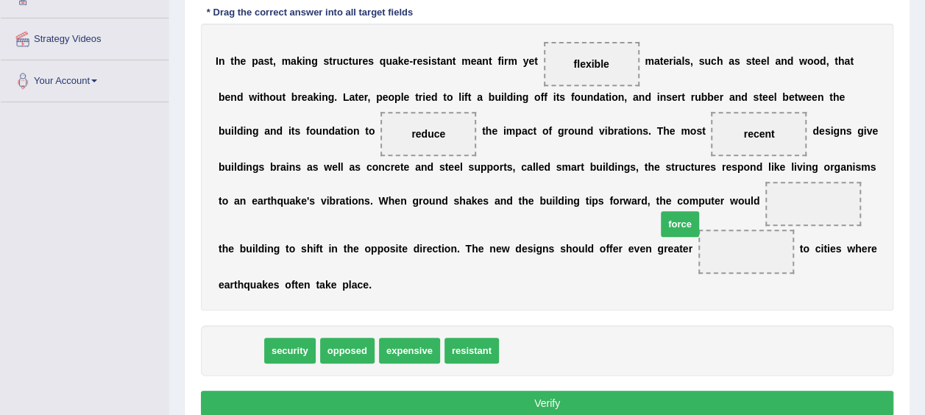
drag, startPoint x: 234, startPoint y: 328, endPoint x: 676, endPoint y: 202, distance: 459.8
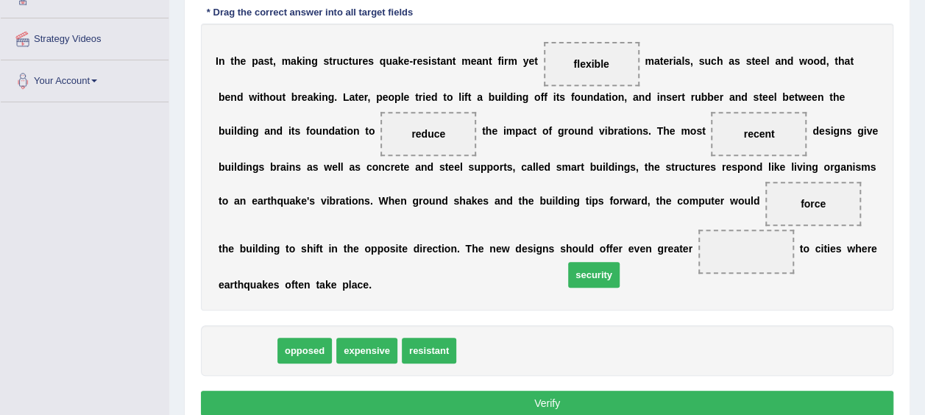
drag, startPoint x: 231, startPoint y: 329, endPoint x: 578, endPoint y: 253, distance: 354.7
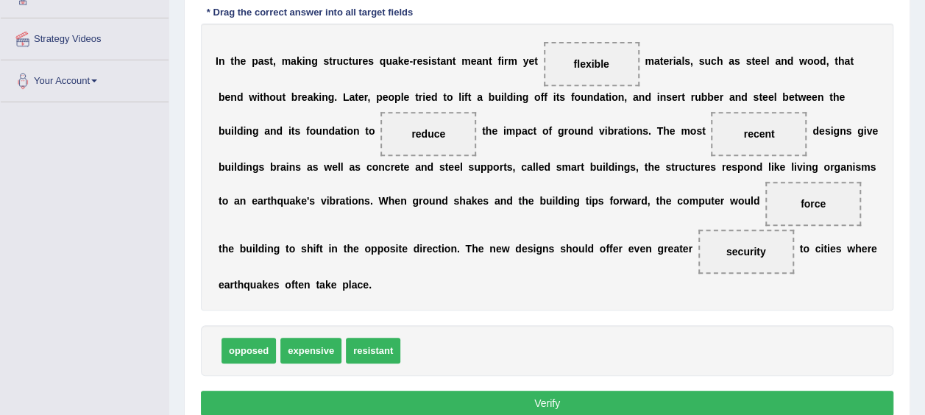
click at [508, 391] on button "Verify" at bounding box center [547, 403] width 692 height 25
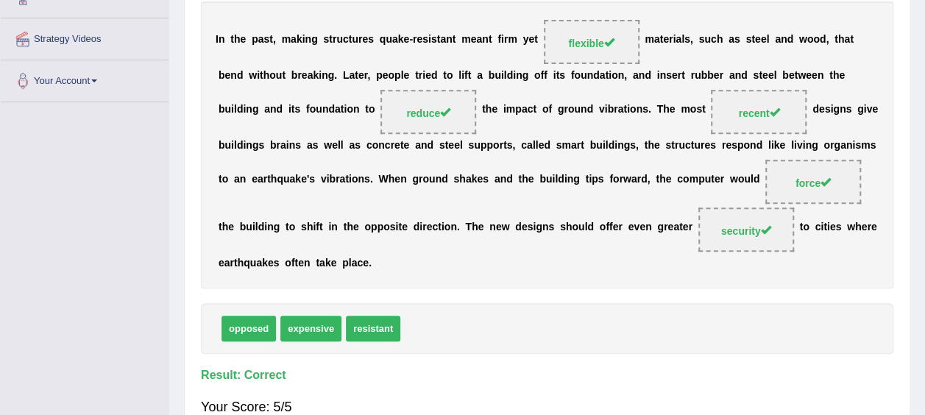
scroll to position [0, 0]
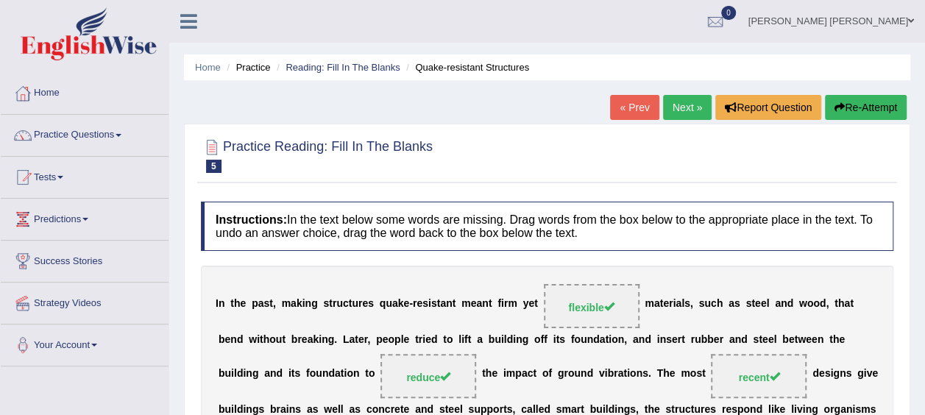
click at [675, 106] on link "Next »" at bounding box center [687, 107] width 49 height 25
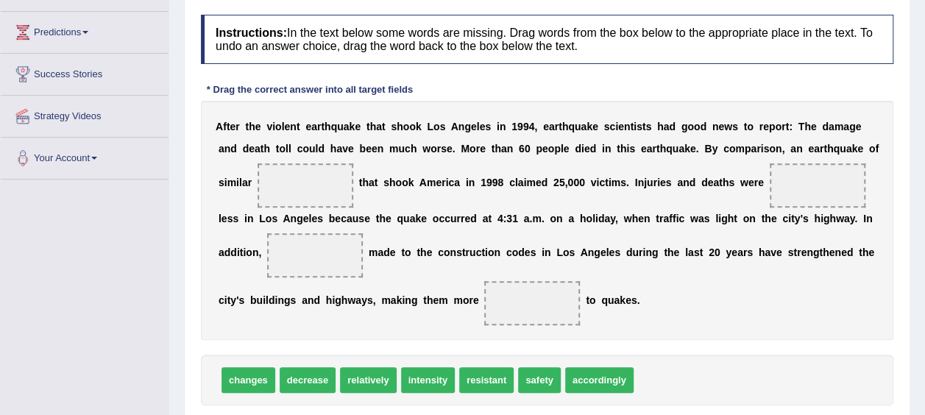
scroll to position [220, 0]
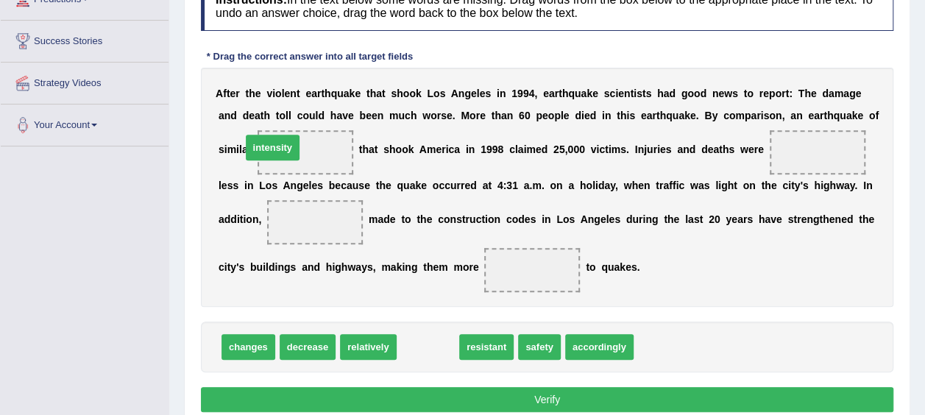
drag, startPoint x: 411, startPoint y: 347, endPoint x: 256, endPoint y: 147, distance: 252.7
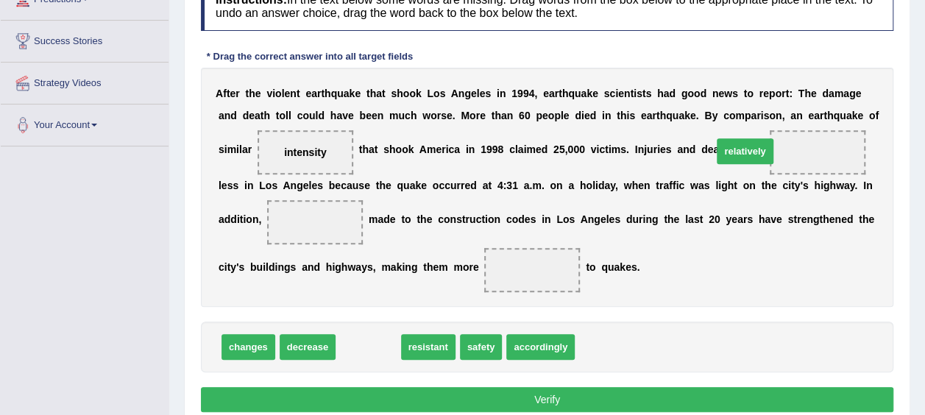
drag, startPoint x: 356, startPoint y: 350, endPoint x: 733, endPoint y: 155, distance: 424.5
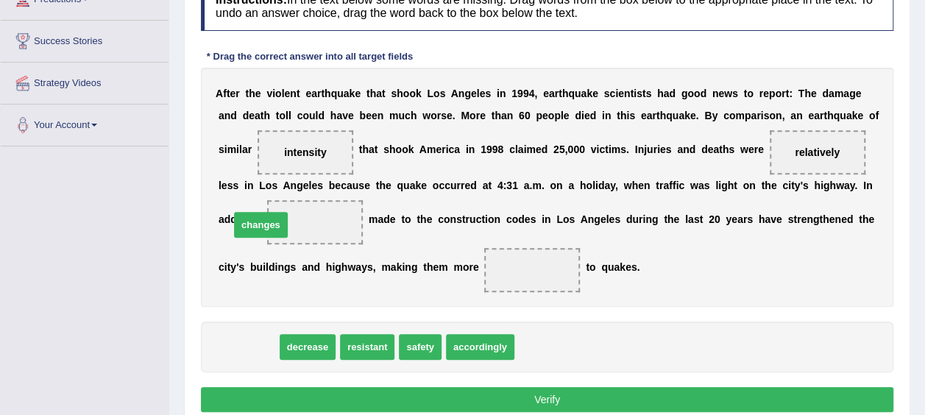
drag, startPoint x: 253, startPoint y: 349, endPoint x: 266, endPoint y: 227, distance: 122.0
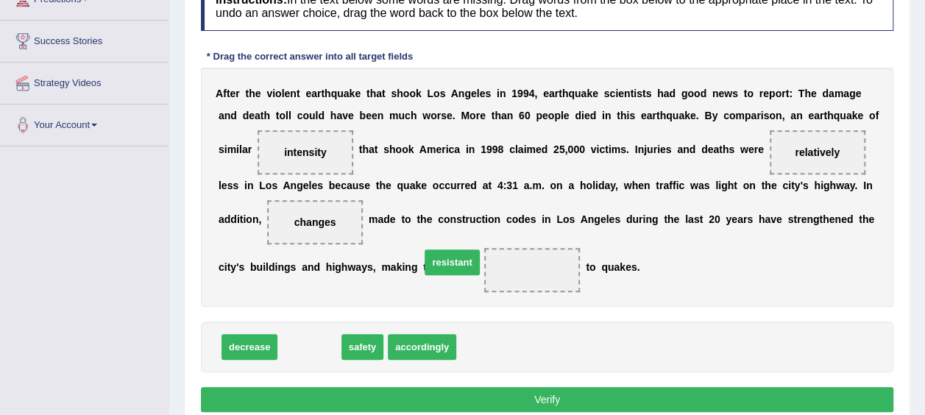
drag, startPoint x: 315, startPoint y: 343, endPoint x: 458, endPoint y: 258, distance: 166.6
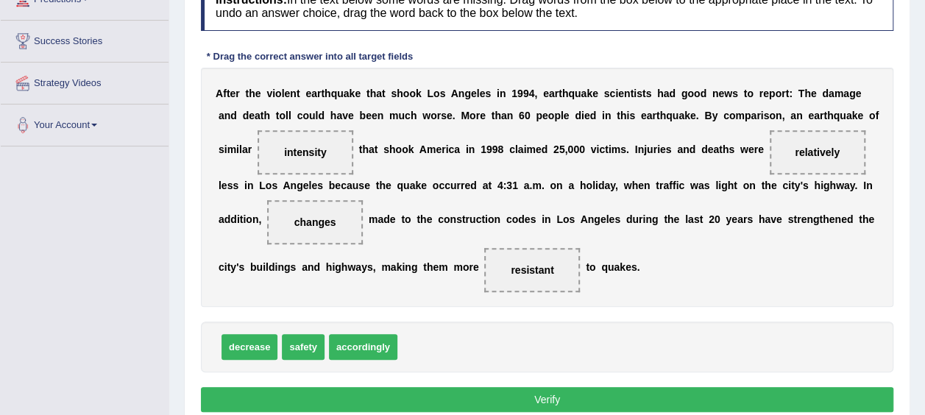
click at [481, 394] on button "Verify" at bounding box center [547, 399] width 692 height 25
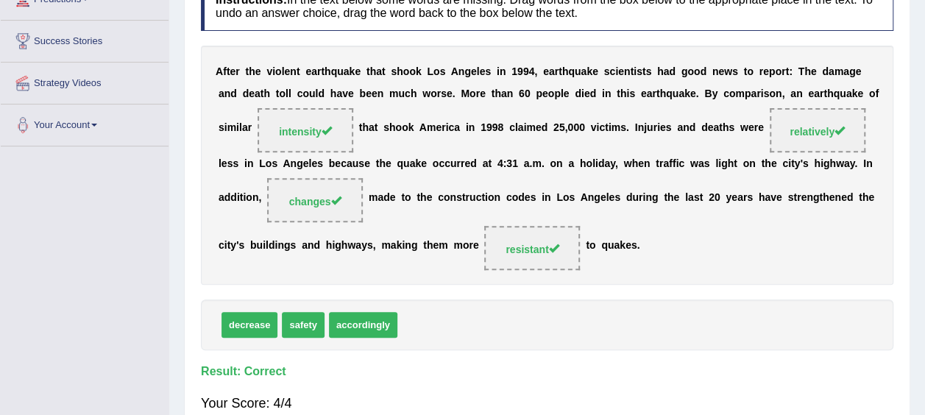
scroll to position [0, 0]
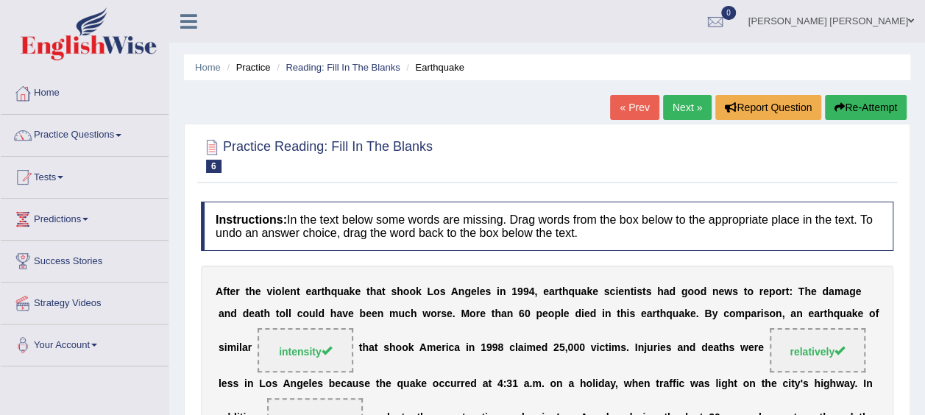
click at [681, 113] on link "Next »" at bounding box center [687, 107] width 49 height 25
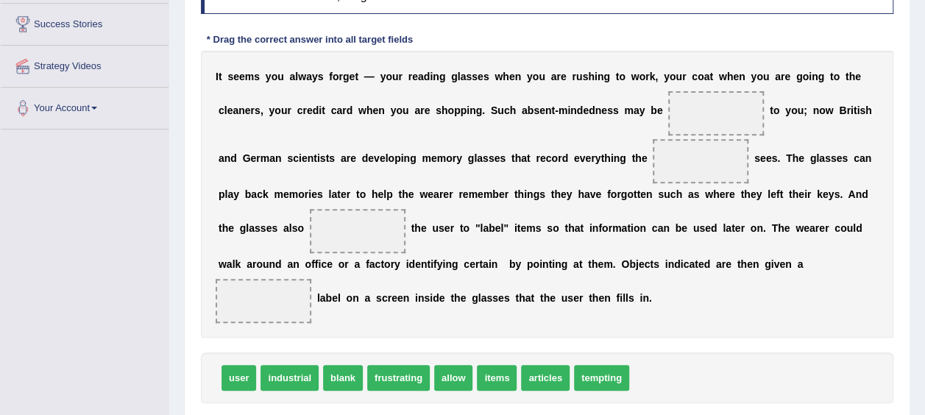
scroll to position [267, 0]
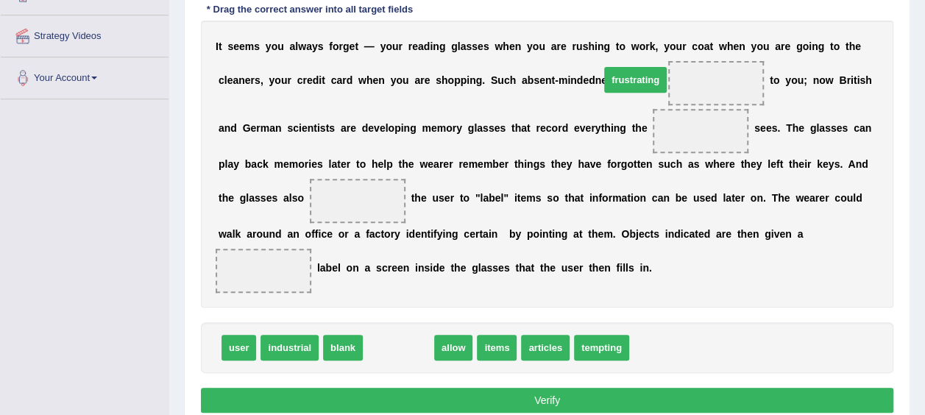
drag, startPoint x: 396, startPoint y: 355, endPoint x: 633, endPoint y: 87, distance: 357.6
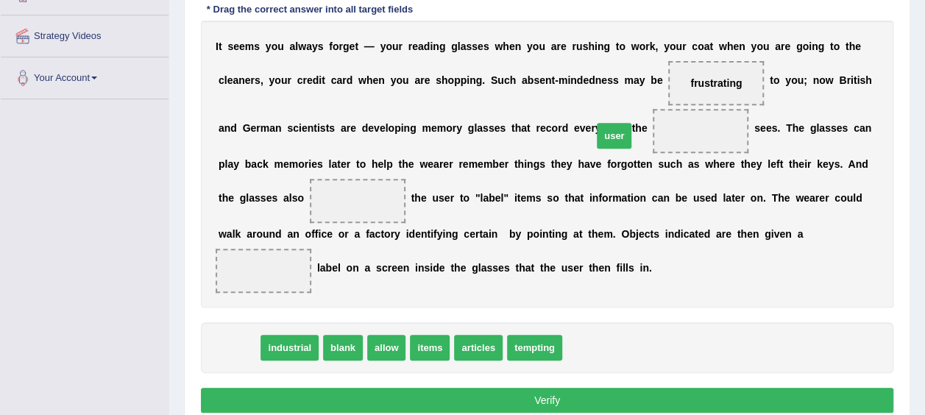
drag, startPoint x: 224, startPoint y: 351, endPoint x: 599, endPoint y: 138, distance: 431.3
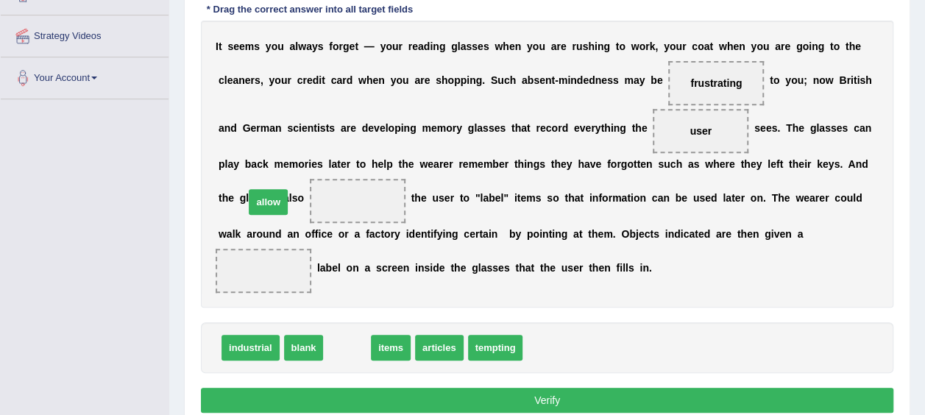
drag, startPoint x: 336, startPoint y: 341, endPoint x: 256, endPoint y: 196, distance: 165.9
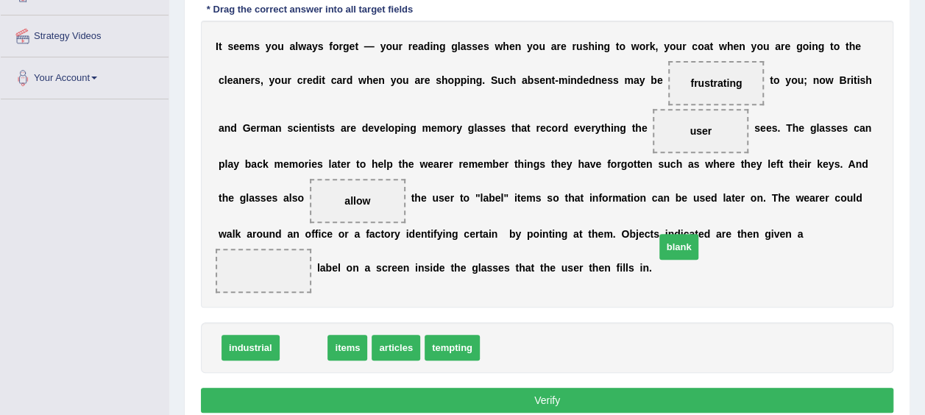
drag, startPoint x: 295, startPoint y: 341, endPoint x: 670, endPoint y: 241, distance: 388.4
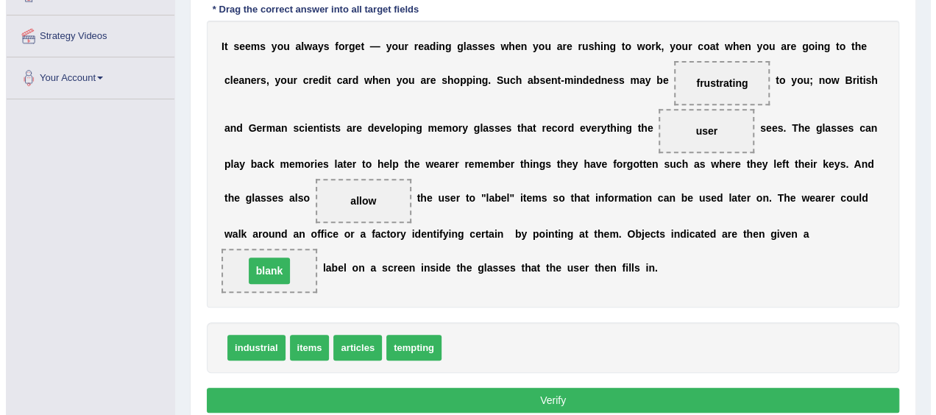
scroll to position [358, 0]
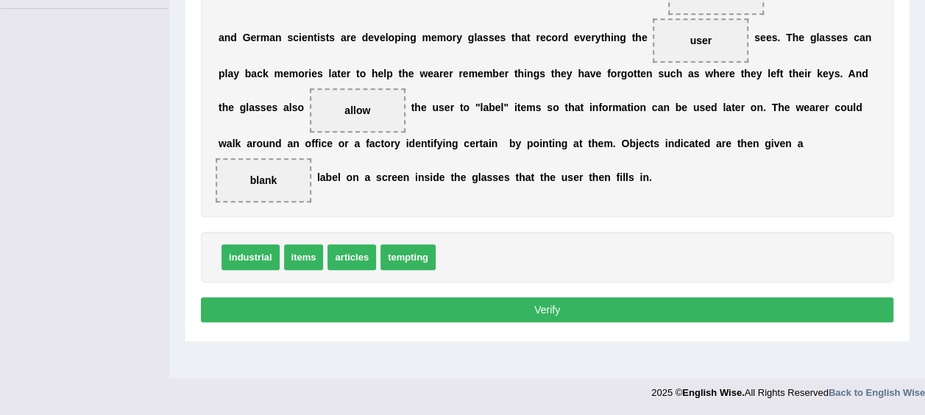
click at [617, 313] on button "Verify" at bounding box center [547, 309] width 692 height 25
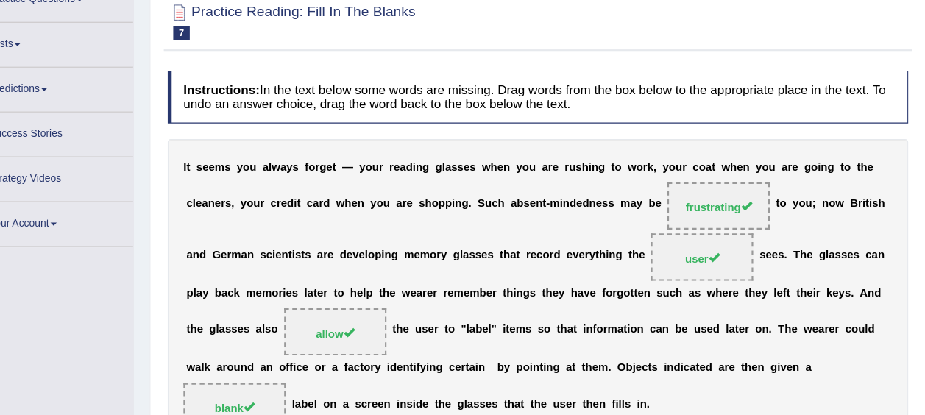
scroll to position [0, 0]
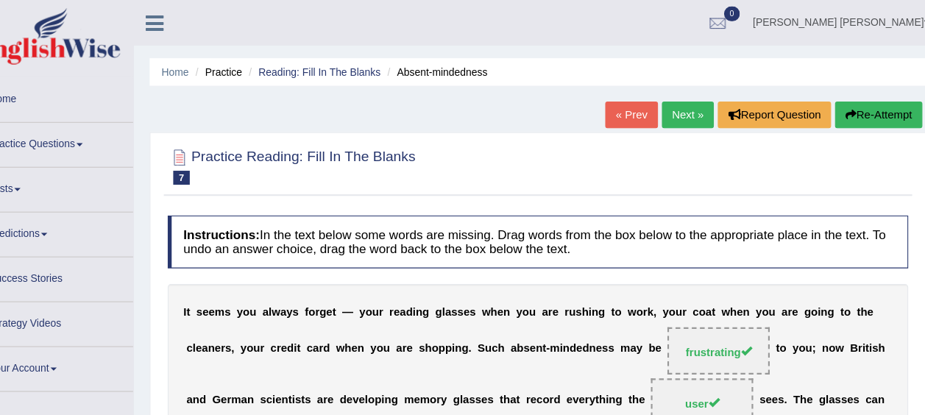
click at [679, 118] on link "Next »" at bounding box center [687, 107] width 49 height 25
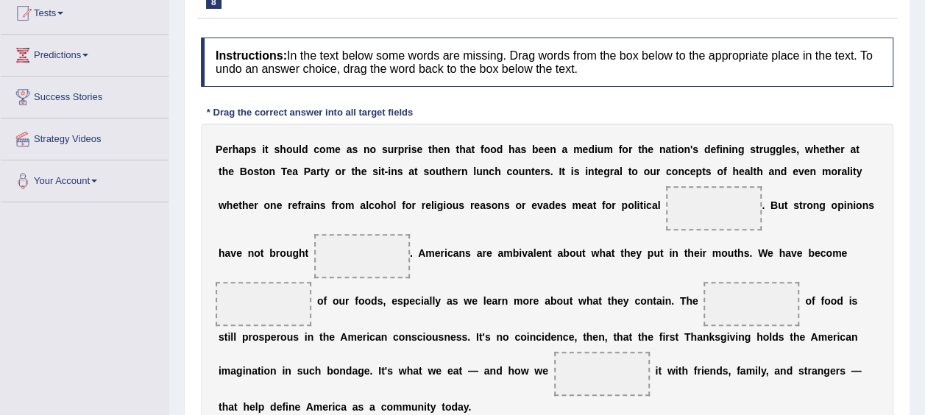
scroll to position [234, 0]
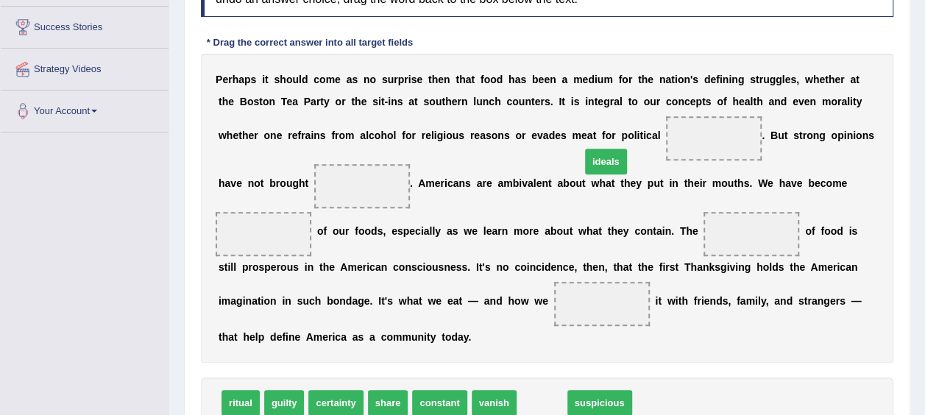
drag, startPoint x: 542, startPoint y: 383, endPoint x: 606, endPoint y: 141, distance: 249.7
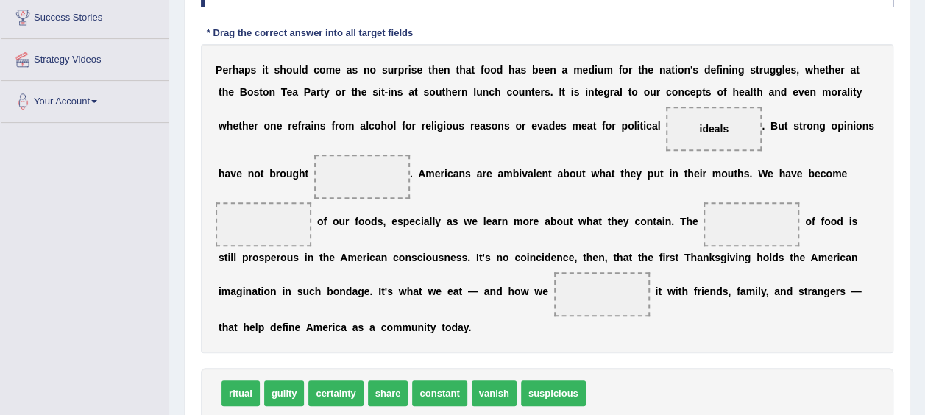
scroll to position [254, 0]
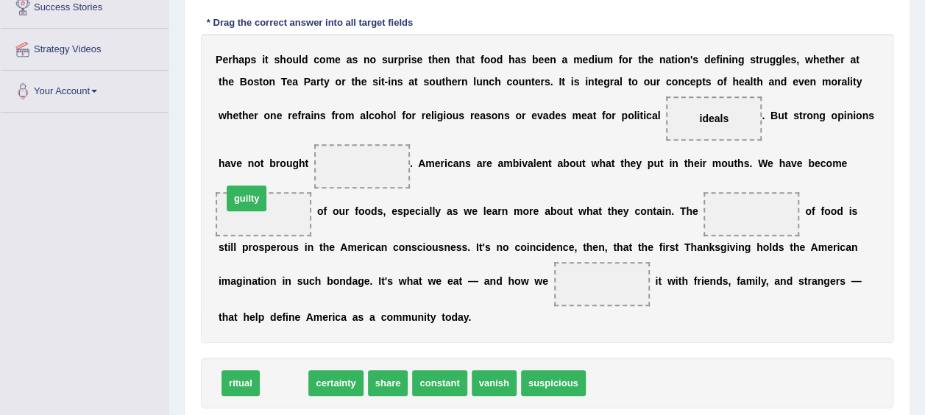
drag, startPoint x: 285, startPoint y: 366, endPoint x: 247, endPoint y: 182, distance: 188.5
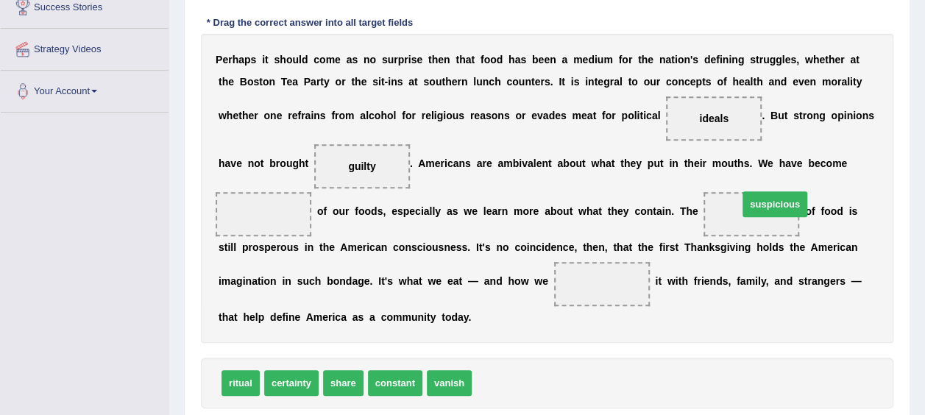
drag, startPoint x: 500, startPoint y: 352, endPoint x: 767, endPoint y: 173, distance: 320.8
drag, startPoint x: 483, startPoint y: 300, endPoint x: 352, endPoint y: 272, distance: 133.9
click at [352, 272] on div "P e r h a p s i t s h o u l d c o m e a s n o s u r p r i s e t h e n t h a t f…" at bounding box center [547, 188] width 692 height 309
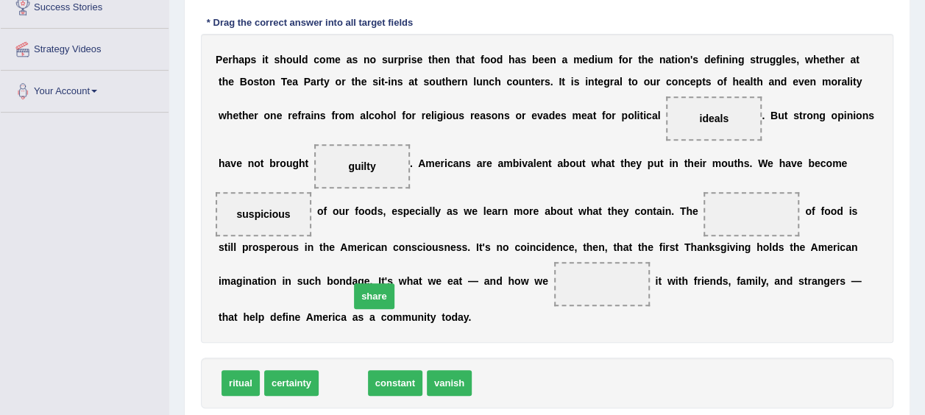
drag, startPoint x: 340, startPoint y: 361, endPoint x: 371, endPoint y: 274, distance: 92.2
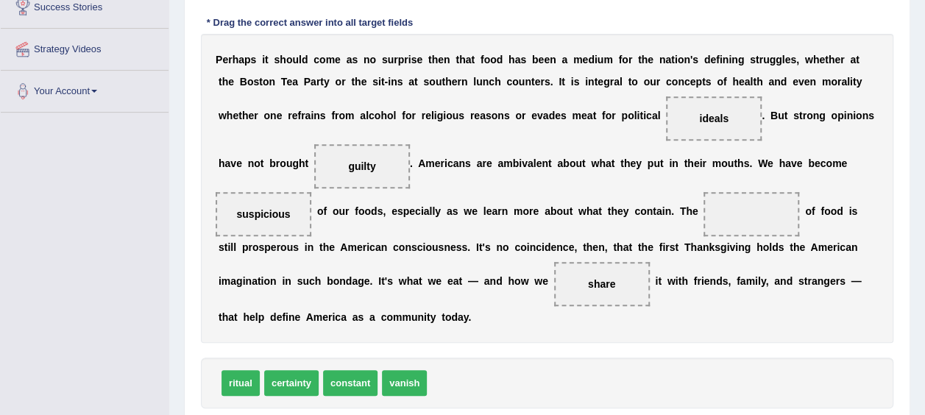
click at [239, 370] on span "ritual" at bounding box center [240, 383] width 38 height 26
drag, startPoint x: 229, startPoint y: 358, endPoint x: 580, endPoint y: 219, distance: 377.5
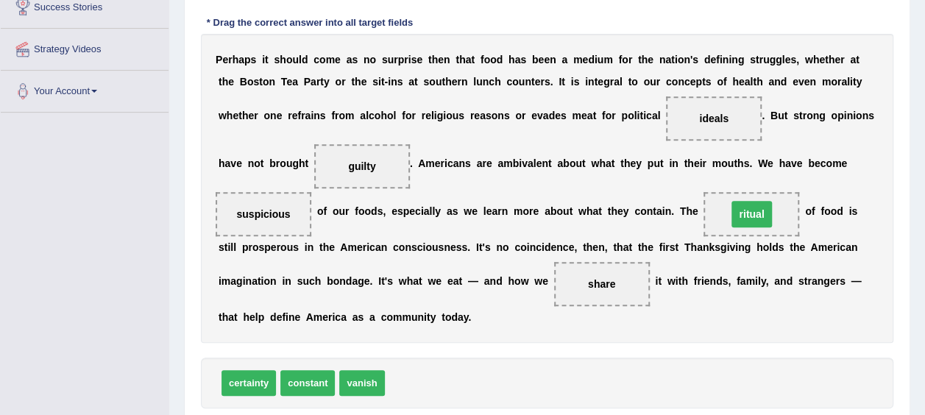
scroll to position [358, 0]
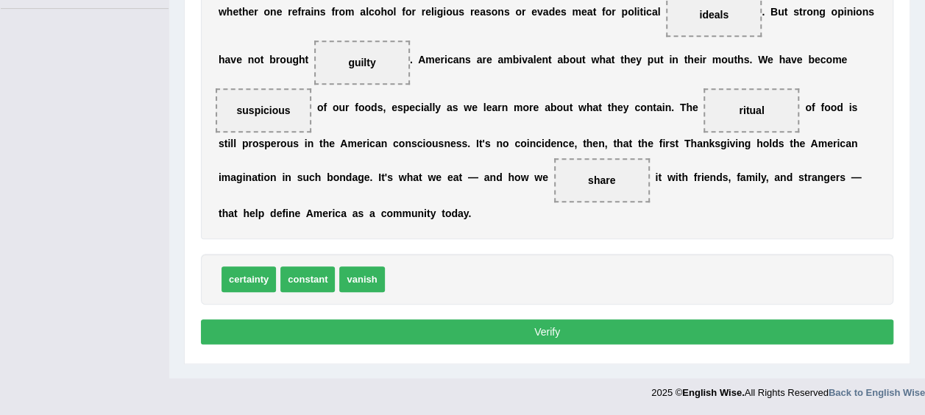
click at [545, 319] on button "Verify" at bounding box center [547, 331] width 692 height 25
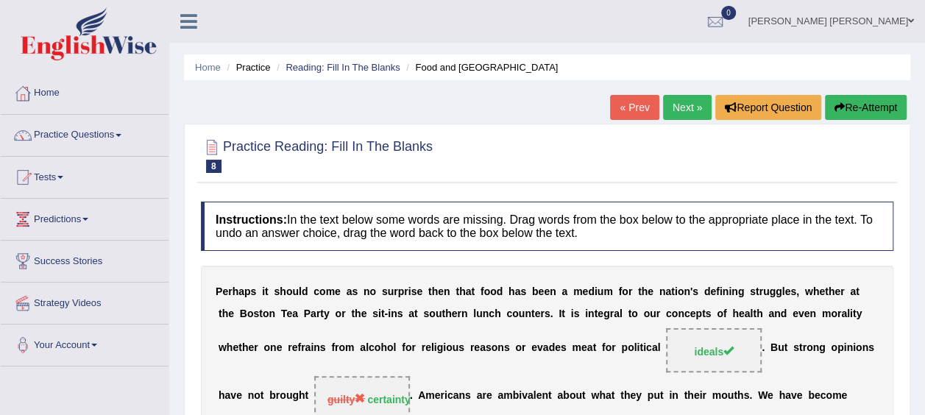
scroll to position [1, 0]
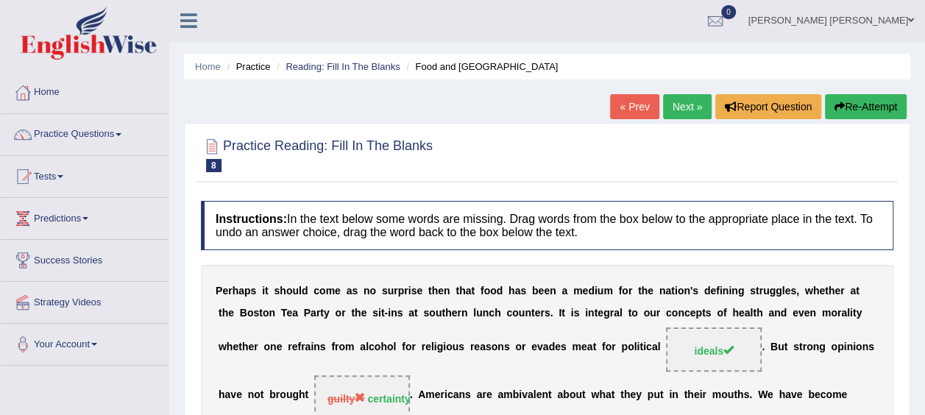
click at [684, 115] on link "Next »" at bounding box center [687, 106] width 49 height 25
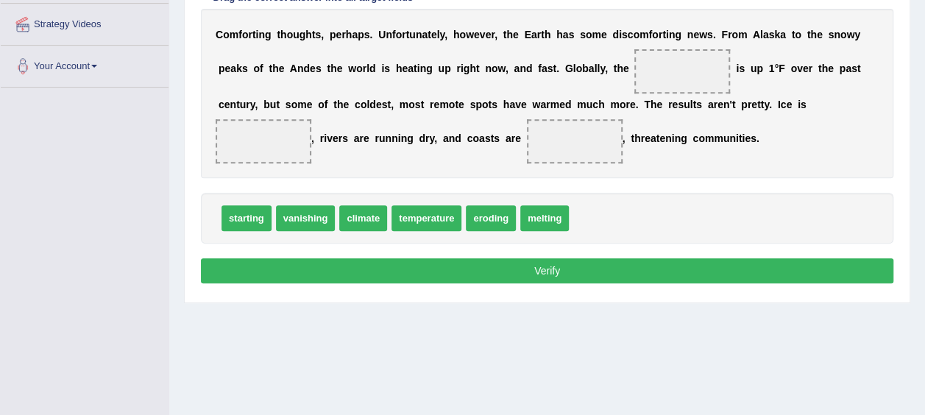
click at [540, 335] on div "Home Practice Reading: Fill In The Blanks World Heating Up « Prev Next » Report…" at bounding box center [547, 89] width 756 height 736
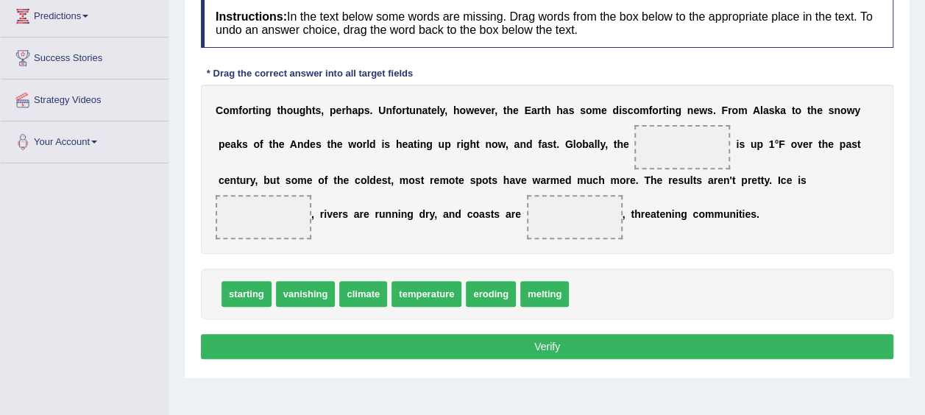
scroll to position [204, 0]
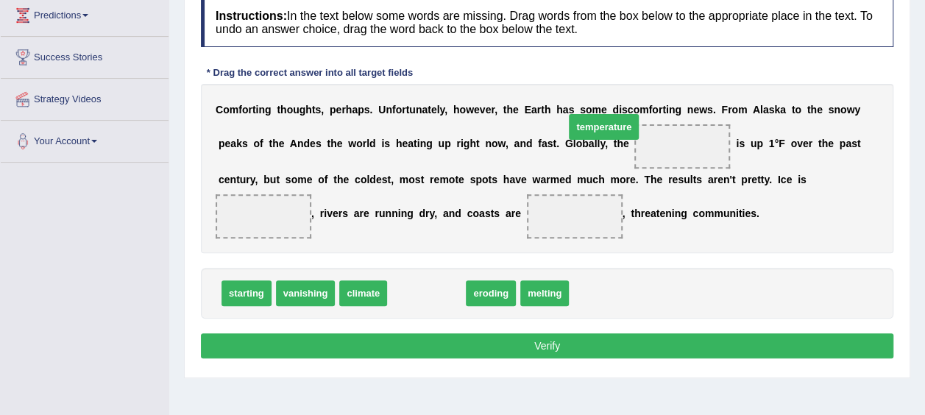
drag, startPoint x: 407, startPoint y: 327, endPoint x: 584, endPoint y: 158, distance: 245.1
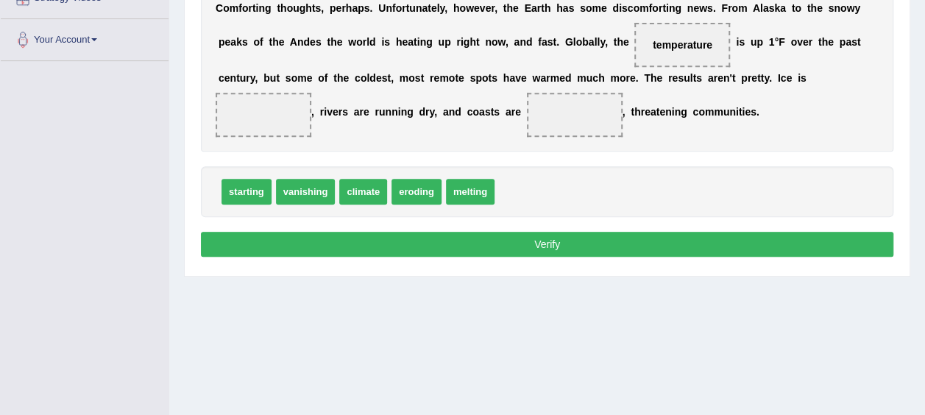
scroll to position [299, 0]
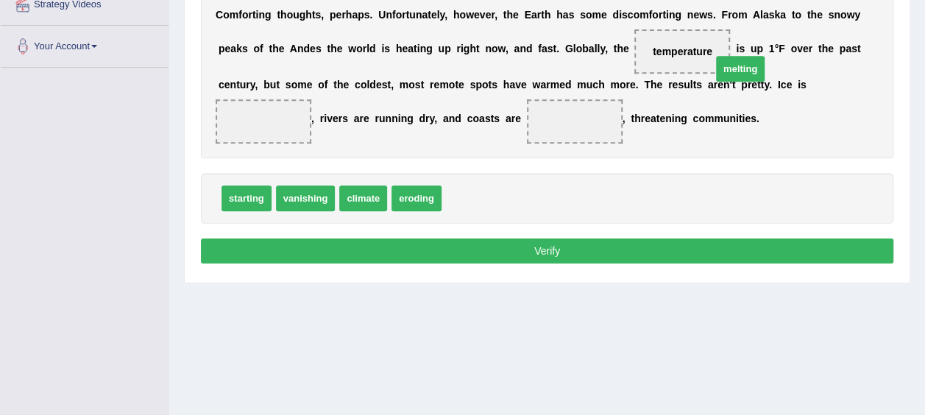
drag, startPoint x: 450, startPoint y: 220, endPoint x: 720, endPoint y: 91, distance: 299.5
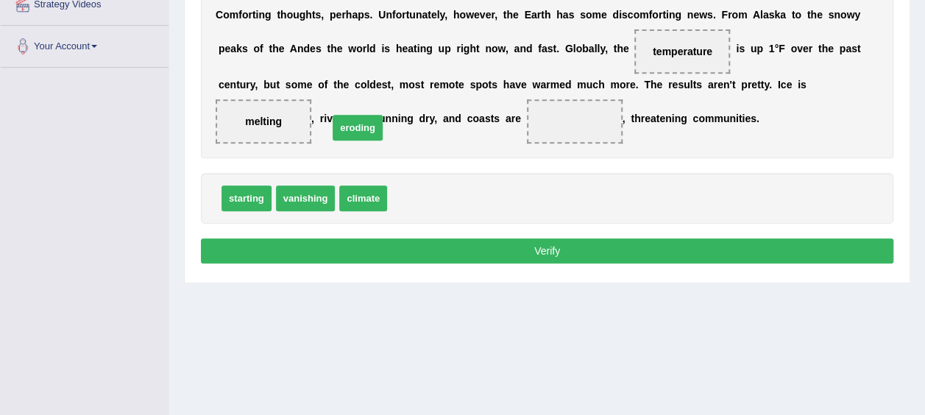
drag, startPoint x: 403, startPoint y: 219, endPoint x: 344, endPoint y: 149, distance: 91.9
click at [422, 263] on button "Verify" at bounding box center [547, 250] width 692 height 25
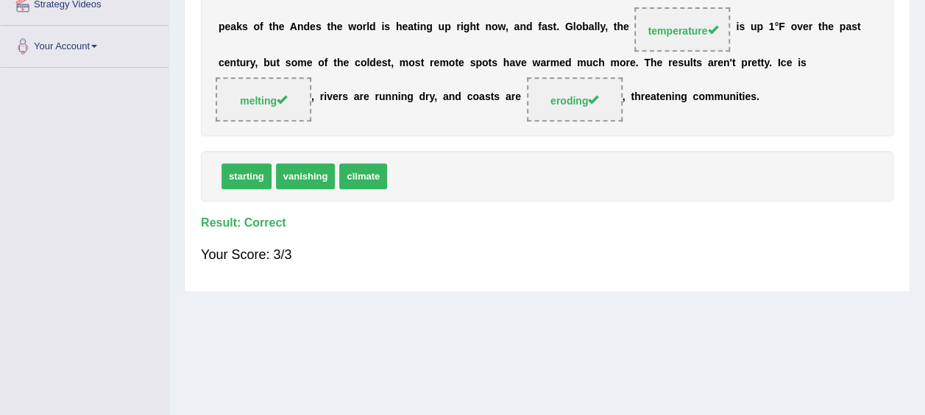
scroll to position [0, 0]
